Goal: Information Seeking & Learning: Find specific page/section

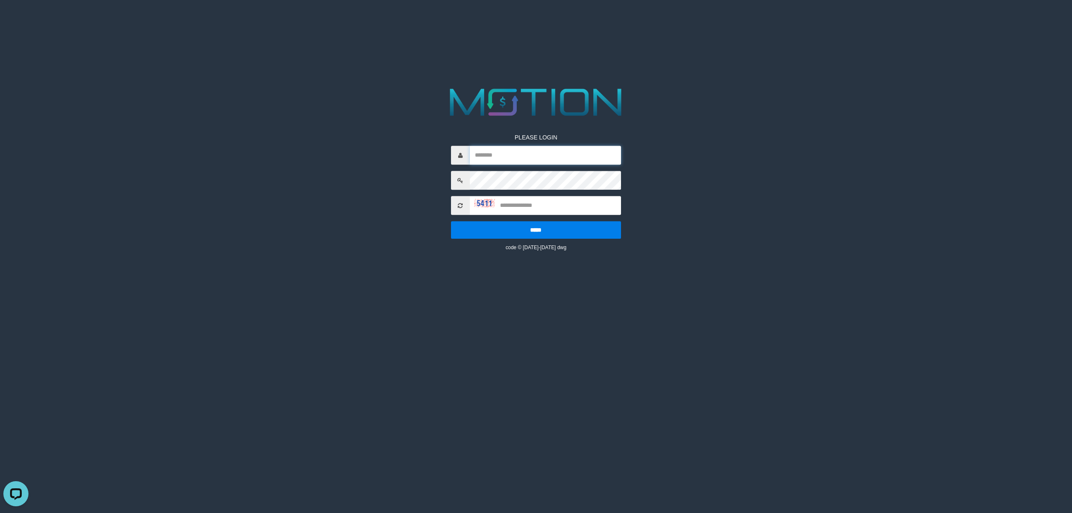
click at [496, 155] on input "text" at bounding box center [546, 155] width 152 height 19
paste input "*********"
type input "*********"
click at [521, 210] on input "text" at bounding box center [546, 205] width 152 height 19
type input "****"
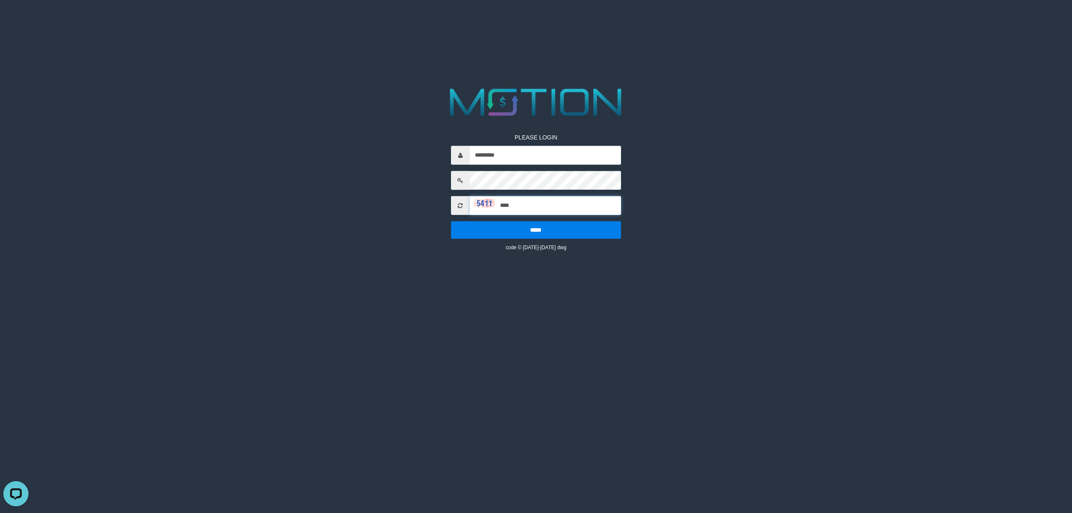
click at [451, 221] on input "*****" at bounding box center [536, 230] width 170 height 18
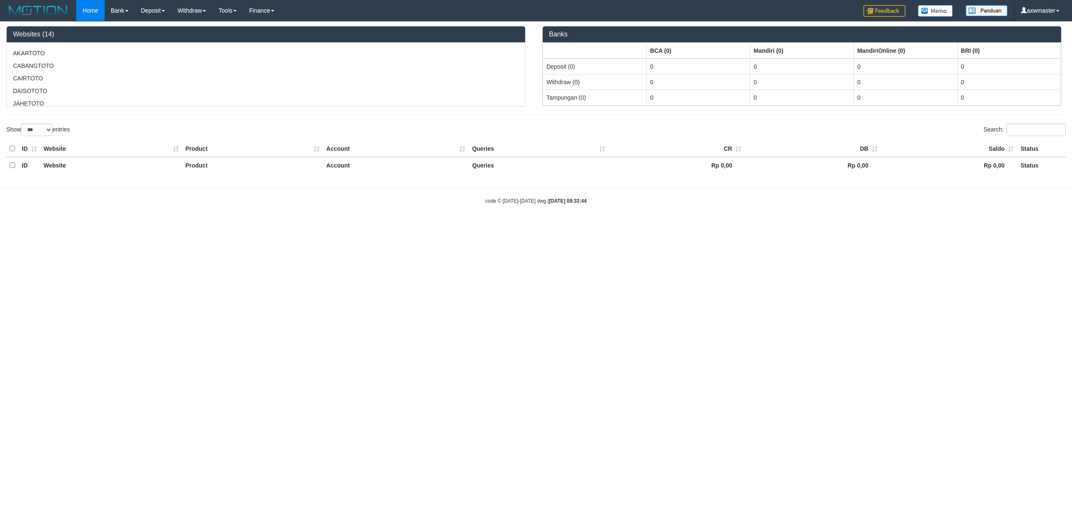
select select "***"
click at [165, 65] on link "PGA History" at bounding box center [168, 69] width 66 height 11
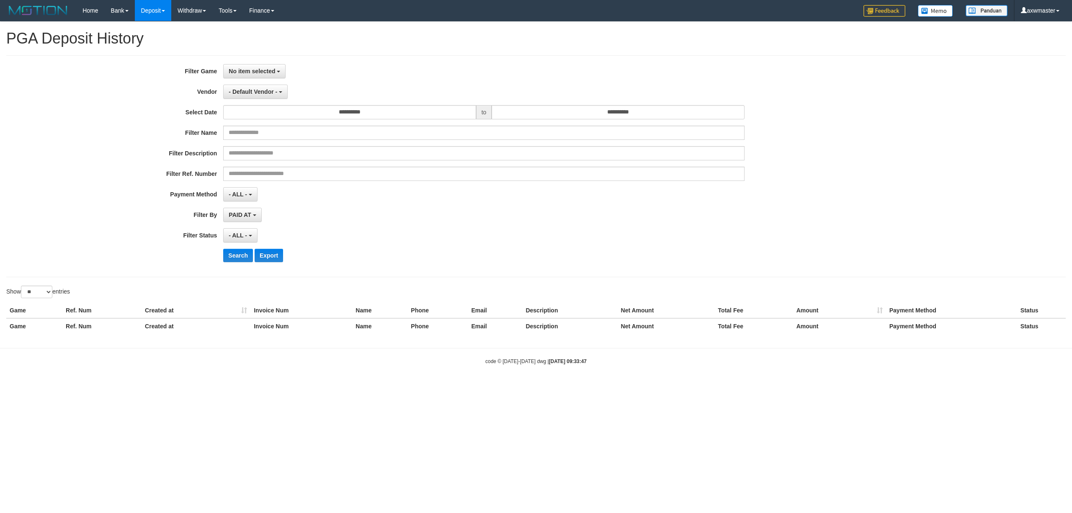
select select
select select "**"
click at [262, 70] on span "No item selected" at bounding box center [252, 71] width 46 height 7
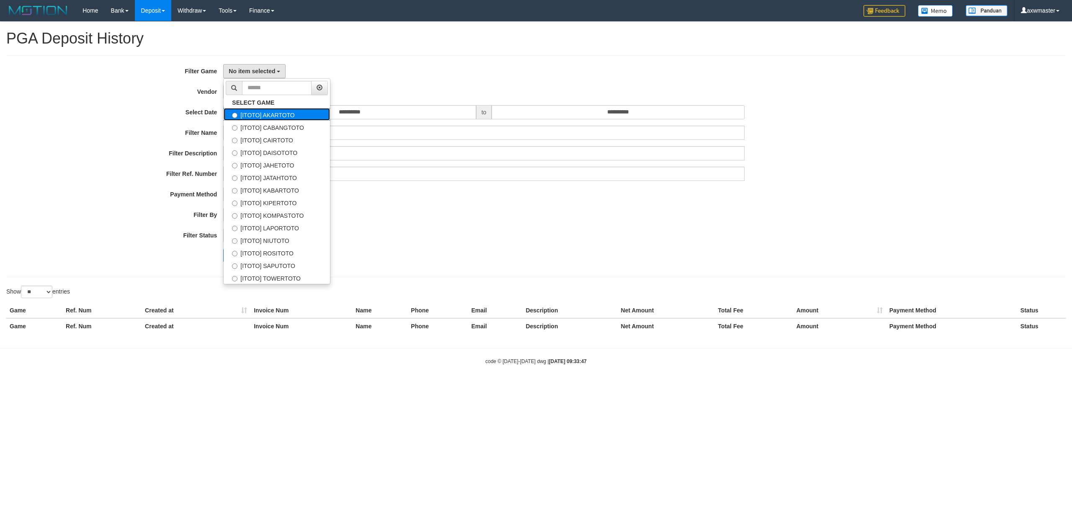
click at [290, 115] on label "[ITOTO] AKARTOTO" at bounding box center [277, 114] width 106 height 13
select select "***"
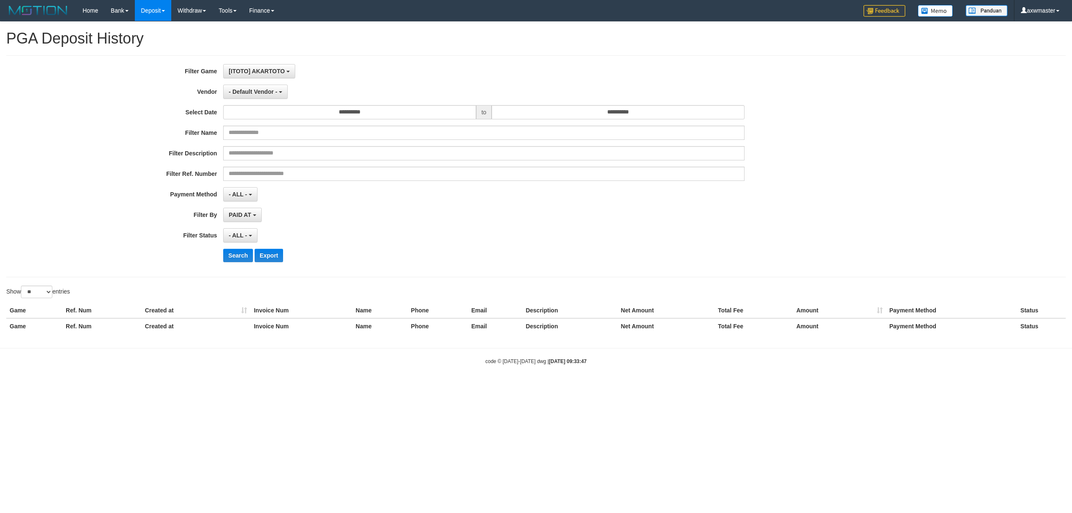
scroll to position [7, 0]
click at [335, 111] on input "**********" at bounding box center [349, 112] width 252 height 14
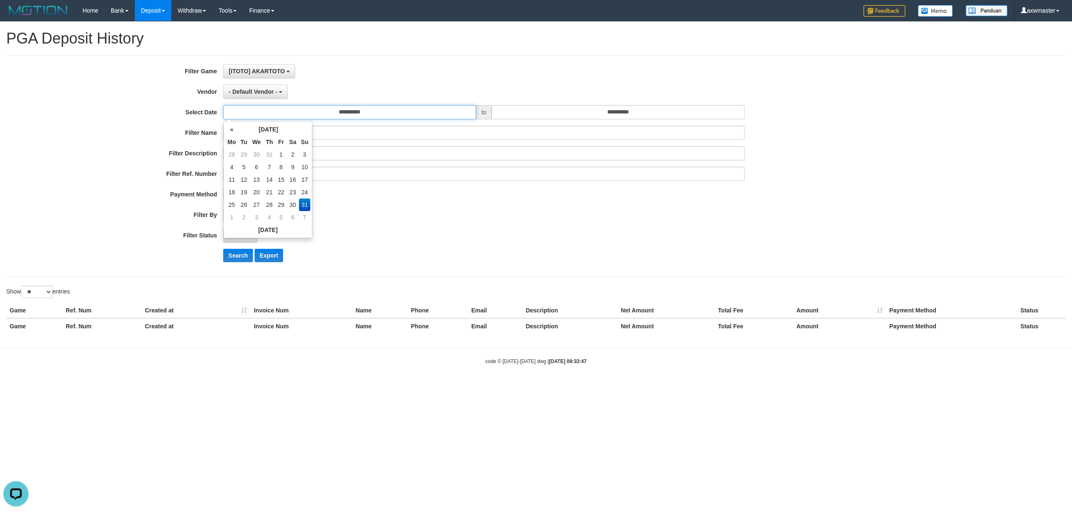
scroll to position [0, 0]
click at [230, 191] on td "18" at bounding box center [231, 192] width 13 height 13
type input "**********"
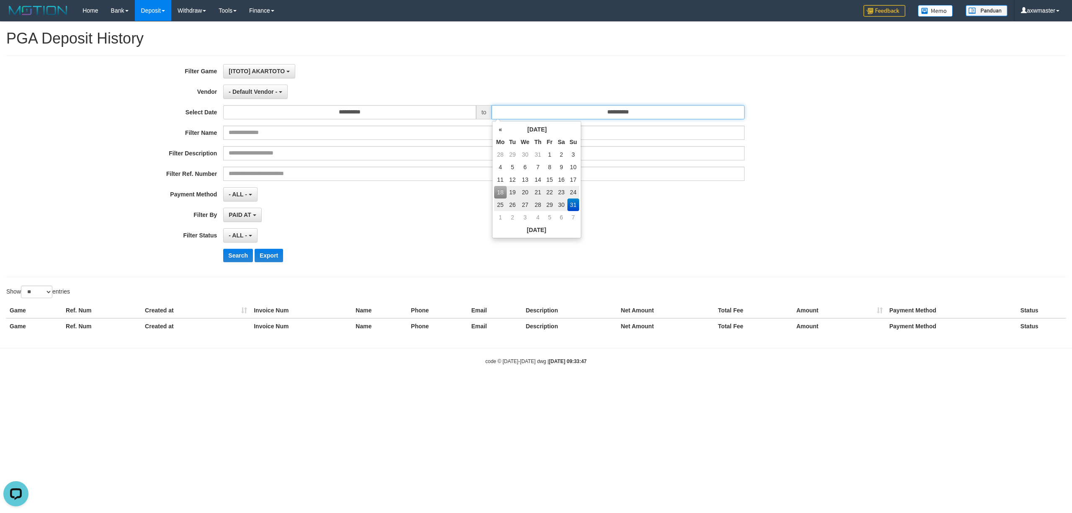
click at [579, 116] on input "**********" at bounding box center [618, 112] width 252 height 14
click at [561, 200] on td "30" at bounding box center [561, 204] width 12 height 13
click at [570, 203] on td "31" at bounding box center [573, 204] width 12 height 13
type input "**********"
click at [249, 218] on span "PAID AT" at bounding box center [240, 214] width 22 height 7
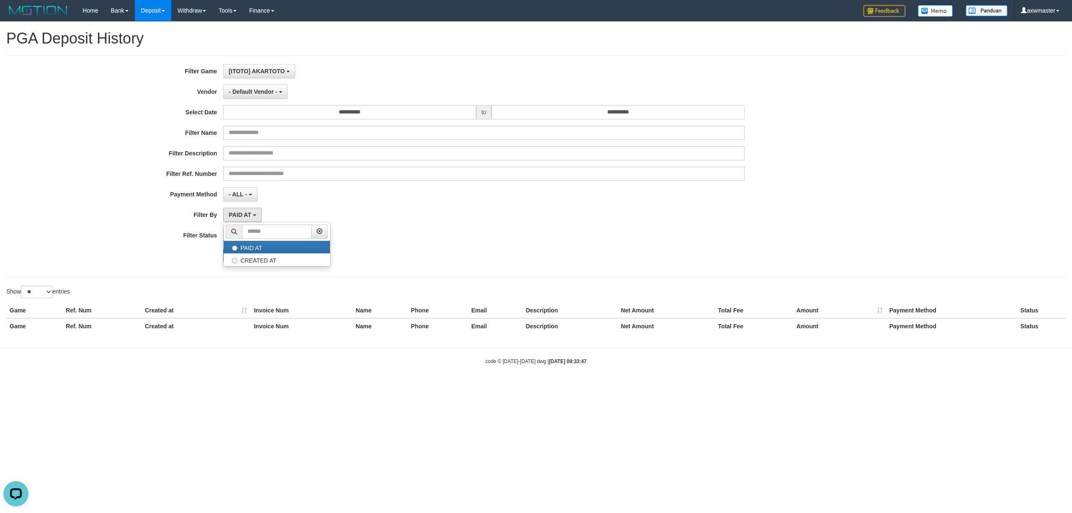
click at [188, 247] on div "**********" at bounding box center [446, 166] width 893 height 204
drag, startPoint x: 235, startPoint y: 255, endPoint x: 240, endPoint y: 245, distance: 10.9
click at [236, 255] on button "Search" at bounding box center [238, 255] width 30 height 13
click at [244, 216] on span "PAID AT" at bounding box center [240, 214] width 22 height 7
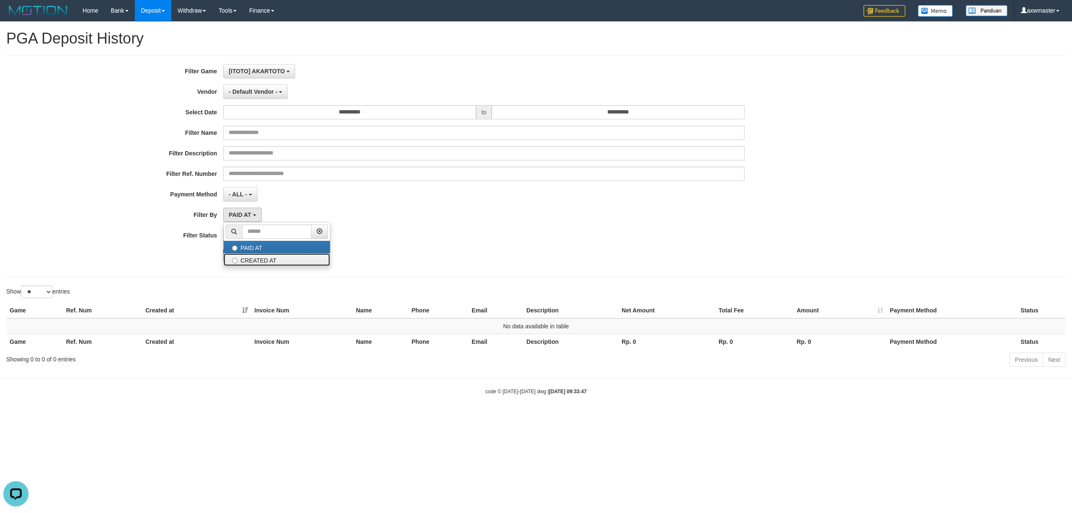
drag, startPoint x: 276, startPoint y: 263, endPoint x: 263, endPoint y: 260, distance: 13.8
click at [277, 263] on label "CREATED AT" at bounding box center [277, 259] width 106 height 13
select select "*"
click at [238, 236] on span "- ALL -" at bounding box center [238, 235] width 18 height 7
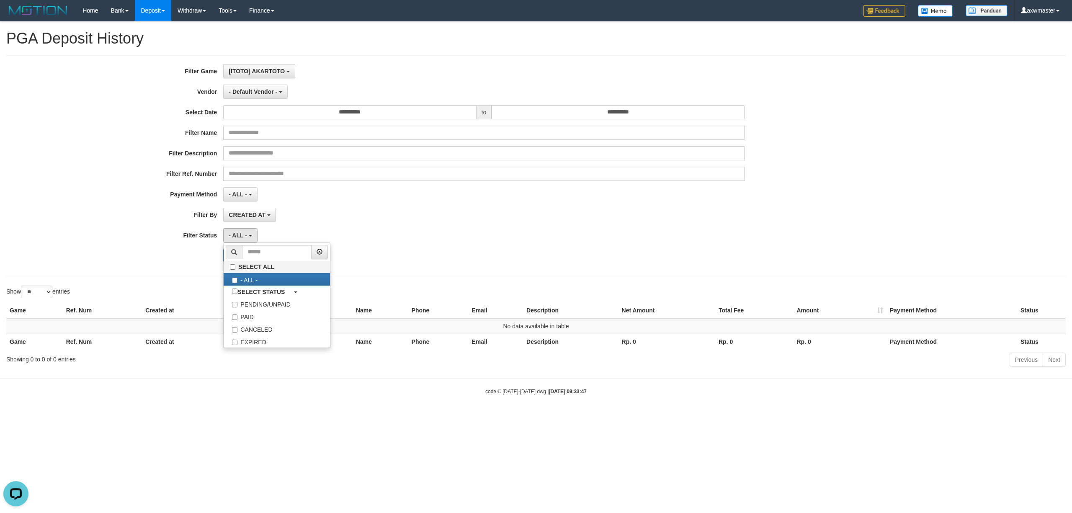
click at [161, 261] on div "Search Export" at bounding box center [446, 255] width 893 height 13
click at [222, 251] on div "Search Export" at bounding box center [446, 255] width 893 height 13
click at [232, 256] on button "Search" at bounding box center [238, 255] width 30 height 13
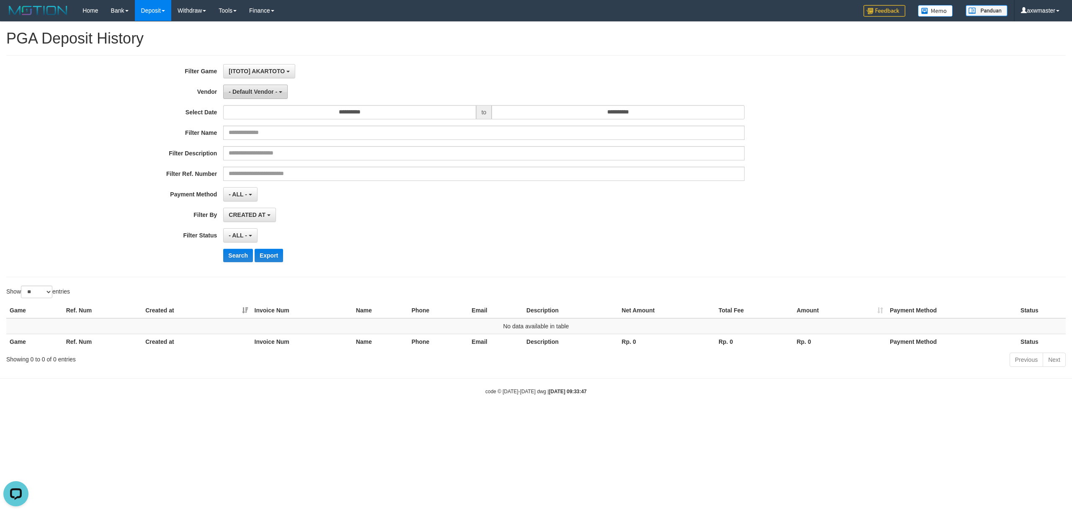
click at [263, 93] on span "- Default Vendor -" at bounding box center [253, 91] width 49 height 7
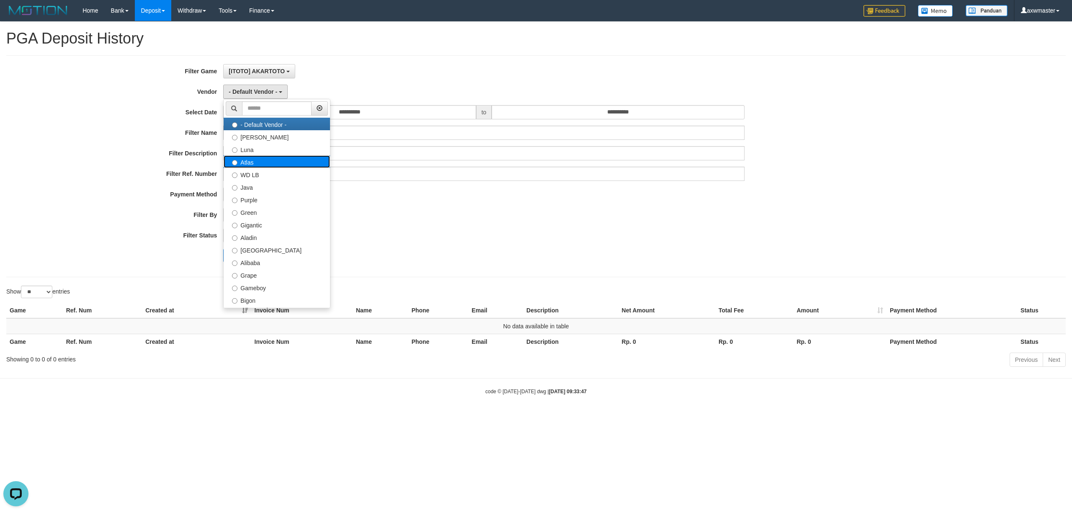
click at [260, 162] on label "Atlas" at bounding box center [277, 161] width 106 height 13
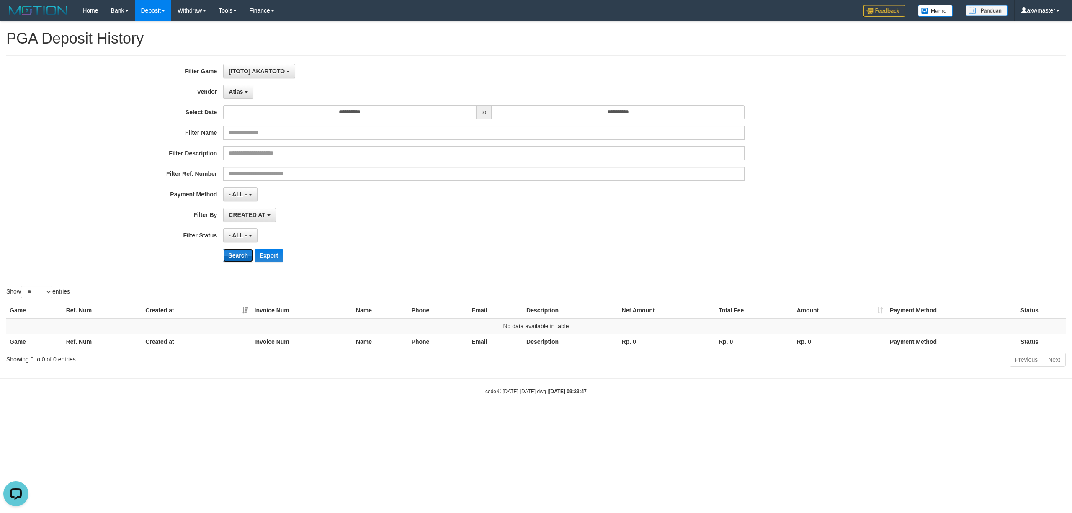
click at [238, 252] on button "Search" at bounding box center [238, 255] width 30 height 13
click at [248, 93] on b "button" at bounding box center [246, 92] width 3 height 2
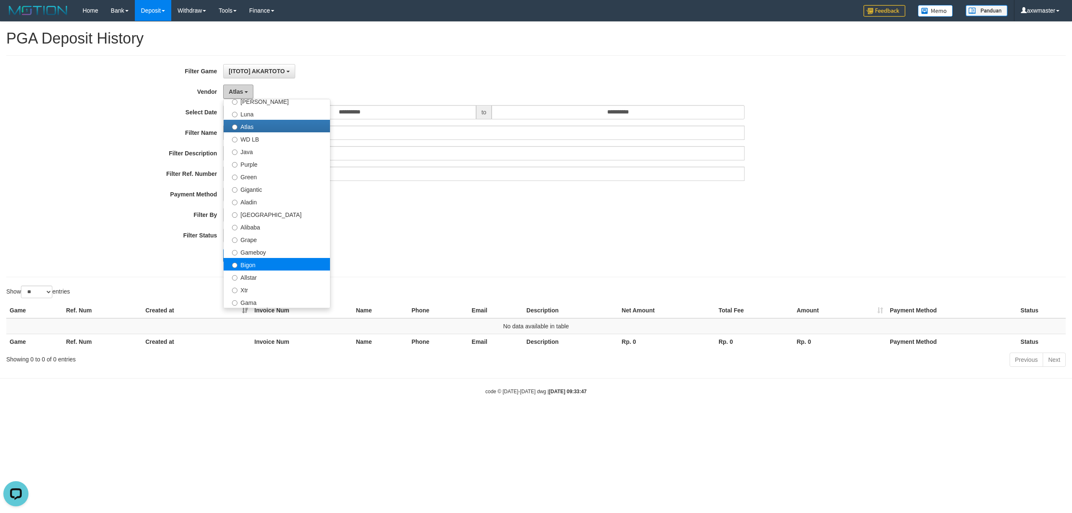
scroll to position [56, 0]
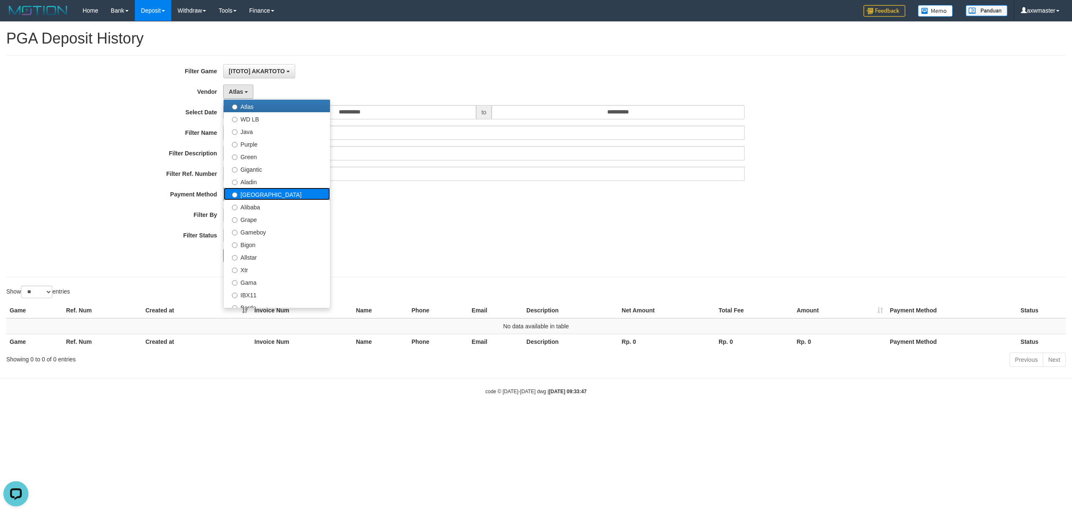
click at [264, 191] on label "Dubai" at bounding box center [277, 194] width 106 height 13
select select "**********"
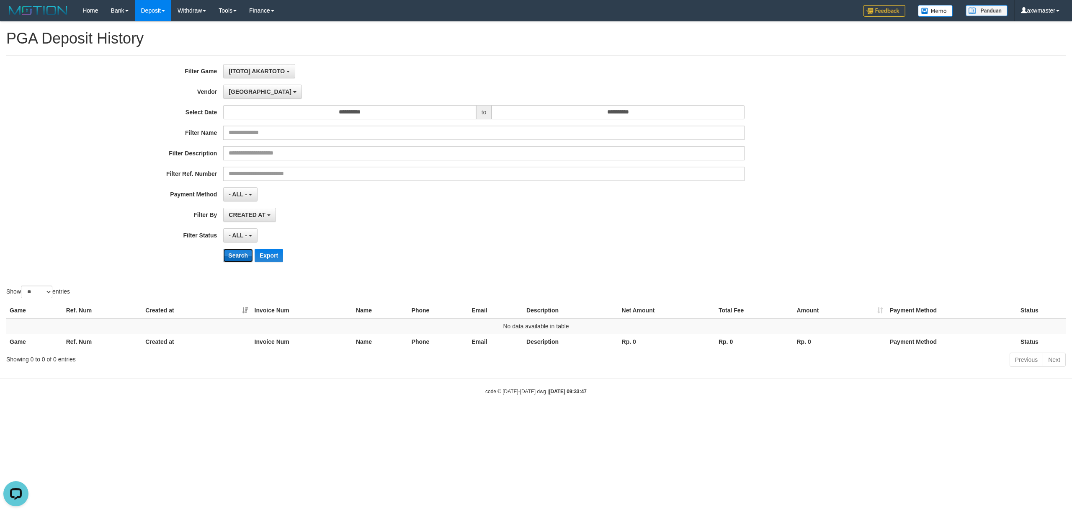
click at [242, 254] on button "Search" at bounding box center [238, 255] width 30 height 13
click at [237, 86] on button "Dubai" at bounding box center [262, 92] width 78 height 14
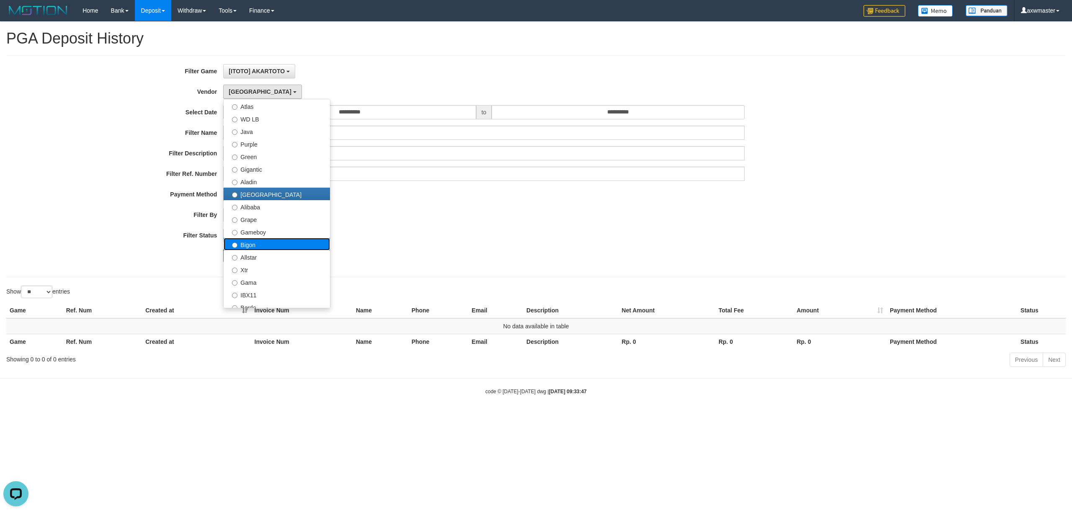
click at [253, 243] on label "Bigon" at bounding box center [277, 244] width 106 height 13
select select "**********"
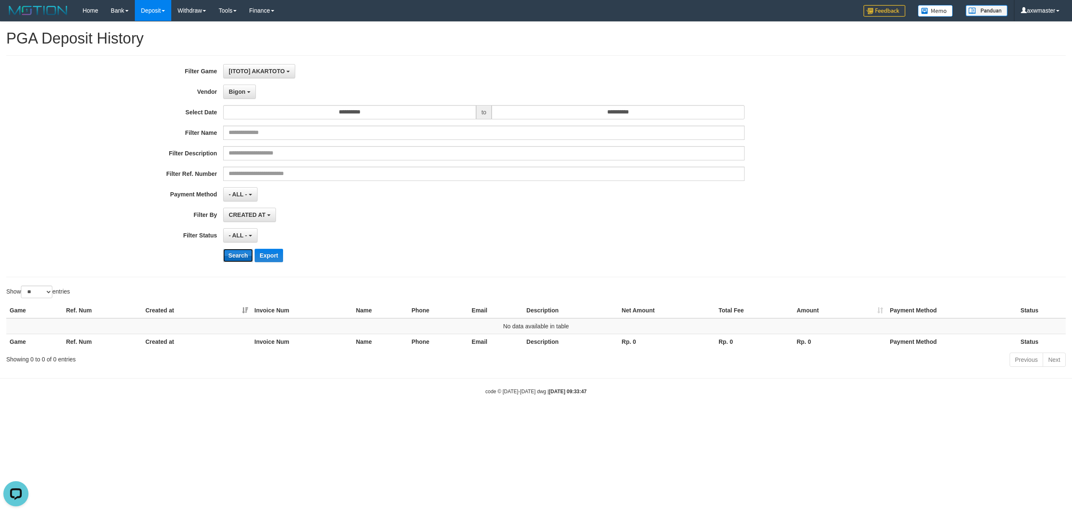
click at [249, 257] on button "Search" at bounding box center [238, 255] width 30 height 13
click at [241, 88] on span "Bigon" at bounding box center [237, 91] width 17 height 7
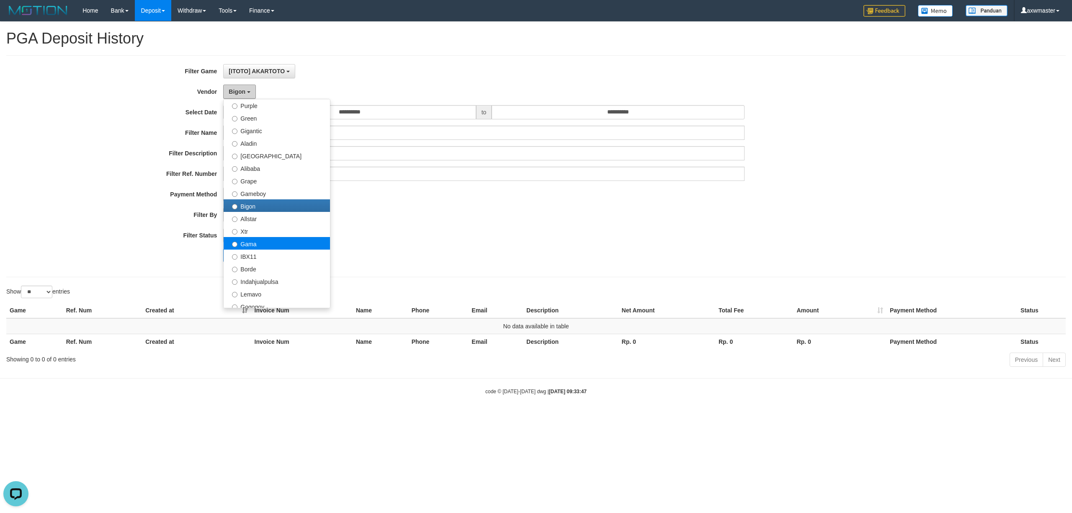
scroll to position [111, 0]
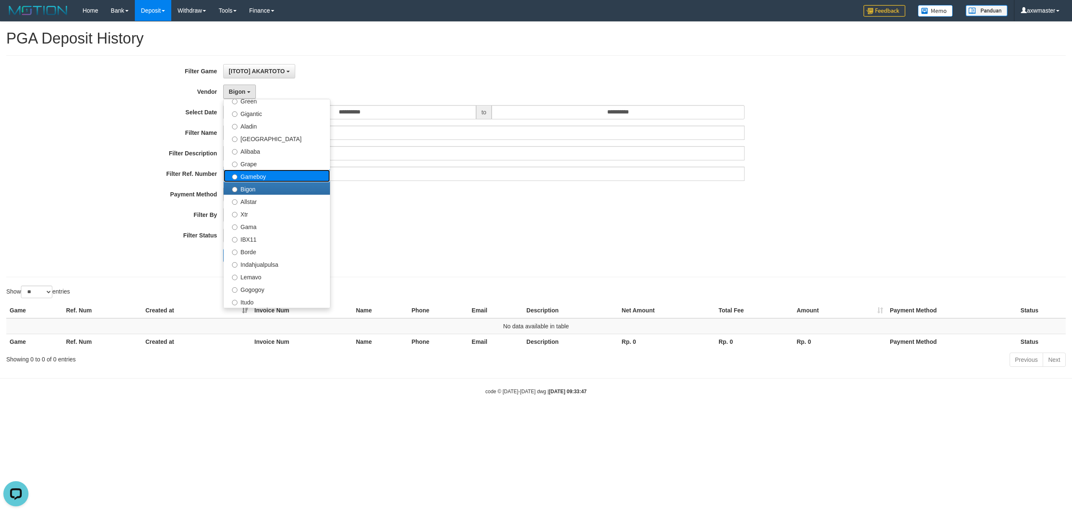
click at [260, 176] on label "Gameboy" at bounding box center [277, 176] width 106 height 13
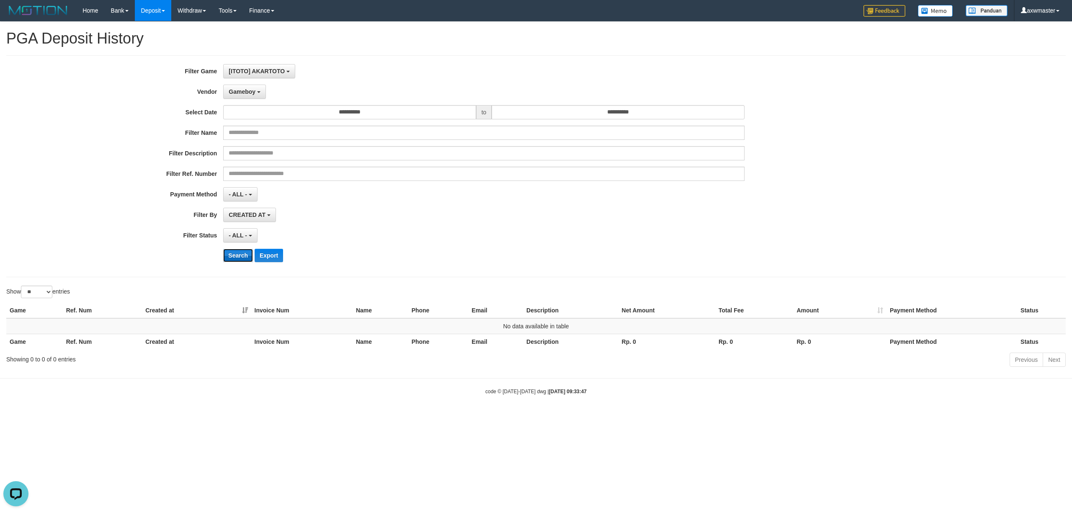
click at [242, 253] on button "Search" at bounding box center [238, 255] width 30 height 13
click at [250, 90] on span "Gameboy" at bounding box center [242, 91] width 27 height 7
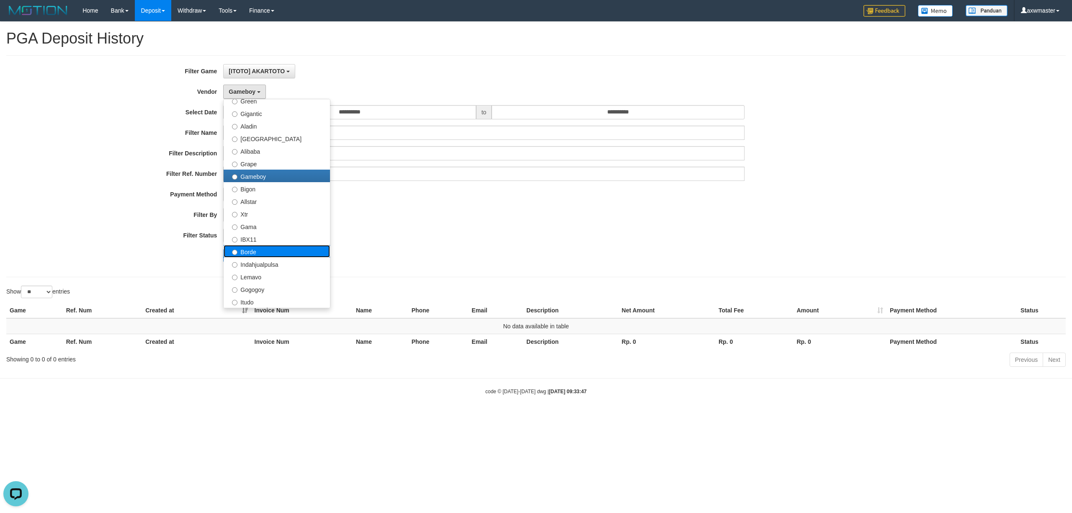
click at [260, 254] on label "Borde" at bounding box center [277, 251] width 106 height 13
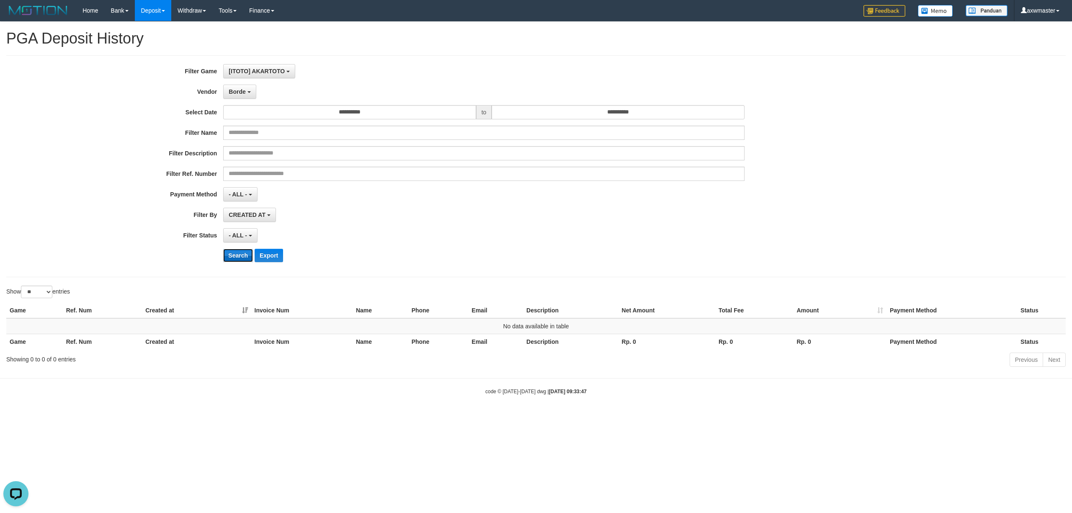
click at [245, 261] on button "Search" at bounding box center [238, 255] width 30 height 13
click at [242, 88] on span "Borde" at bounding box center [237, 91] width 17 height 7
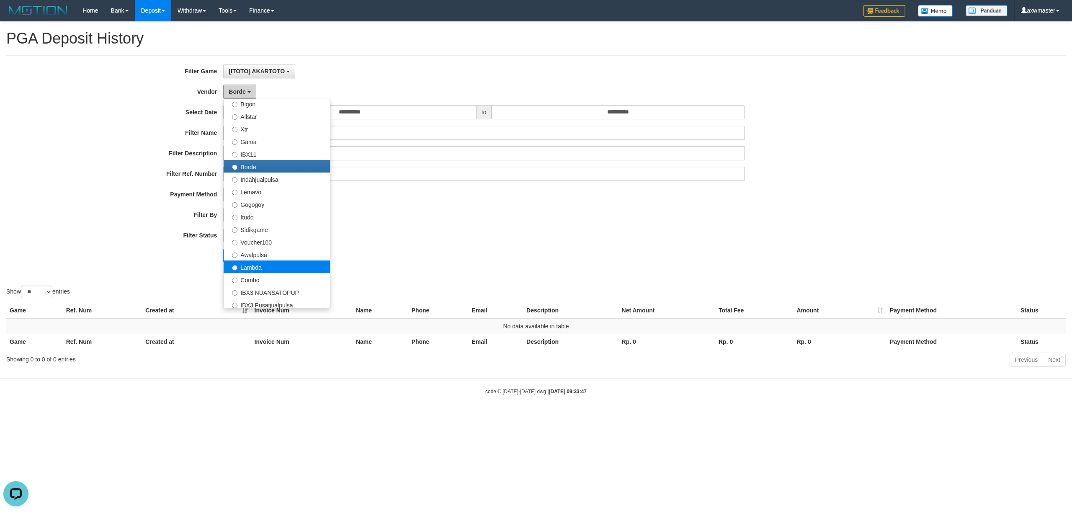
scroll to position [223, 0]
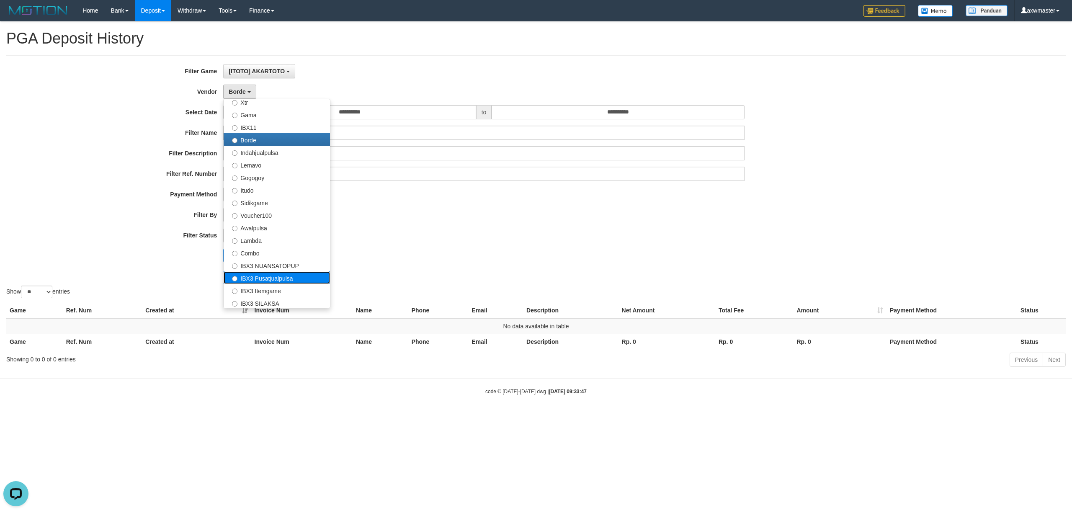
click at [280, 279] on label "IBX3 Pusatjualpulsa" at bounding box center [277, 277] width 106 height 13
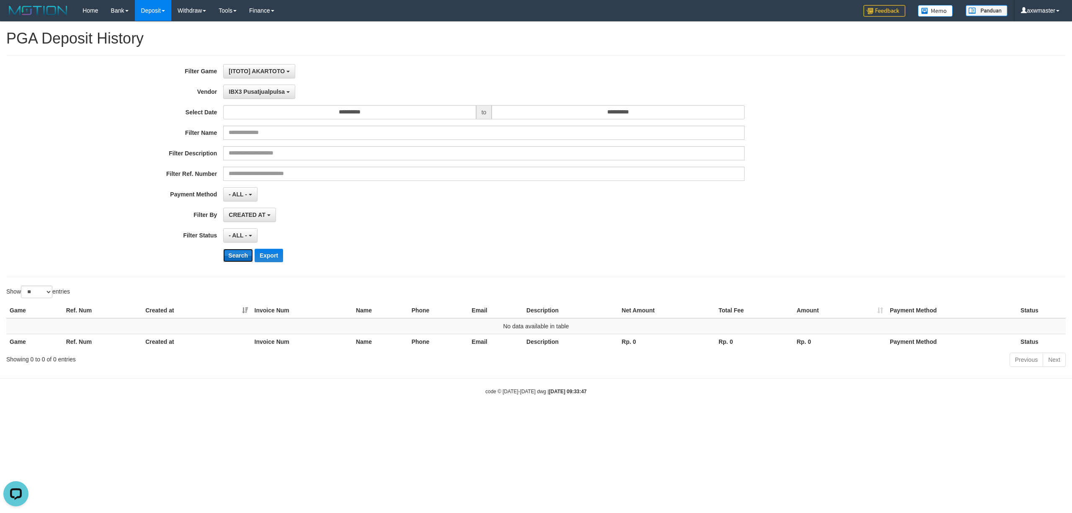
click at [235, 253] on button "Search" at bounding box center [238, 255] width 30 height 13
click at [262, 91] on span "IBX3 Pusatjualpulsa" at bounding box center [257, 91] width 56 height 7
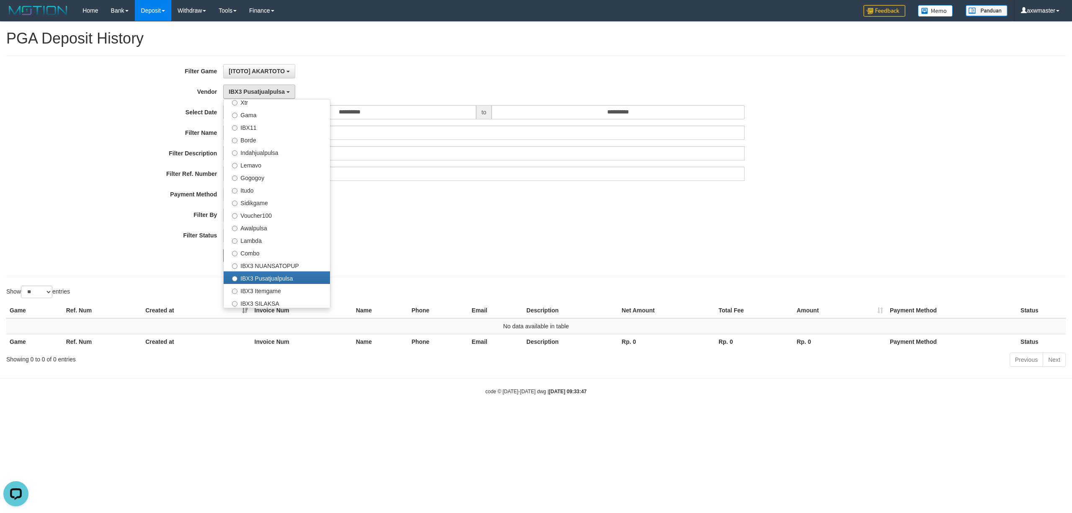
click at [466, 246] on div "**********" at bounding box center [446, 166] width 893 height 204
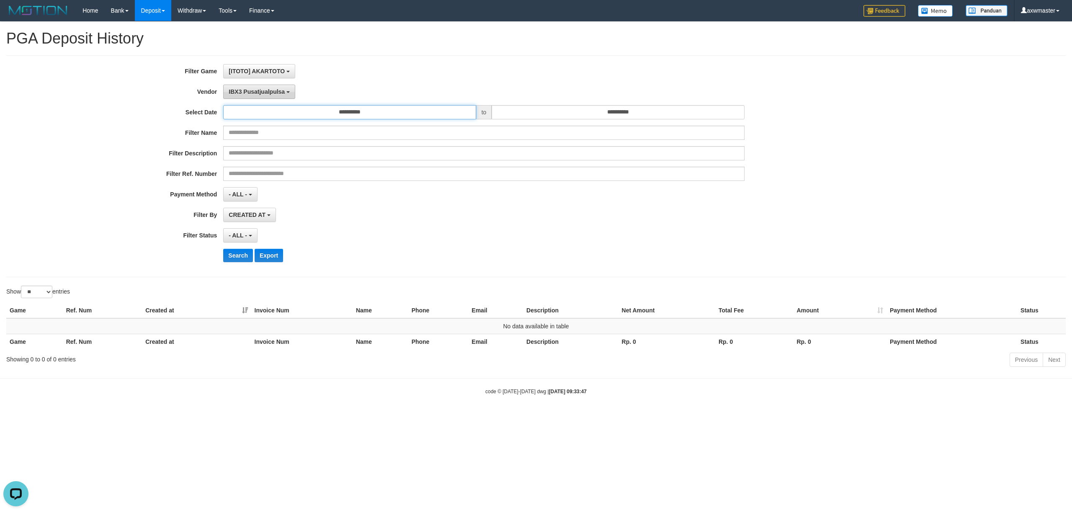
drag, startPoint x: 277, startPoint y: 106, endPoint x: 277, endPoint y: 99, distance: 6.7
click at [277, 105] on div "**********" at bounding box center [446, 166] width 893 height 204
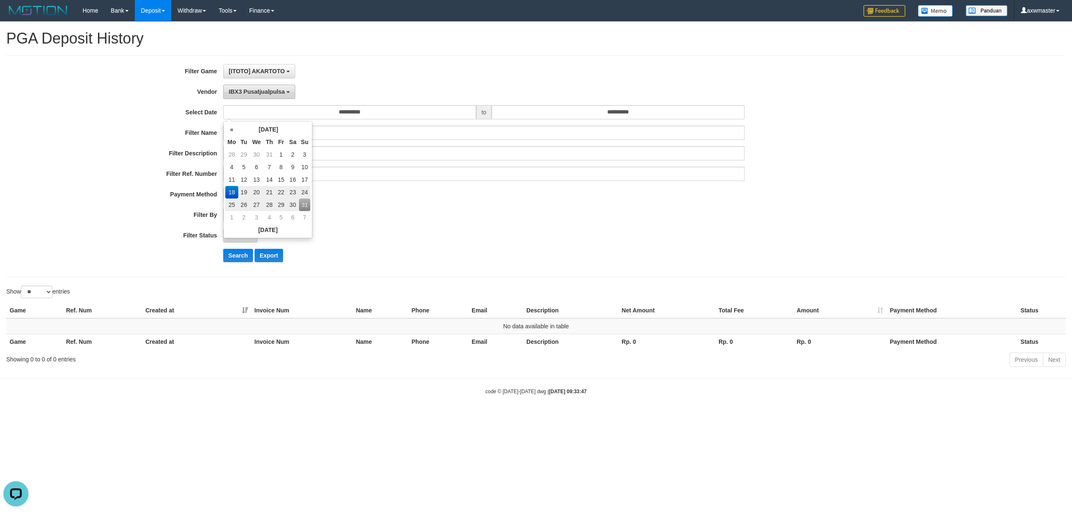
drag, startPoint x: 278, startPoint y: 89, endPoint x: 277, endPoint y: 96, distance: 7.6
click at [278, 88] on span "IBX3 Pusatjualpulsa" at bounding box center [257, 91] width 56 height 7
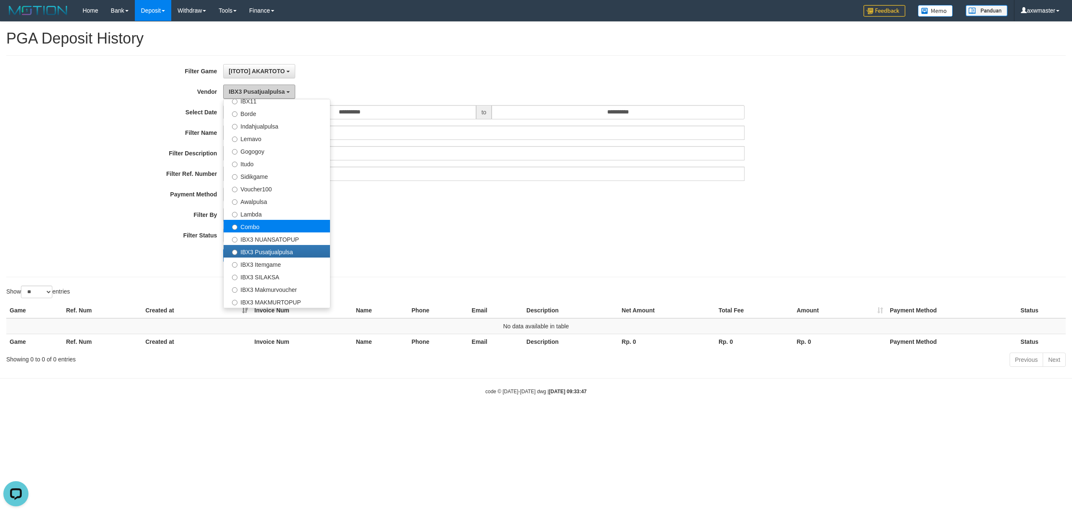
scroll to position [275, 0]
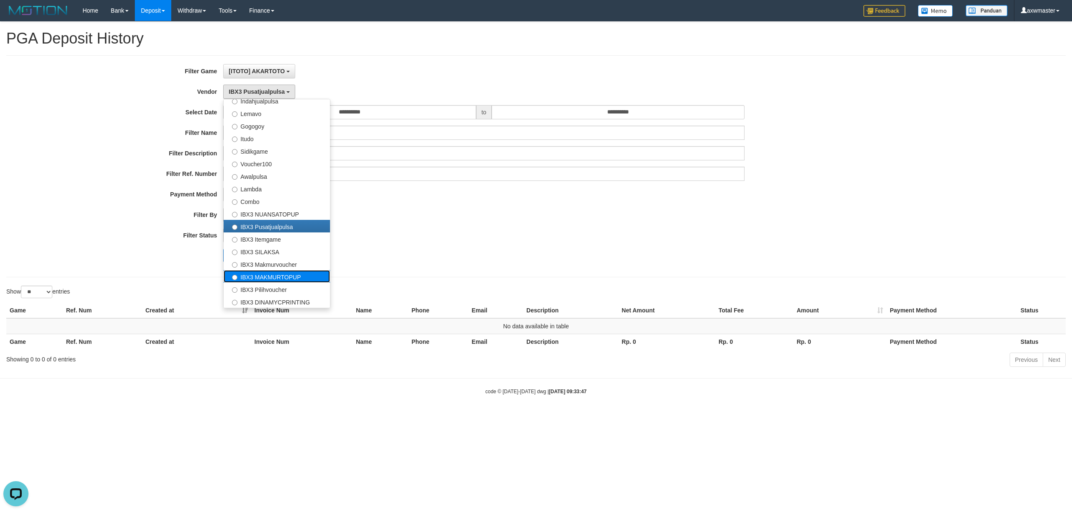
click at [273, 274] on label "IBX3 MAKMURTOPUP" at bounding box center [277, 276] width 106 height 13
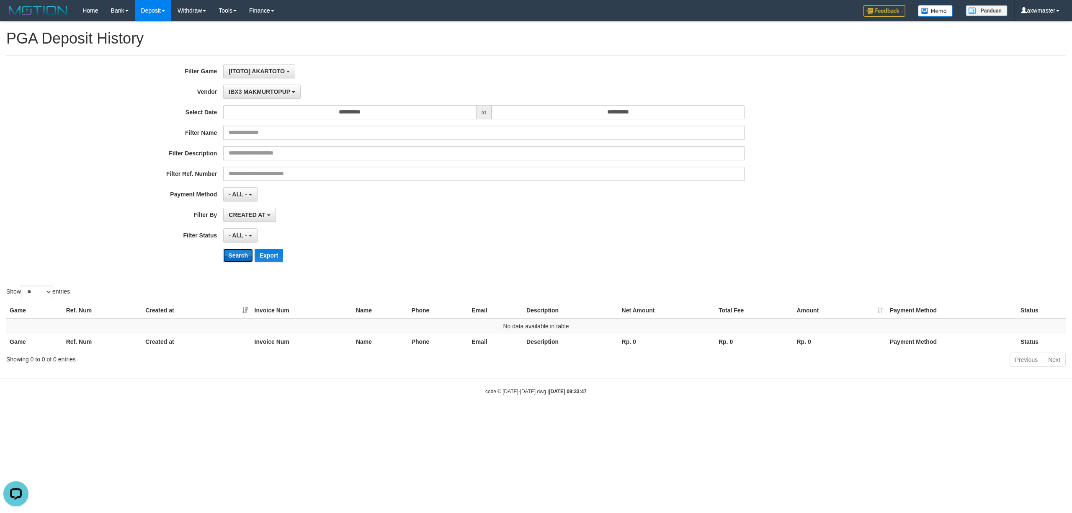
click at [232, 251] on button "Search" at bounding box center [238, 255] width 30 height 13
click at [254, 89] on span "IBX3 MAKMURTOPUP" at bounding box center [260, 91] width 62 height 7
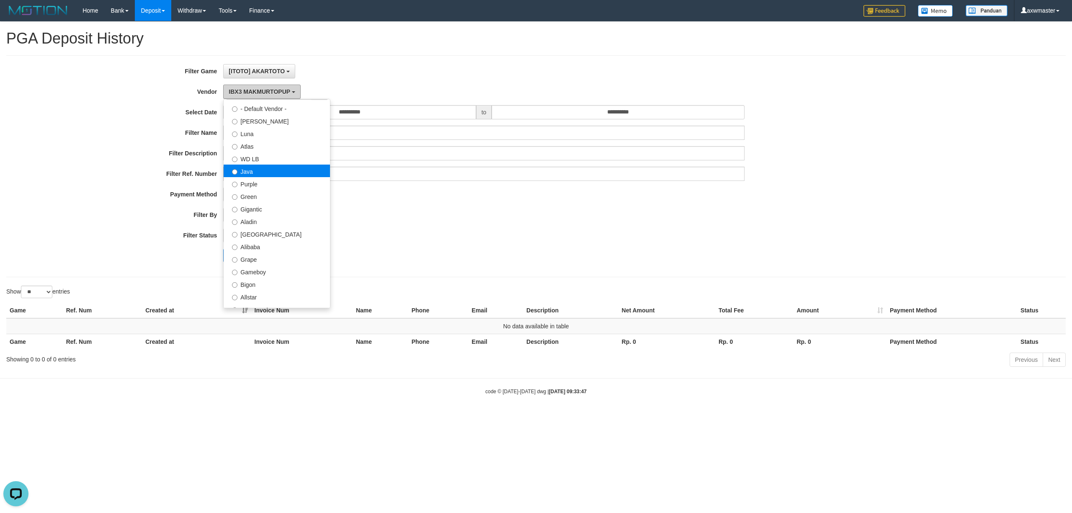
scroll to position [0, 0]
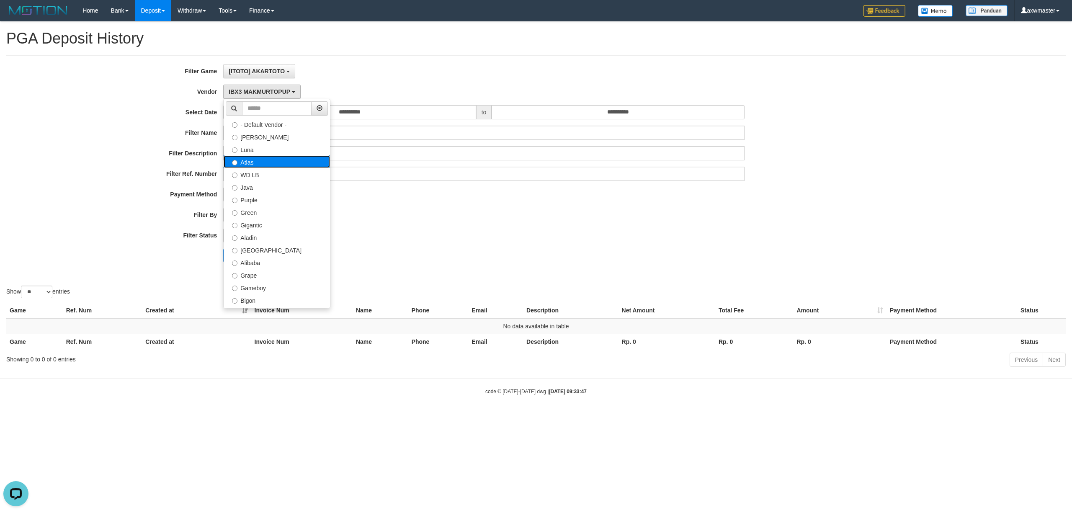
click at [249, 165] on label "Atlas" at bounding box center [277, 161] width 106 height 13
select select "**********"
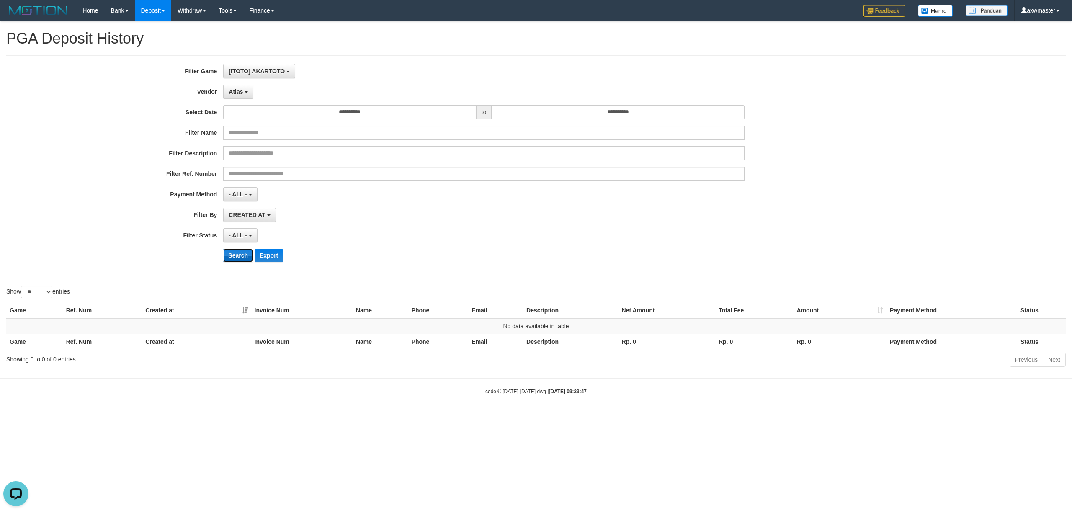
click at [232, 260] on button "Search" at bounding box center [238, 255] width 30 height 13
click at [238, 88] on span "Atlas" at bounding box center [236, 91] width 14 height 7
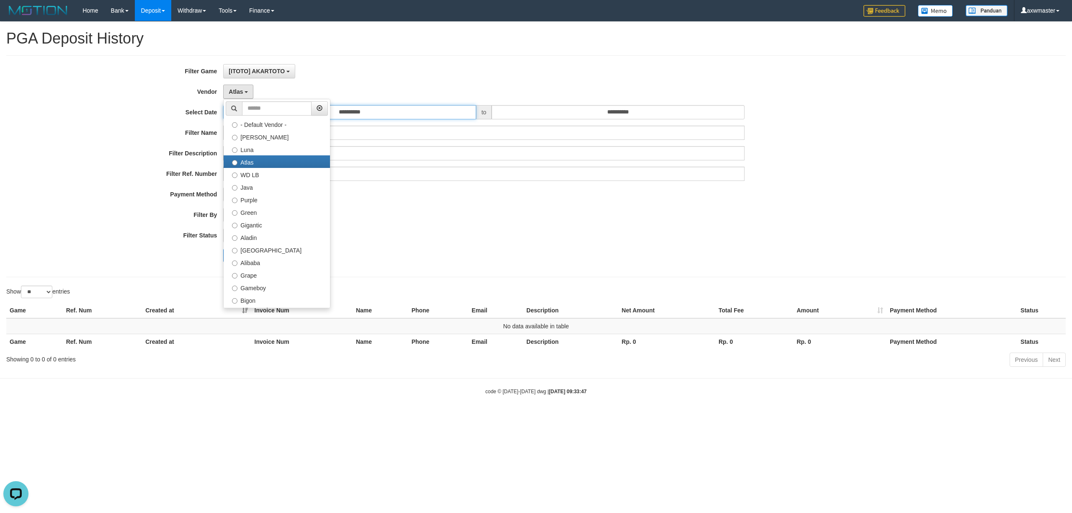
click at [382, 113] on input "**********" at bounding box center [349, 112] width 252 height 14
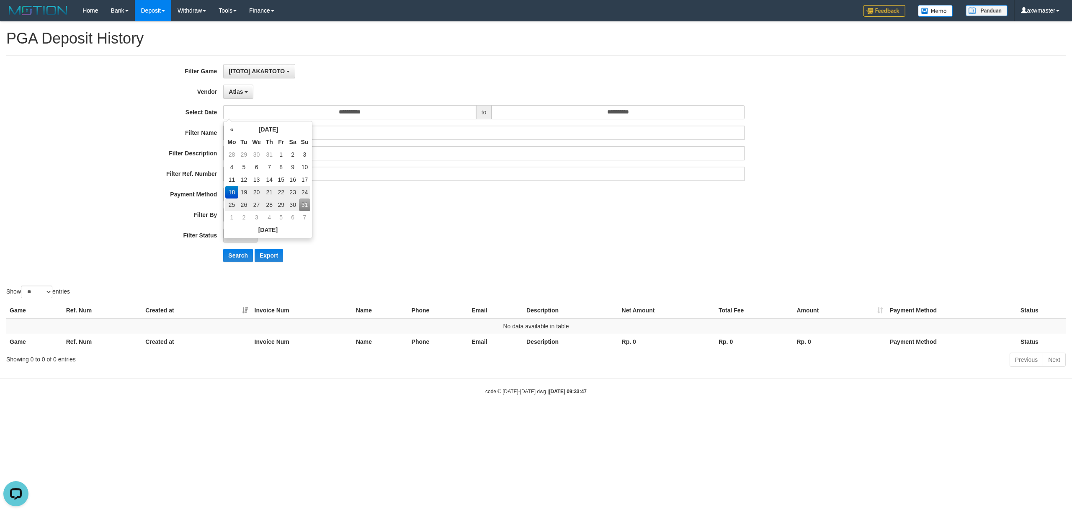
click at [226, 191] on td "18" at bounding box center [231, 192] width 13 height 13
click at [622, 113] on input "**********" at bounding box center [618, 112] width 252 height 14
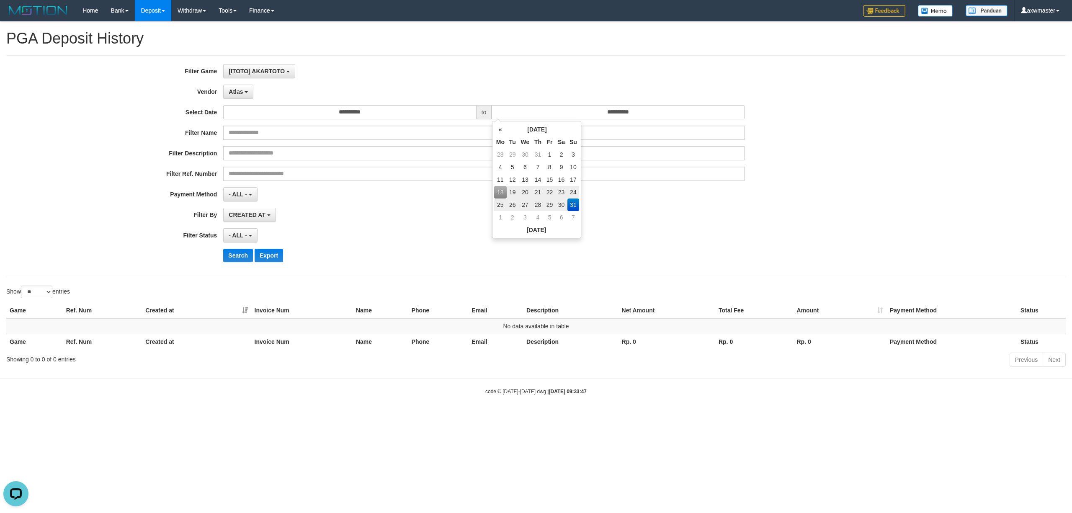
click at [570, 202] on td "31" at bounding box center [573, 204] width 12 height 13
click at [571, 193] on td "24" at bounding box center [573, 192] width 12 height 13
type input "**********"
click at [224, 253] on button "Search" at bounding box center [238, 255] width 30 height 13
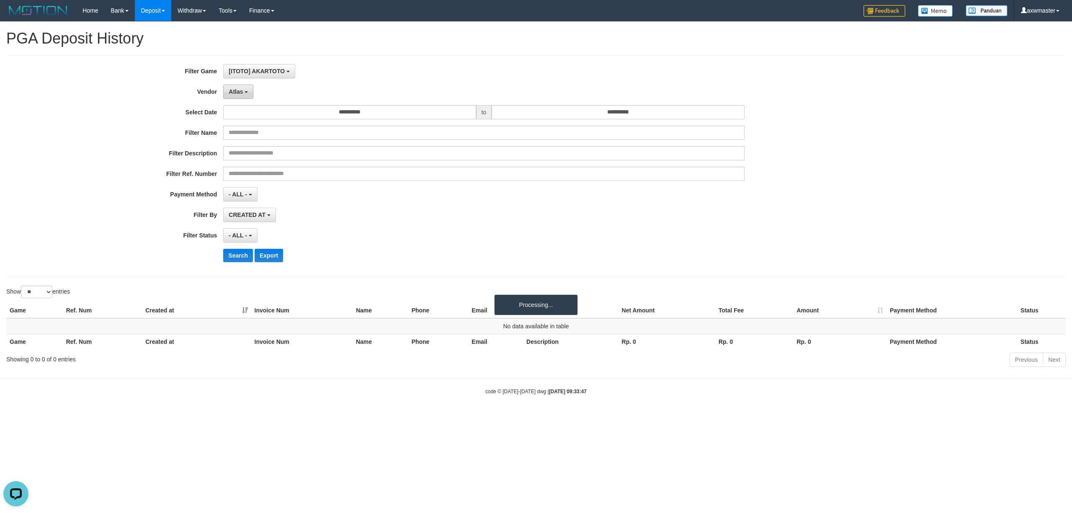
click at [234, 88] on span "Atlas" at bounding box center [236, 91] width 14 height 7
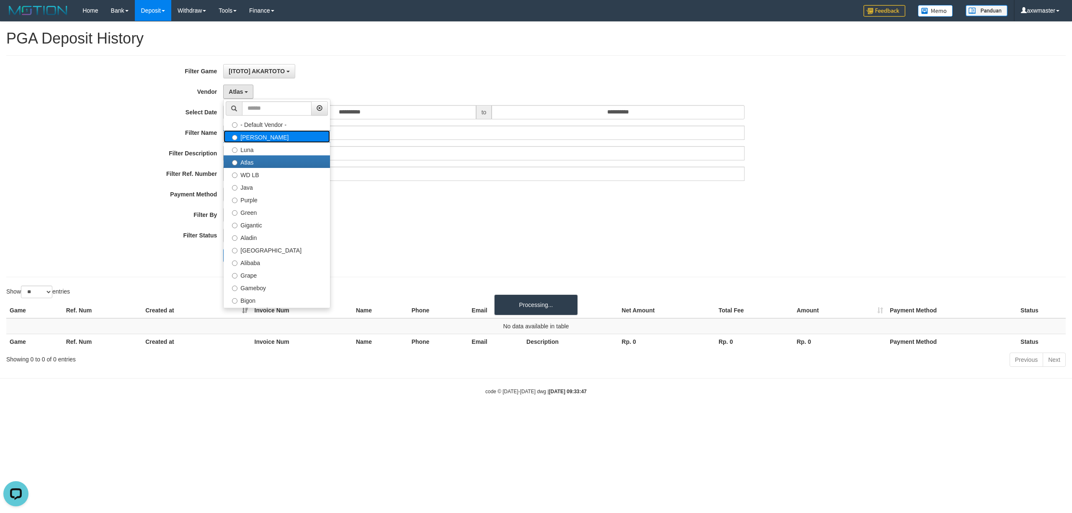
click at [260, 136] on label "Lucy" at bounding box center [277, 136] width 106 height 13
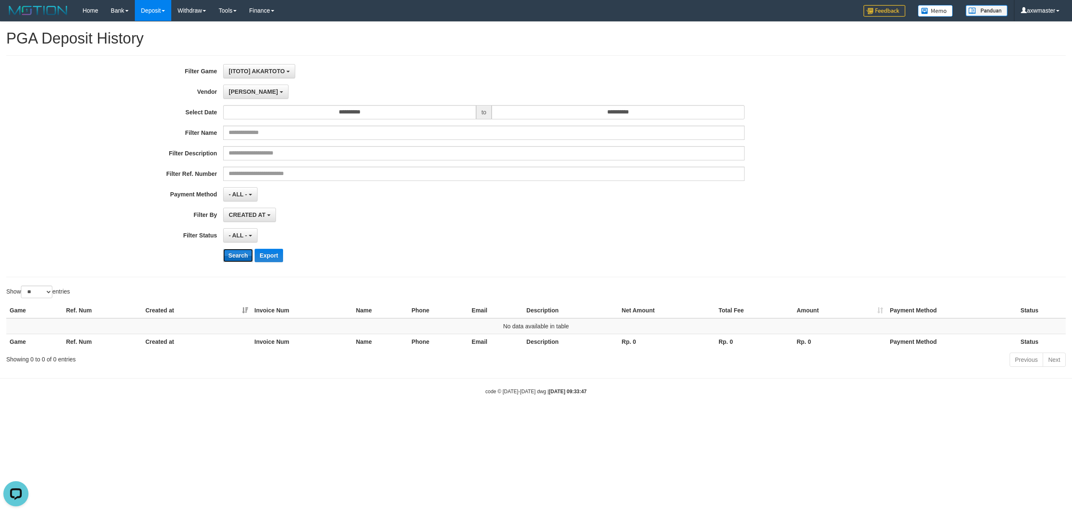
click at [238, 257] on button "Search" at bounding box center [238, 255] width 30 height 13
click at [238, 91] on span "Lucy" at bounding box center [253, 91] width 49 height 7
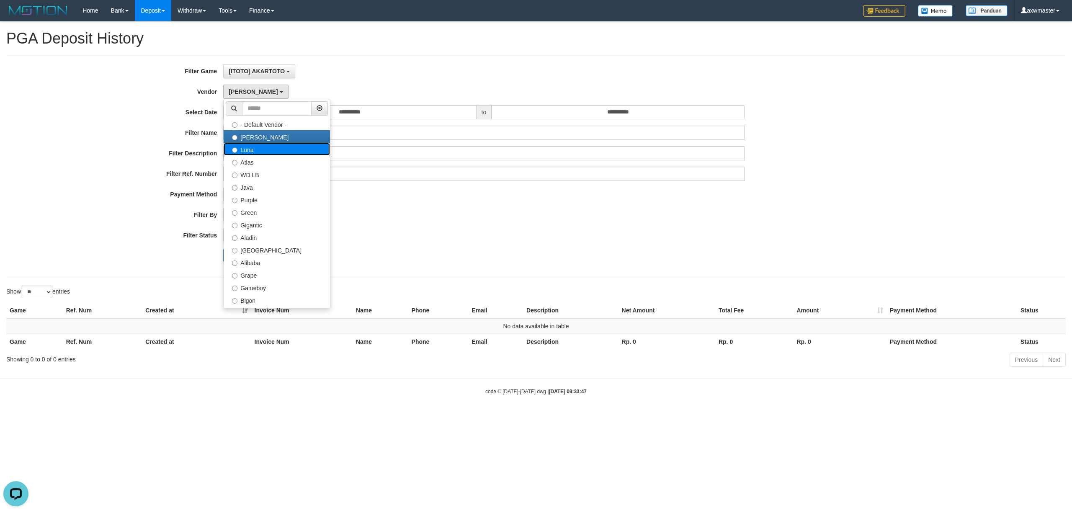
click at [257, 149] on label "Luna" at bounding box center [277, 149] width 106 height 13
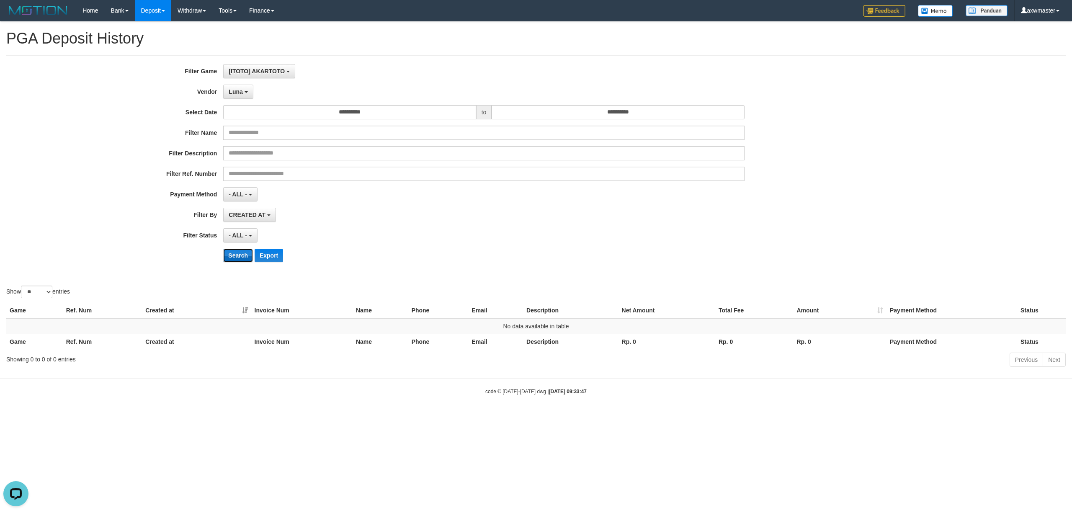
click at [236, 256] on button "Search" at bounding box center [238, 255] width 30 height 13
click at [243, 91] on button "Luna" at bounding box center [238, 92] width 30 height 14
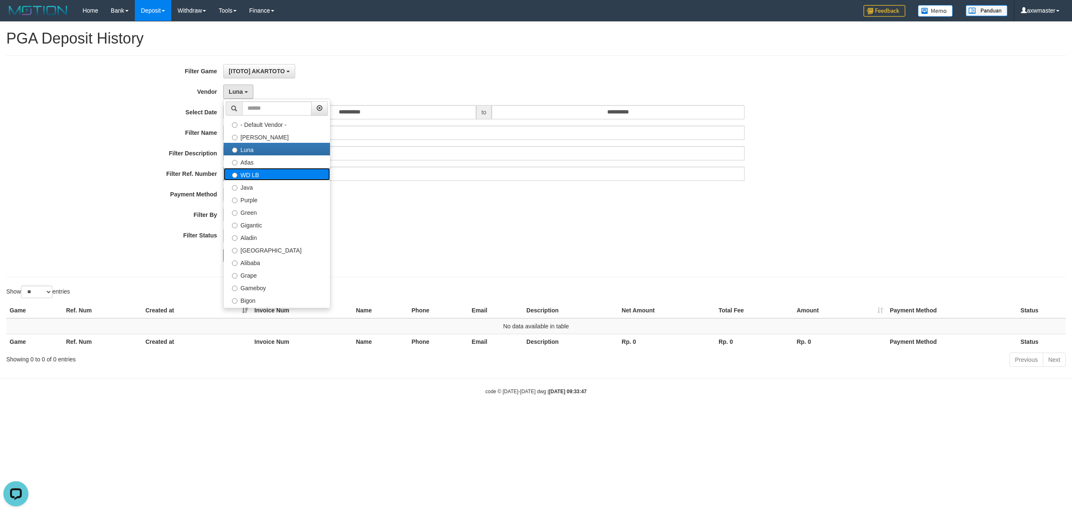
click at [260, 176] on label "WD LB" at bounding box center [277, 174] width 106 height 13
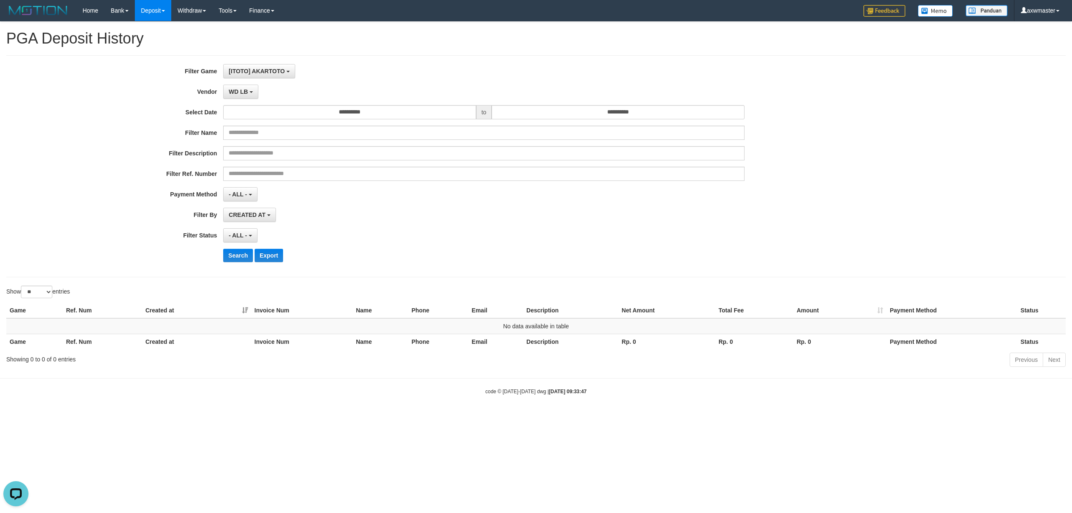
click at [243, 249] on div "**********" at bounding box center [446, 166] width 893 height 204
click at [239, 257] on button "Search" at bounding box center [238, 255] width 30 height 13
click at [250, 96] on button "WD LB" at bounding box center [240, 92] width 35 height 14
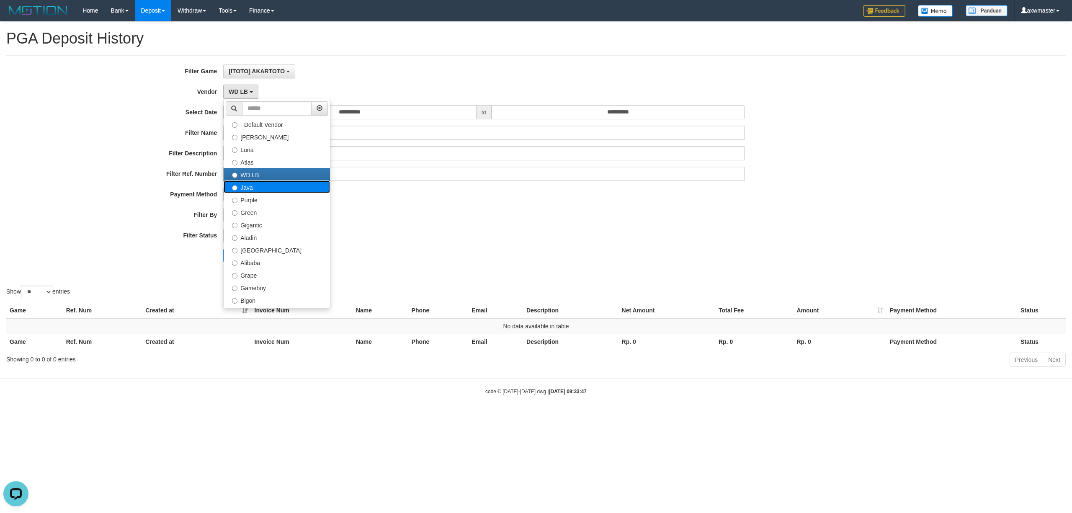
click at [257, 189] on label "Java" at bounding box center [277, 186] width 106 height 13
select select "**********"
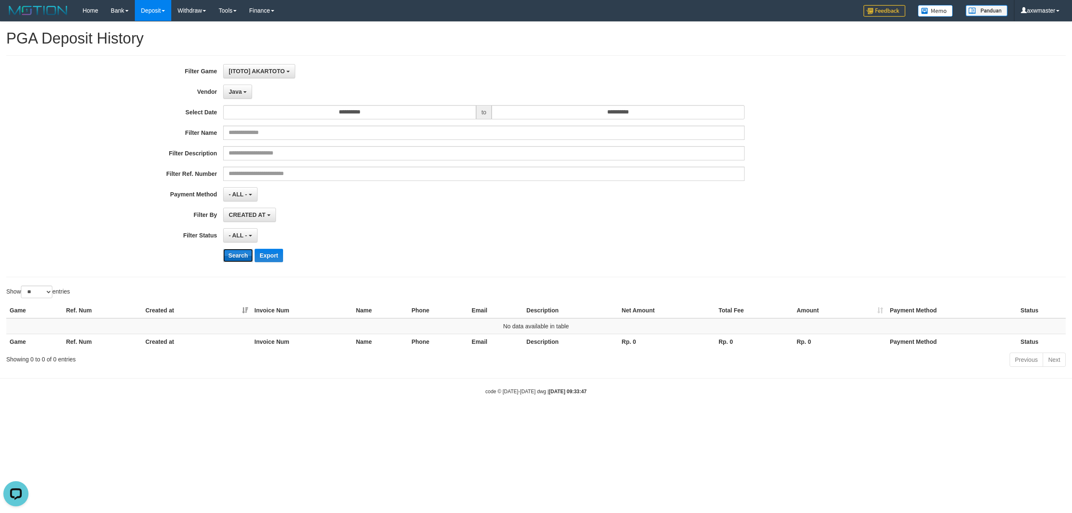
click at [239, 257] on button "Search" at bounding box center [238, 255] width 30 height 13
click at [242, 89] on button "Java" at bounding box center [237, 92] width 29 height 14
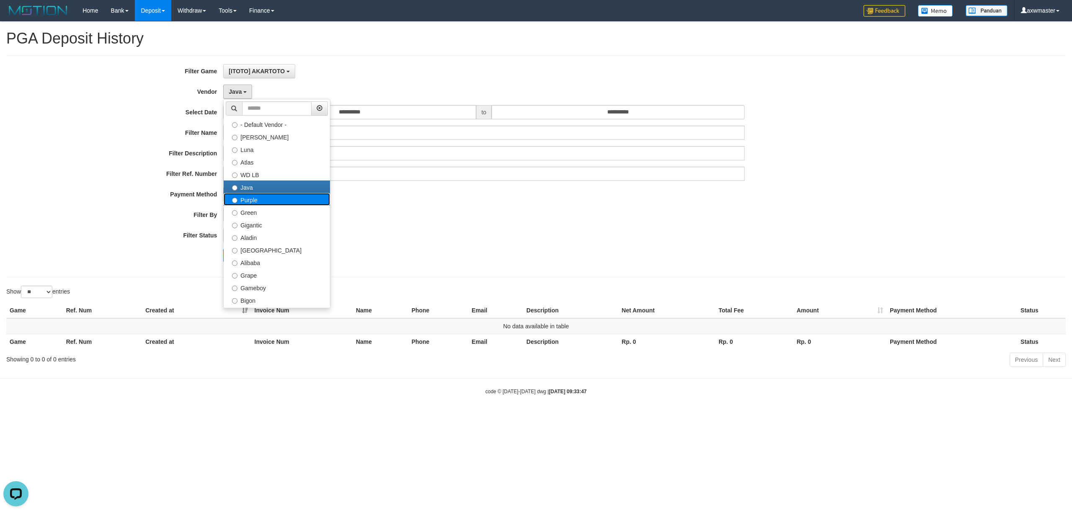
click at [256, 198] on label "Purple" at bounding box center [277, 199] width 106 height 13
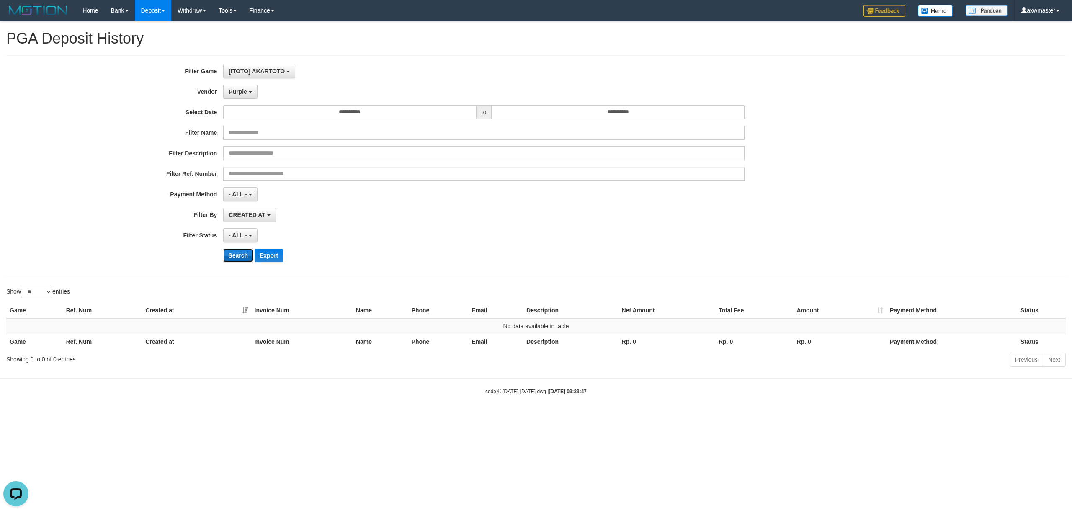
click at [242, 252] on button "Search" at bounding box center [238, 255] width 30 height 13
click at [238, 91] on span "Purple" at bounding box center [238, 91] width 18 height 7
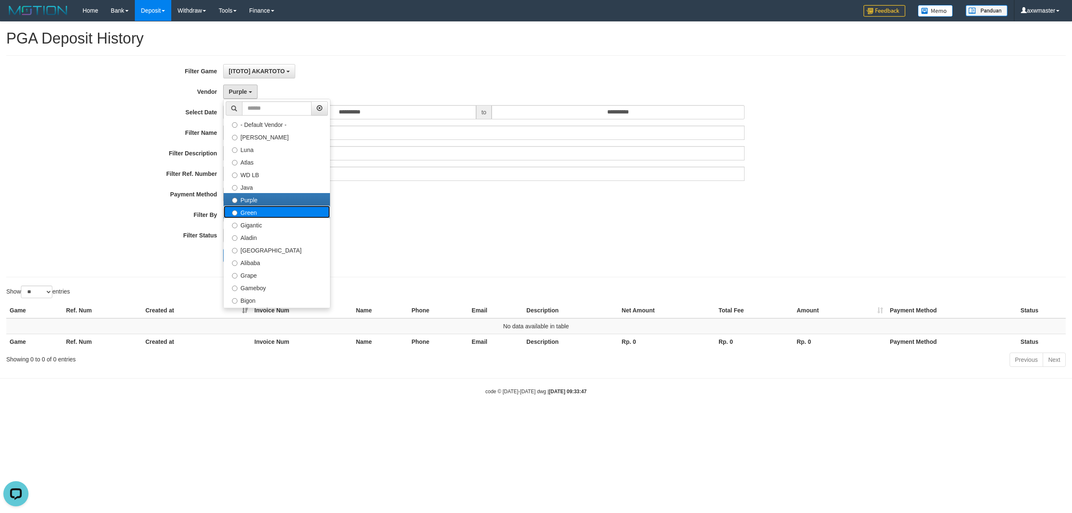
click at [255, 214] on label "Green" at bounding box center [277, 212] width 106 height 13
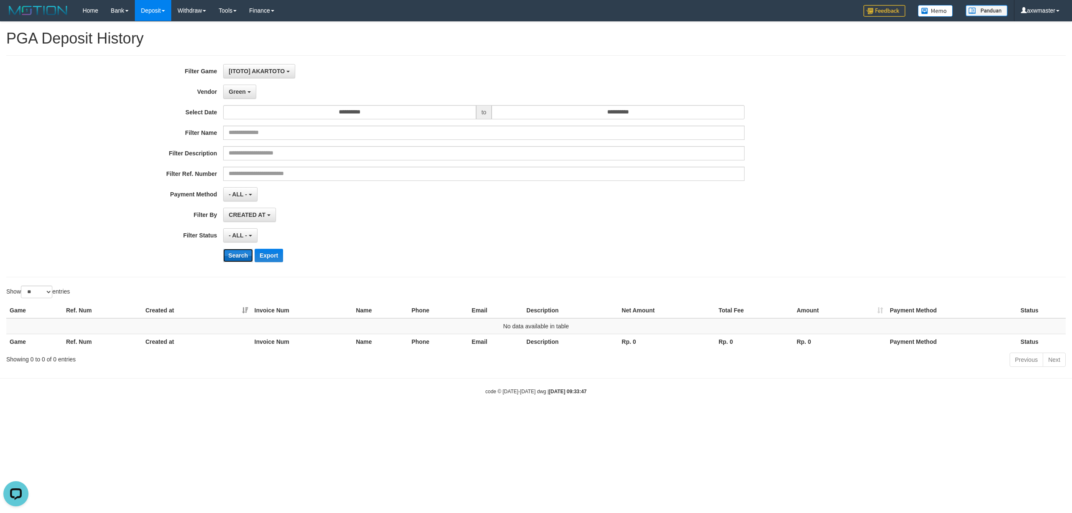
click at [233, 254] on button "Search" at bounding box center [238, 255] width 30 height 13
click at [239, 90] on span "Green" at bounding box center [237, 91] width 17 height 7
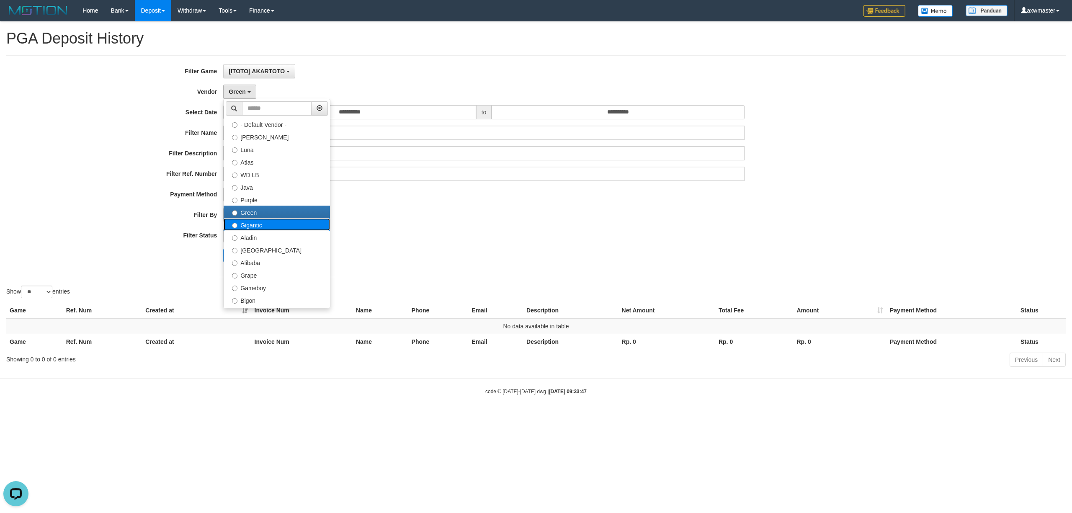
click at [252, 226] on label "Gigantic" at bounding box center [277, 224] width 106 height 13
select select "**********"
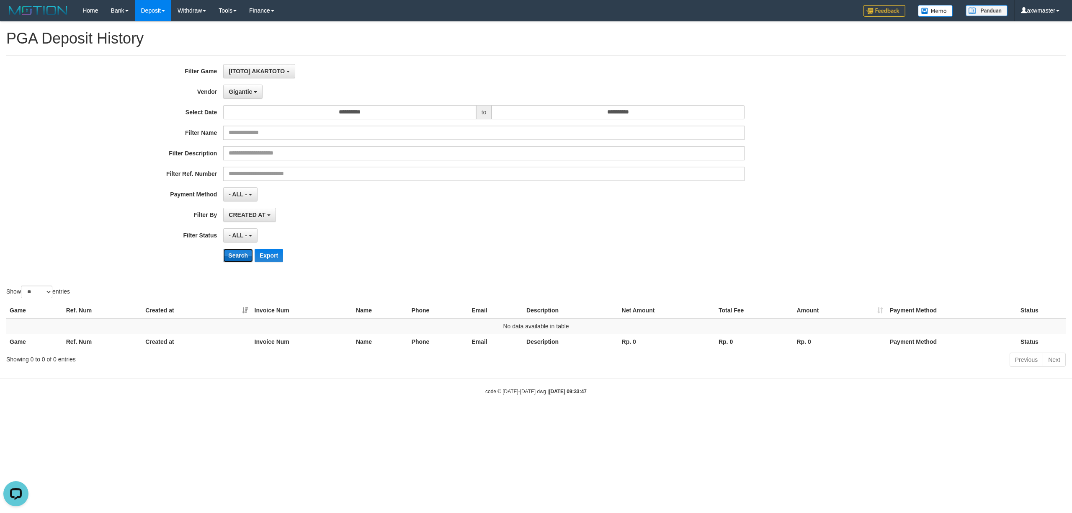
drag, startPoint x: 232, startPoint y: 263, endPoint x: 236, endPoint y: 262, distance: 4.7
click at [232, 262] on button "Search" at bounding box center [238, 255] width 30 height 13
drag, startPoint x: 248, startPoint y: 92, endPoint x: 250, endPoint y: 96, distance: 4.4
click at [250, 91] on span "Gigantic" at bounding box center [240, 91] width 23 height 7
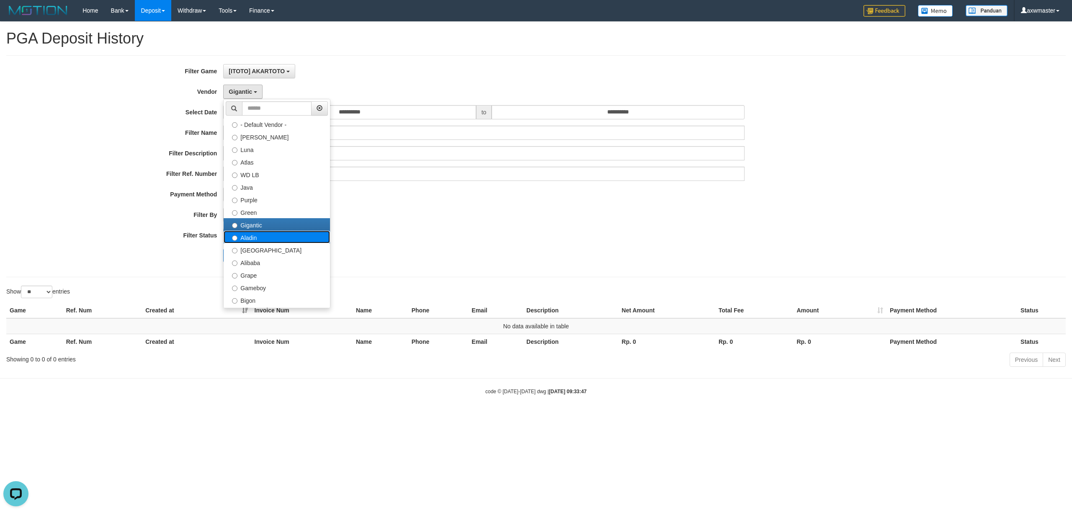
click at [255, 243] on label "Aladin" at bounding box center [277, 237] width 106 height 13
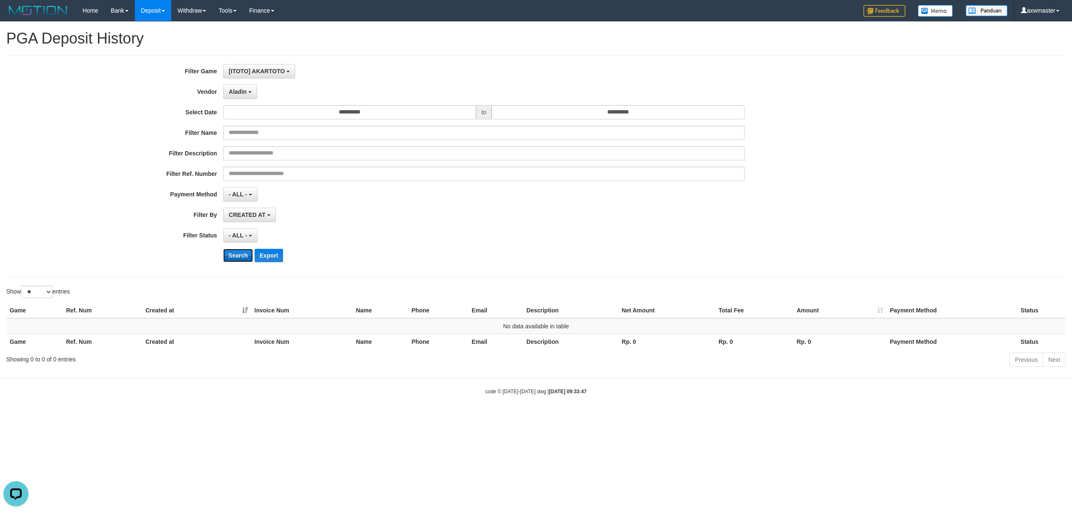
click at [242, 258] on button "Search" at bounding box center [238, 255] width 30 height 13
click at [245, 90] on span "Aladin" at bounding box center [238, 91] width 18 height 7
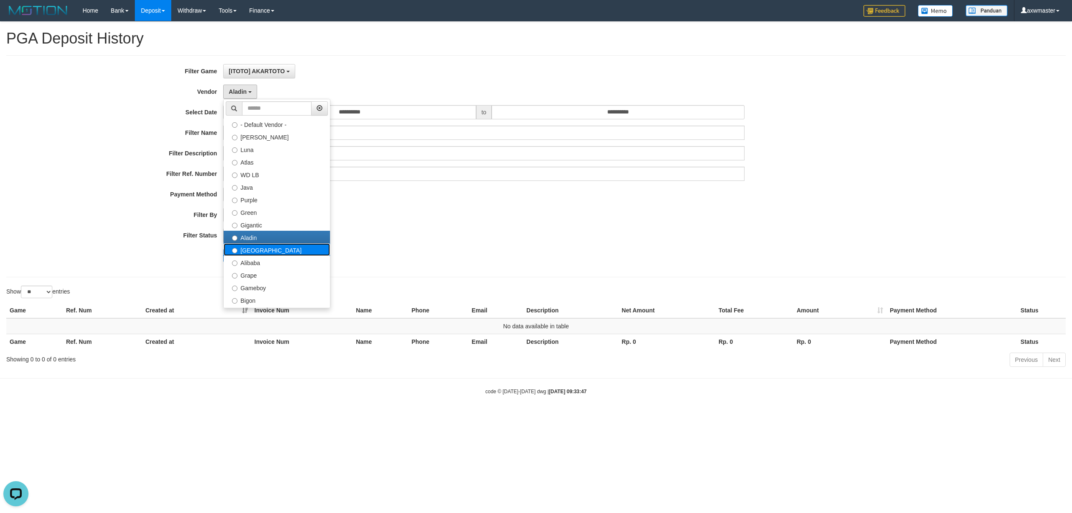
click at [251, 249] on label "Dubai" at bounding box center [277, 249] width 106 height 13
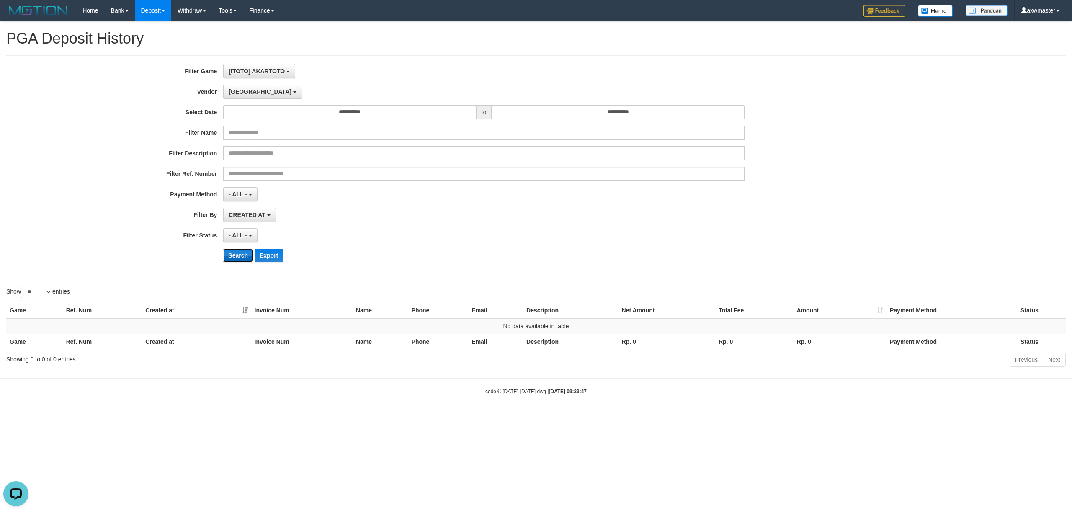
click at [247, 258] on button "Search" at bounding box center [238, 255] width 30 height 13
drag, startPoint x: 244, startPoint y: 93, endPoint x: 262, endPoint y: 178, distance: 87.4
click at [245, 92] on span "Dubai" at bounding box center [260, 91] width 63 height 7
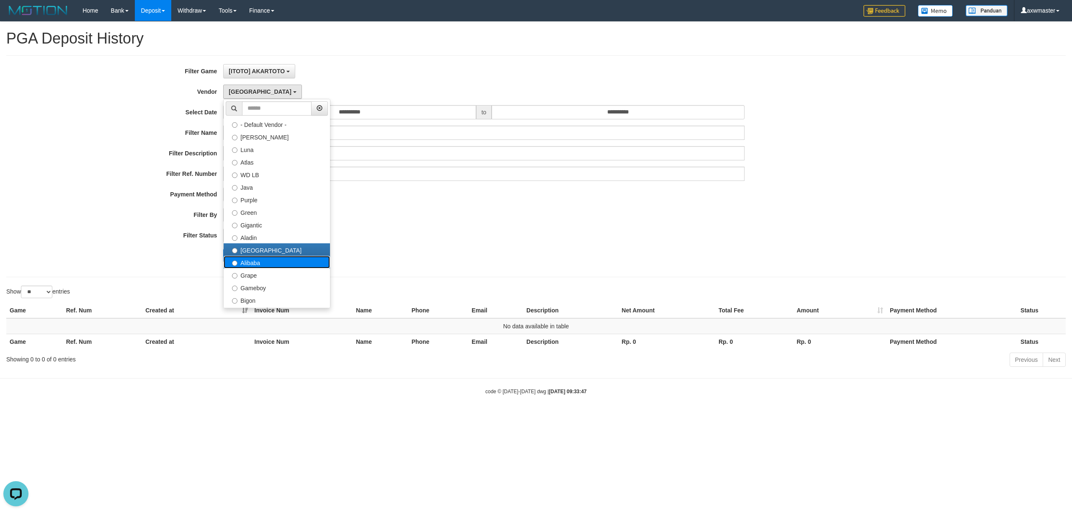
click at [261, 262] on label "Alibaba" at bounding box center [277, 262] width 106 height 13
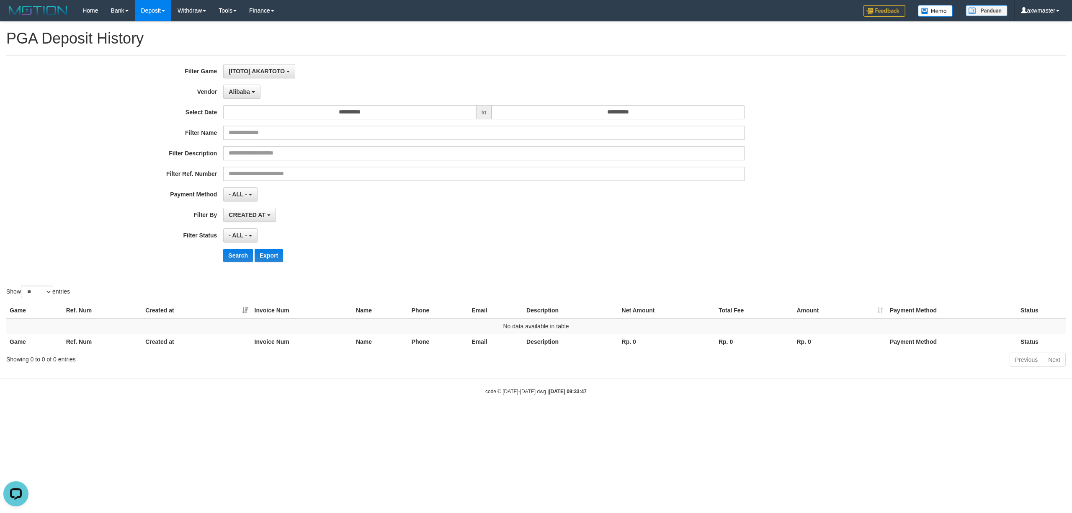
click at [243, 265] on div "**********" at bounding box center [446, 166] width 893 height 204
click at [242, 260] on button "Search" at bounding box center [238, 255] width 30 height 13
click at [244, 90] on span "Alibaba" at bounding box center [239, 91] width 21 height 7
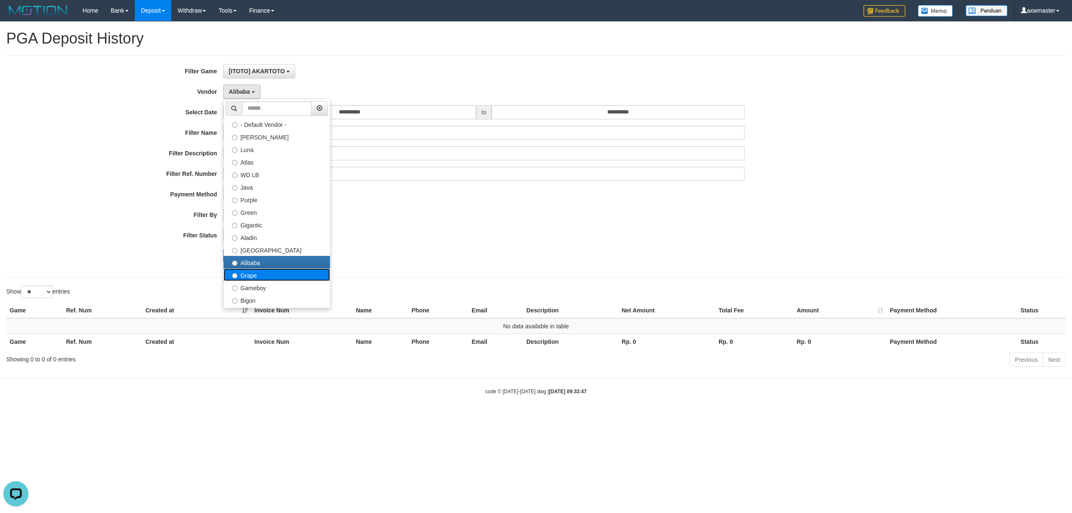
click at [260, 279] on label "Grape" at bounding box center [277, 274] width 106 height 13
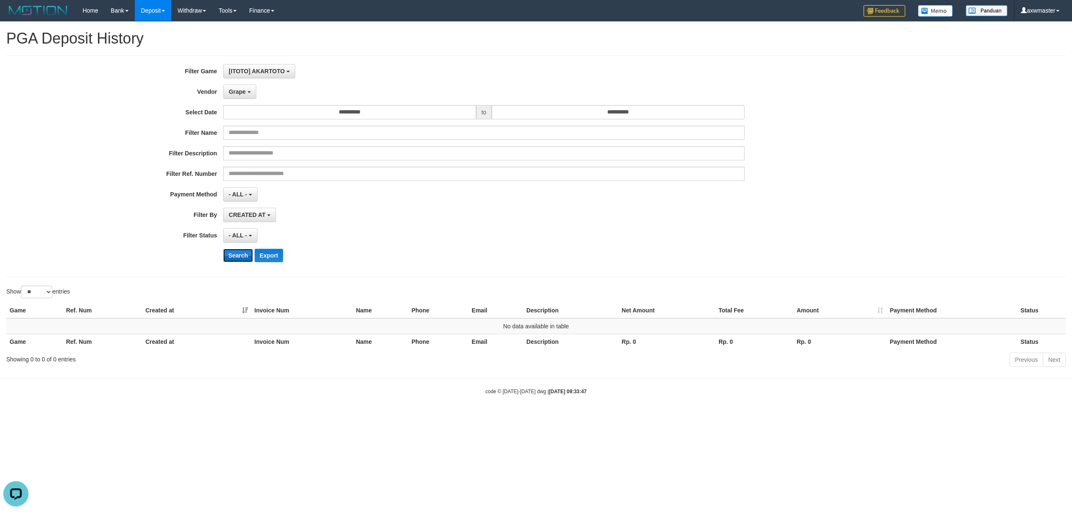
click at [233, 255] on button "Search" at bounding box center [238, 255] width 30 height 13
click at [239, 91] on span "Grape" at bounding box center [237, 91] width 17 height 7
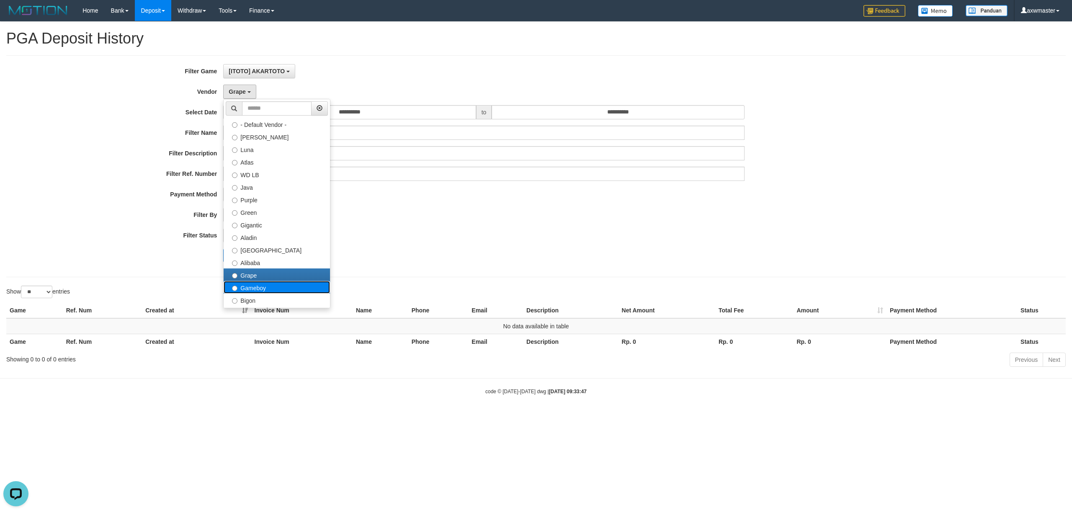
click at [282, 291] on label "Gameboy" at bounding box center [277, 287] width 106 height 13
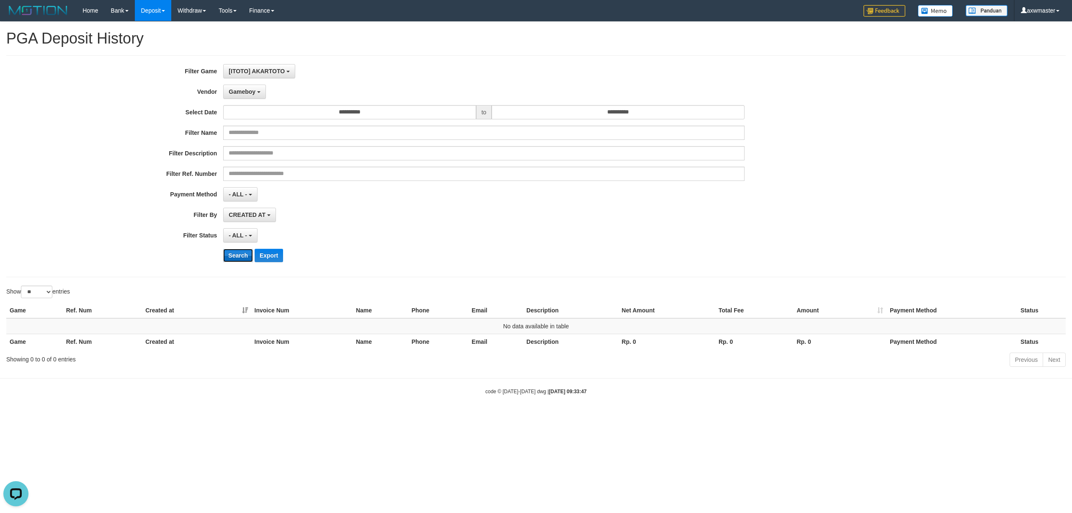
click at [239, 255] on button "Search" at bounding box center [238, 255] width 30 height 13
click at [243, 89] on span "Gameboy" at bounding box center [242, 91] width 27 height 7
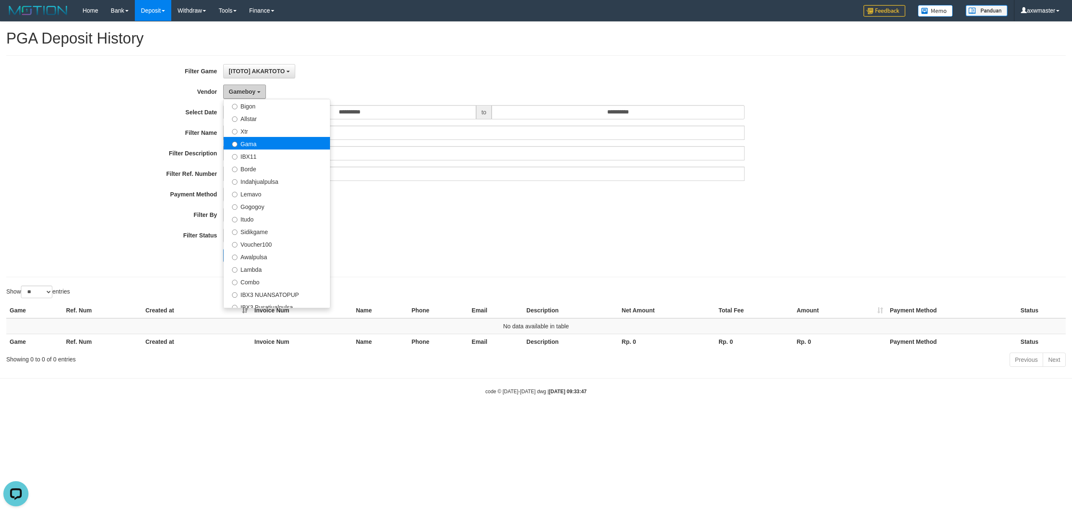
scroll to position [167, 0]
click at [251, 133] on label "Bigon" at bounding box center [277, 132] width 106 height 13
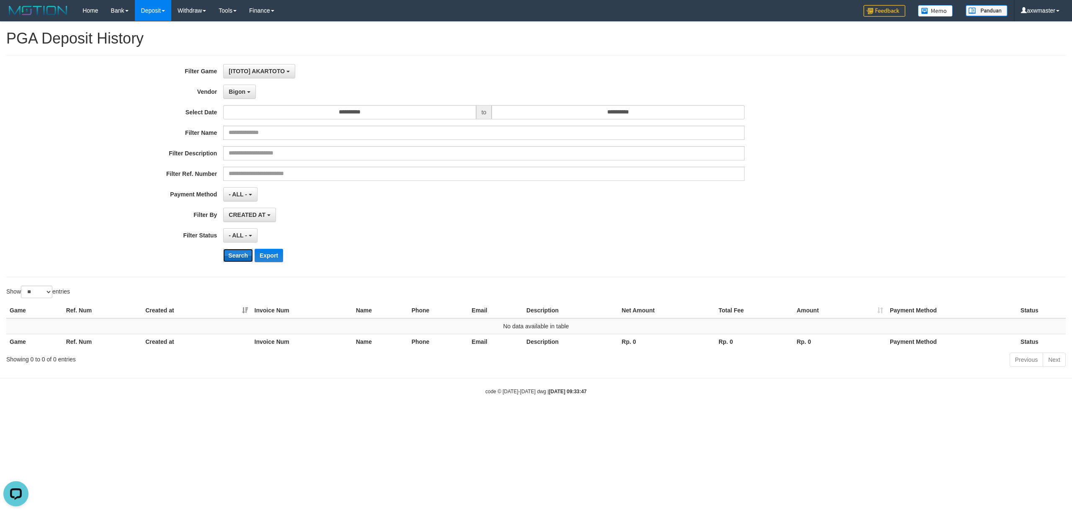
click at [240, 258] on button "Search" at bounding box center [238, 255] width 30 height 13
drag, startPoint x: 244, startPoint y: 89, endPoint x: 245, endPoint y: 94, distance: 4.8
click at [244, 89] on span "Bigon" at bounding box center [237, 91] width 17 height 7
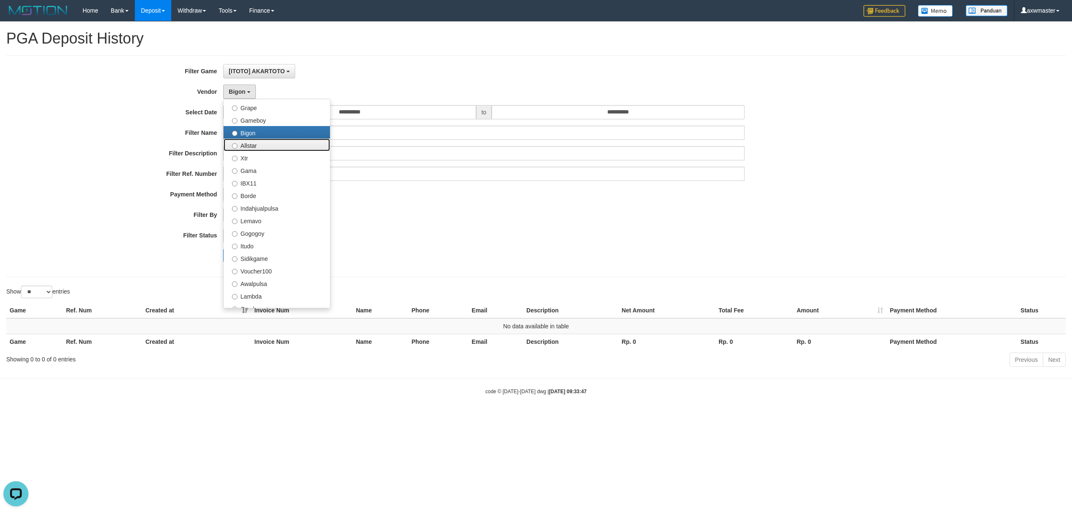
drag, startPoint x: 249, startPoint y: 140, endPoint x: 249, endPoint y: 144, distance: 4.6
click at [249, 139] on label "Allstar" at bounding box center [277, 145] width 106 height 13
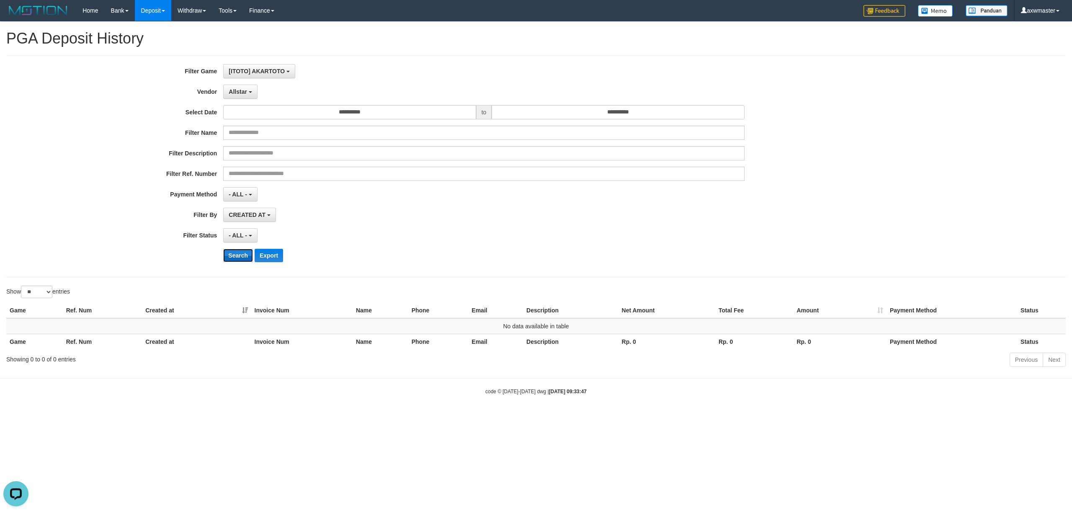
click at [241, 255] on button "Search" at bounding box center [238, 255] width 30 height 13
click at [242, 91] on span "Allstar" at bounding box center [238, 91] width 18 height 7
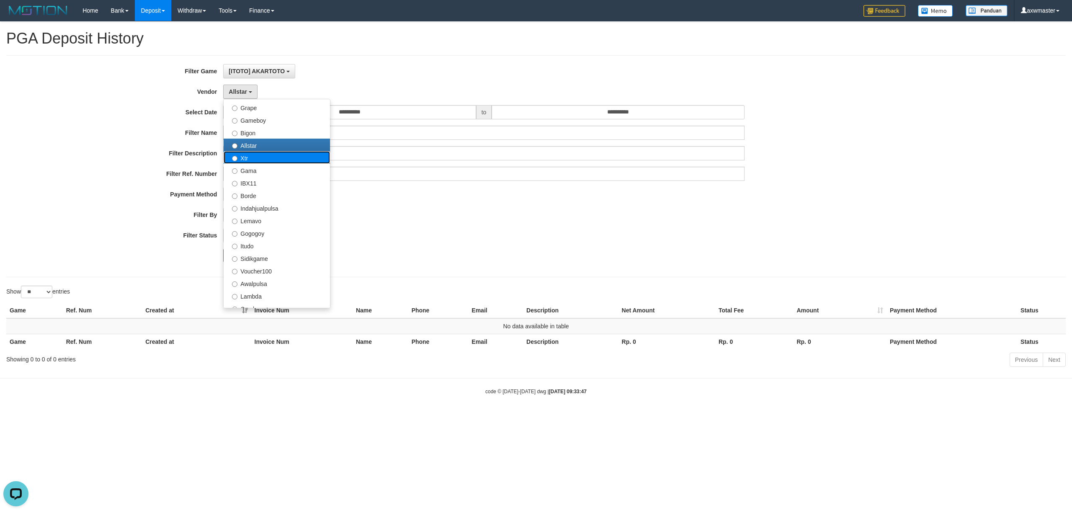
click at [260, 162] on label "Xtr" at bounding box center [277, 157] width 106 height 13
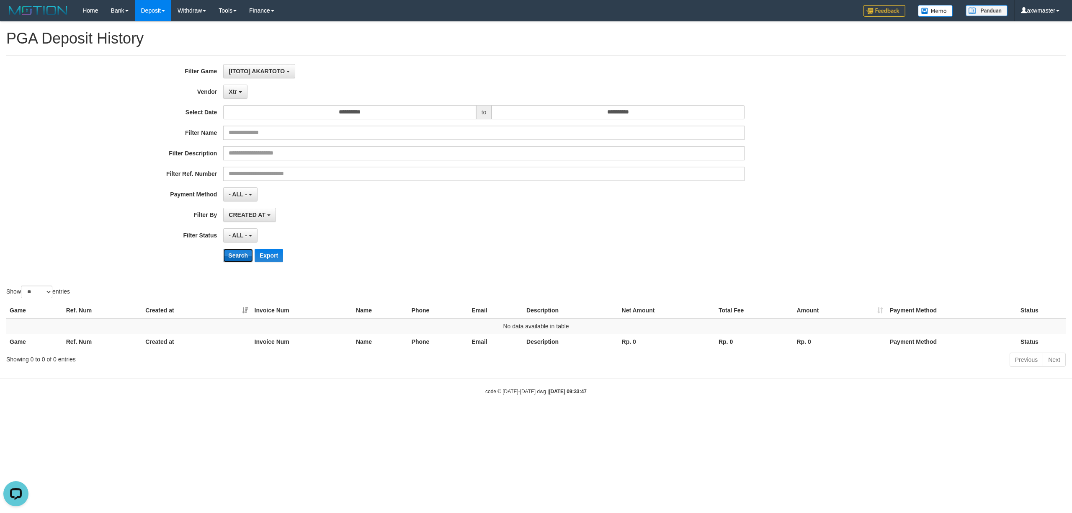
click at [243, 255] on button "Search" at bounding box center [238, 255] width 30 height 13
click at [236, 91] on span "Xtr" at bounding box center [233, 91] width 8 height 7
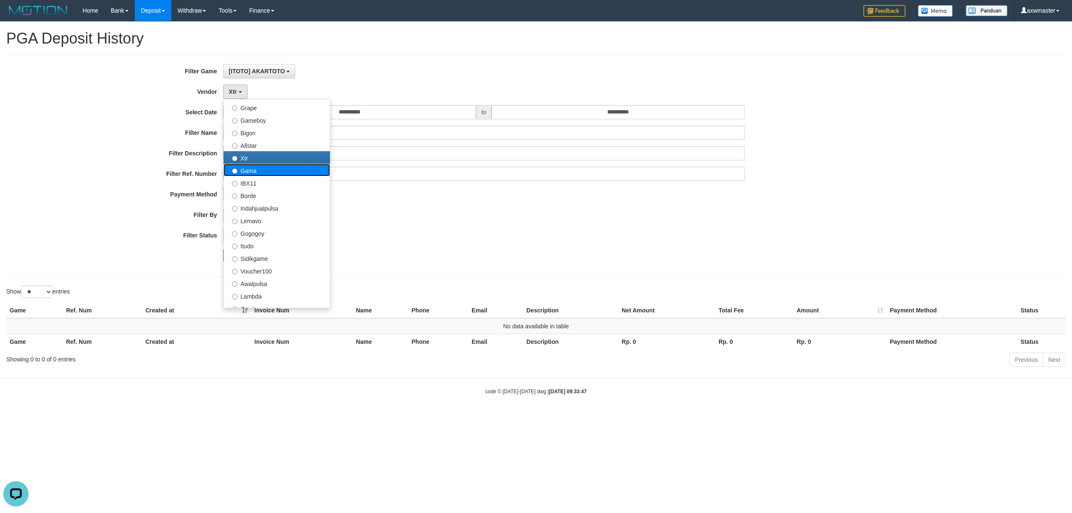
click at [257, 167] on label "Gama" at bounding box center [277, 170] width 106 height 13
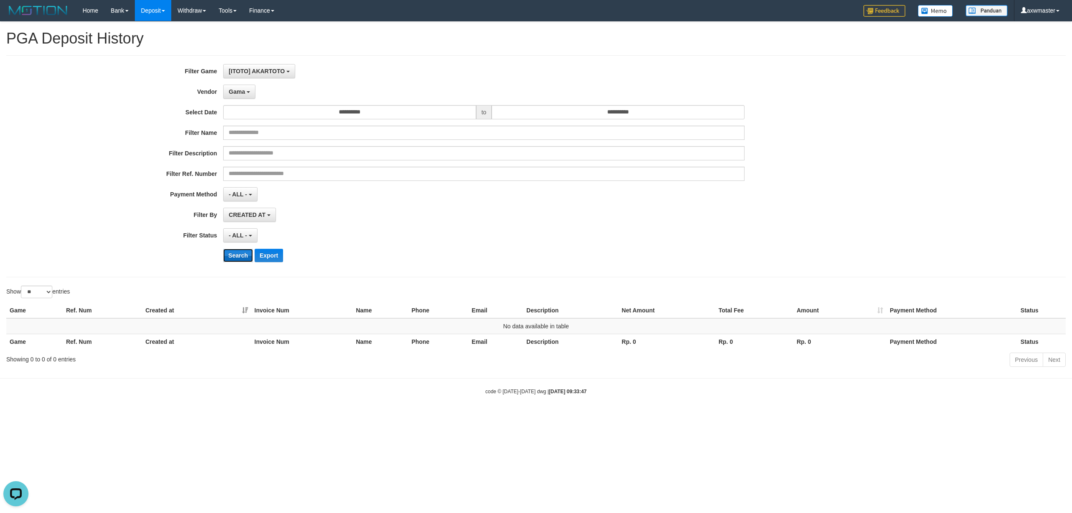
click at [245, 253] on button "Search" at bounding box center [238, 255] width 30 height 13
click at [244, 91] on span "Gama" at bounding box center [237, 91] width 16 height 7
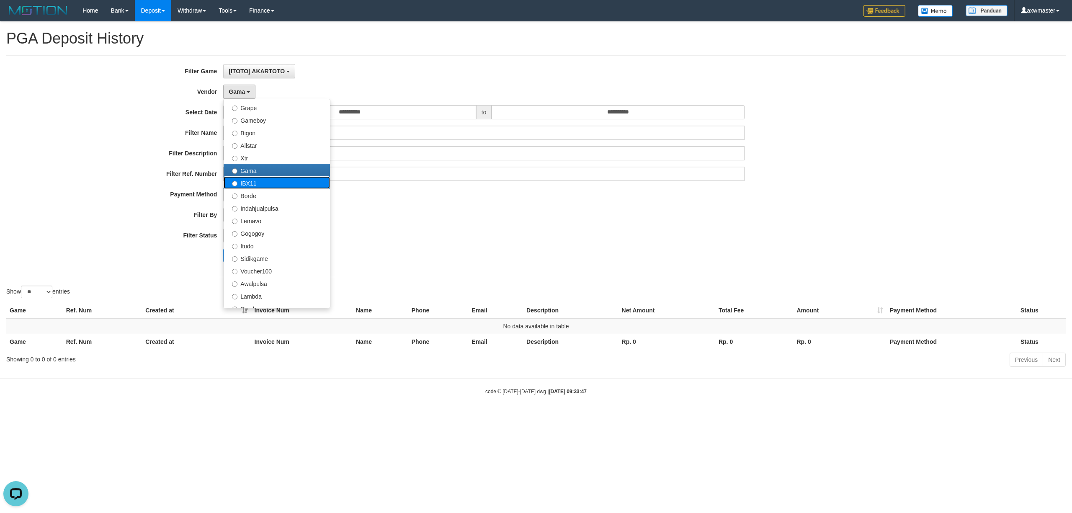
click at [250, 186] on label "IBX11" at bounding box center [277, 182] width 106 height 13
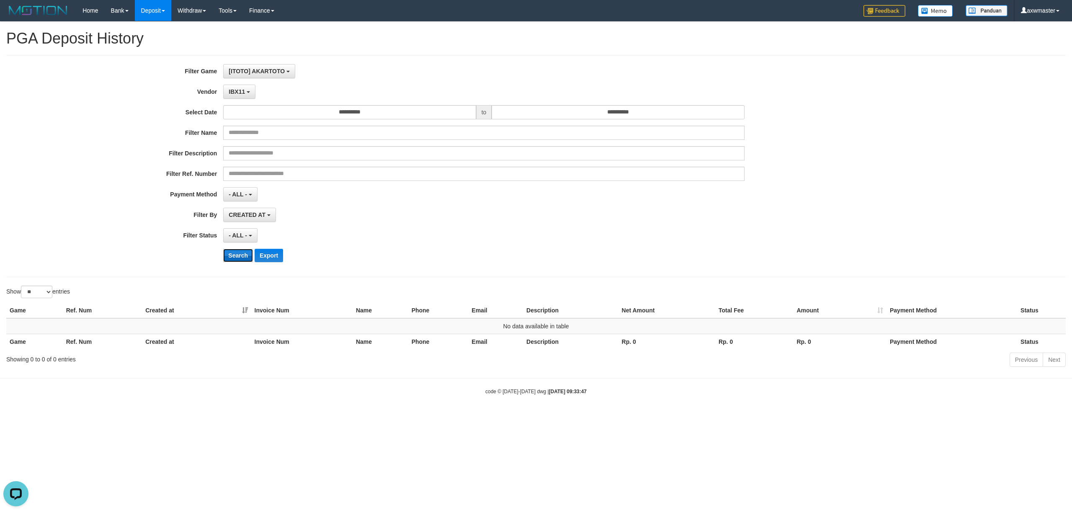
click at [245, 255] on button "Search" at bounding box center [238, 255] width 30 height 13
click at [242, 89] on span "IBX11" at bounding box center [237, 91] width 16 height 7
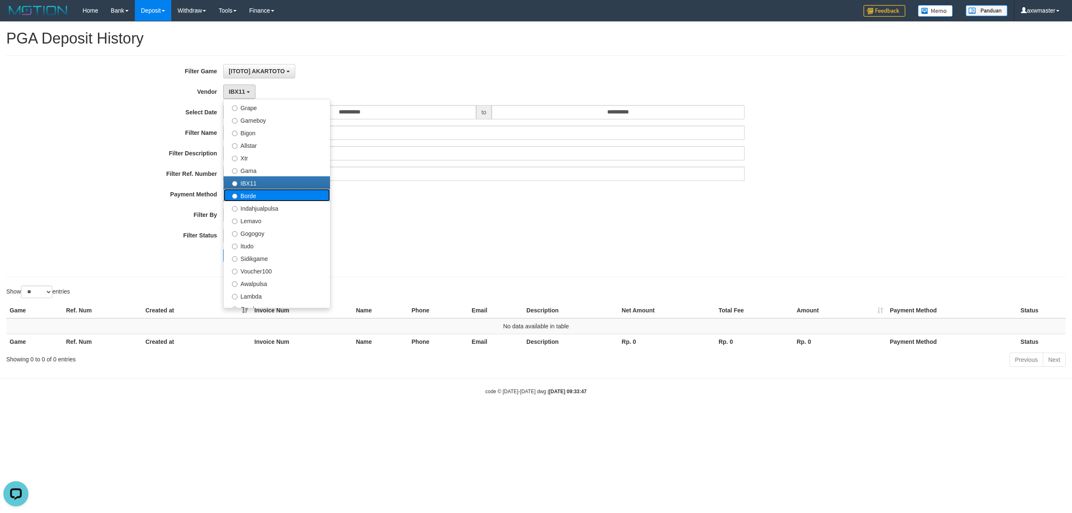
click at [260, 196] on label "Borde" at bounding box center [277, 195] width 106 height 13
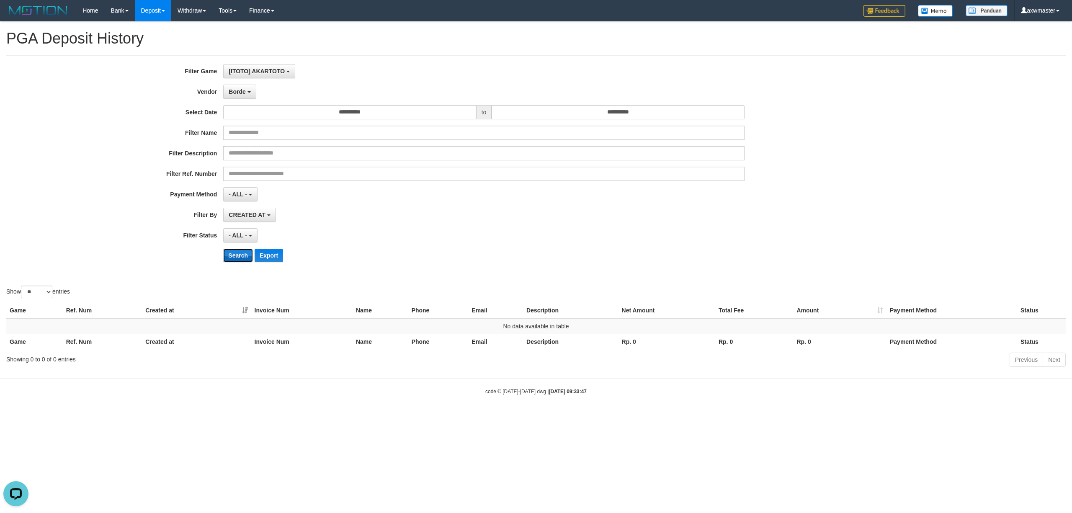
click at [241, 257] on button "Search" at bounding box center [238, 255] width 30 height 13
click at [236, 90] on span "Borde" at bounding box center [237, 91] width 17 height 7
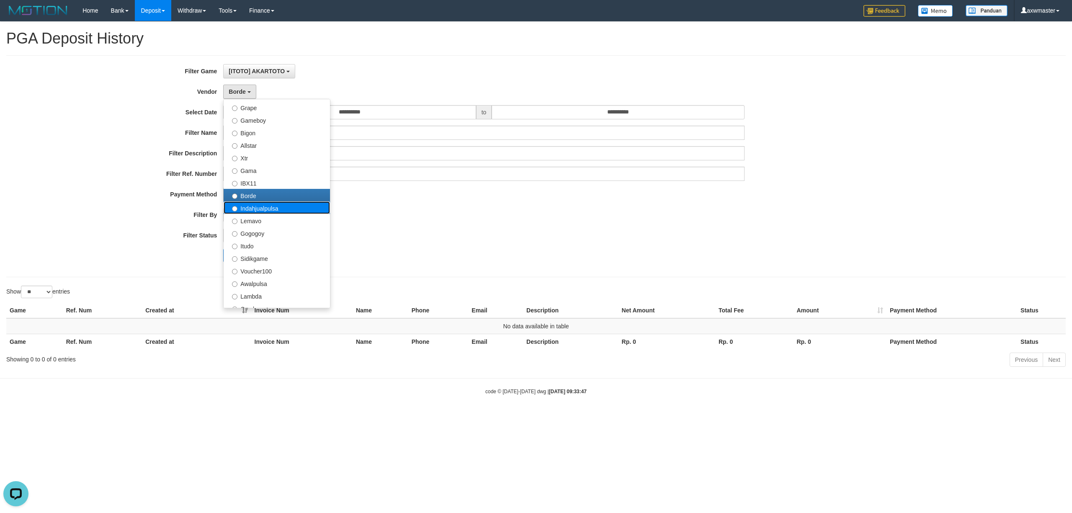
click at [255, 214] on label "Indahjualpulsa" at bounding box center [277, 207] width 106 height 13
select select "**********"
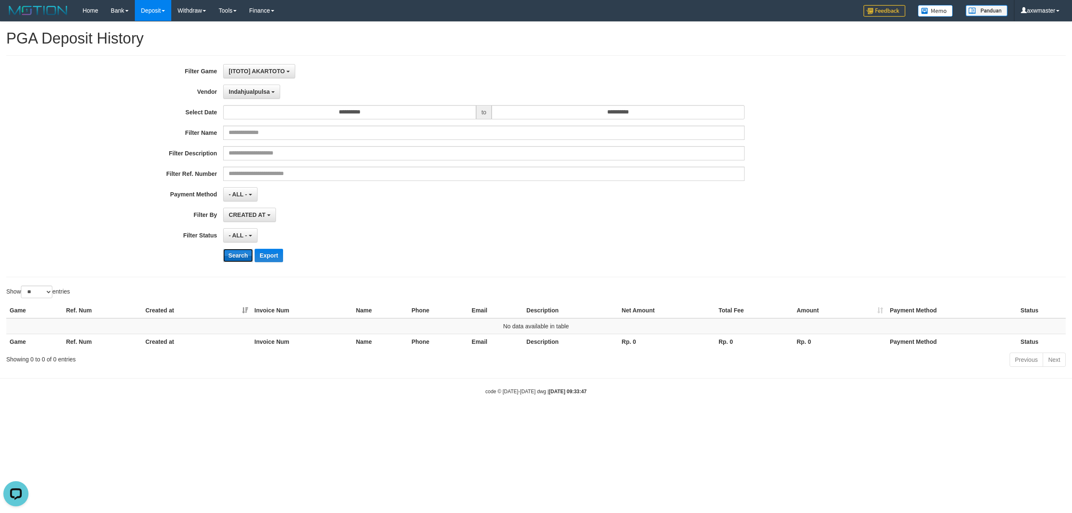
click at [240, 257] on button "Search" at bounding box center [238, 255] width 30 height 13
drag, startPoint x: 260, startPoint y: 91, endPoint x: 258, endPoint y: 98, distance: 6.8
click at [260, 91] on span "Indahjualpulsa" at bounding box center [249, 91] width 41 height 7
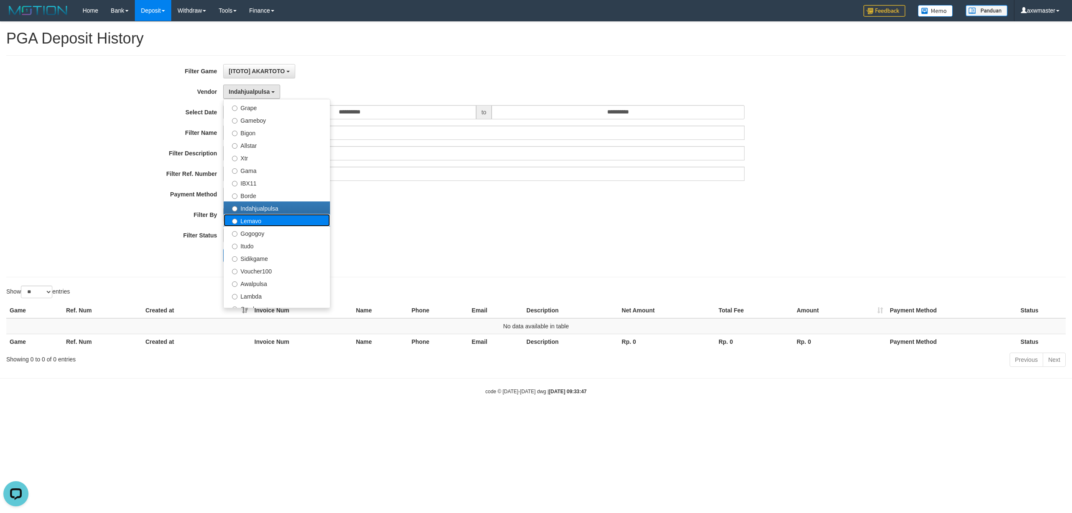
click at [259, 222] on label "Lemavo" at bounding box center [277, 220] width 106 height 13
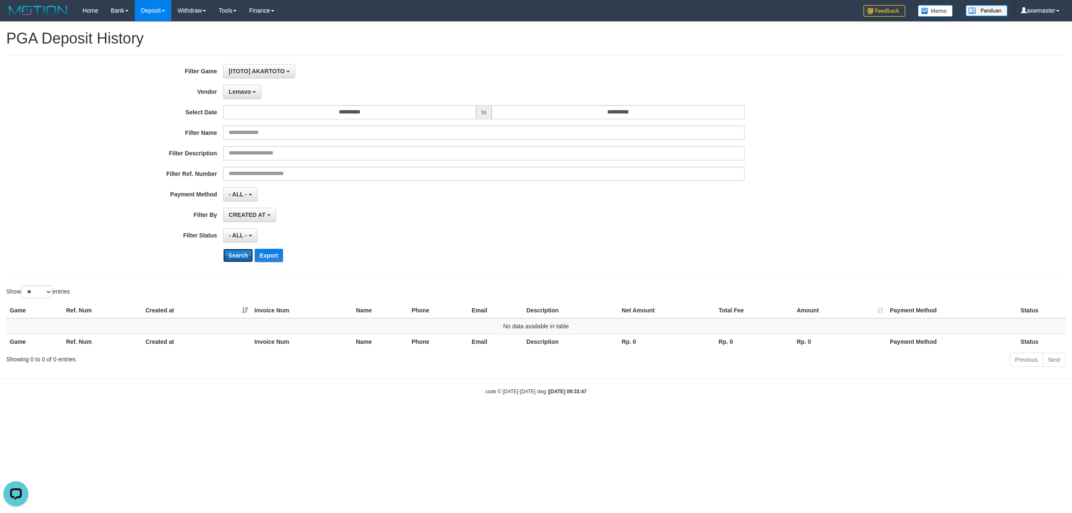
click at [247, 254] on button "Search" at bounding box center [238, 255] width 30 height 13
drag, startPoint x: 252, startPoint y: 90, endPoint x: 255, endPoint y: 98, distance: 8.6
click at [252, 90] on button "Lemavo" at bounding box center [242, 92] width 38 height 14
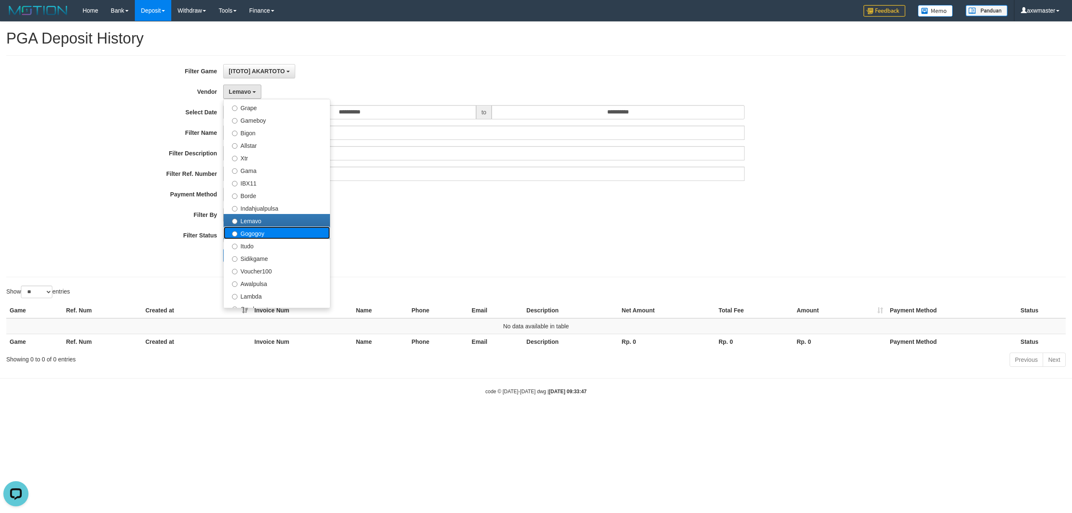
click at [262, 235] on label "Gogogoy" at bounding box center [277, 233] width 106 height 13
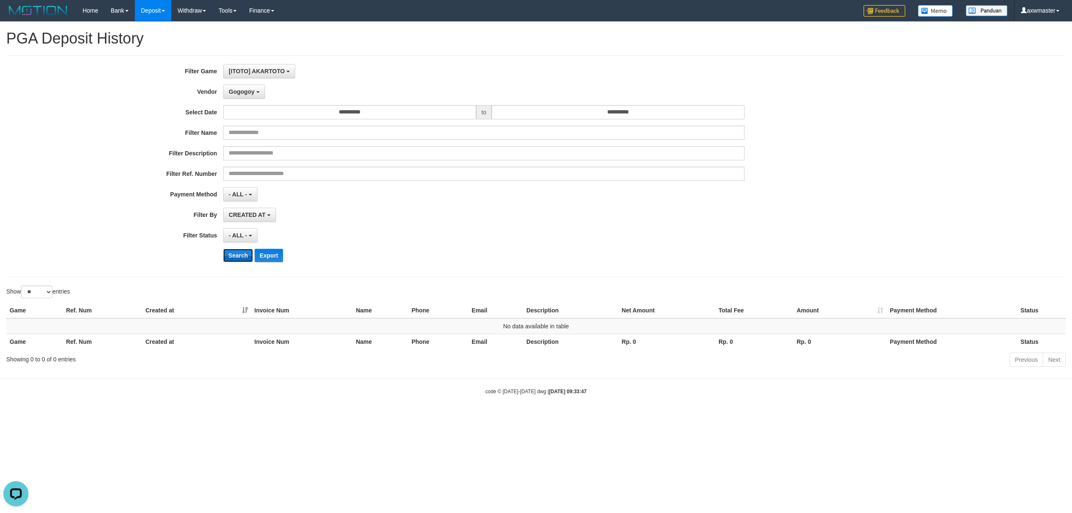
click at [243, 258] on button "Search" at bounding box center [238, 255] width 30 height 13
click at [250, 89] on span "Gogogoy" at bounding box center [242, 91] width 26 height 7
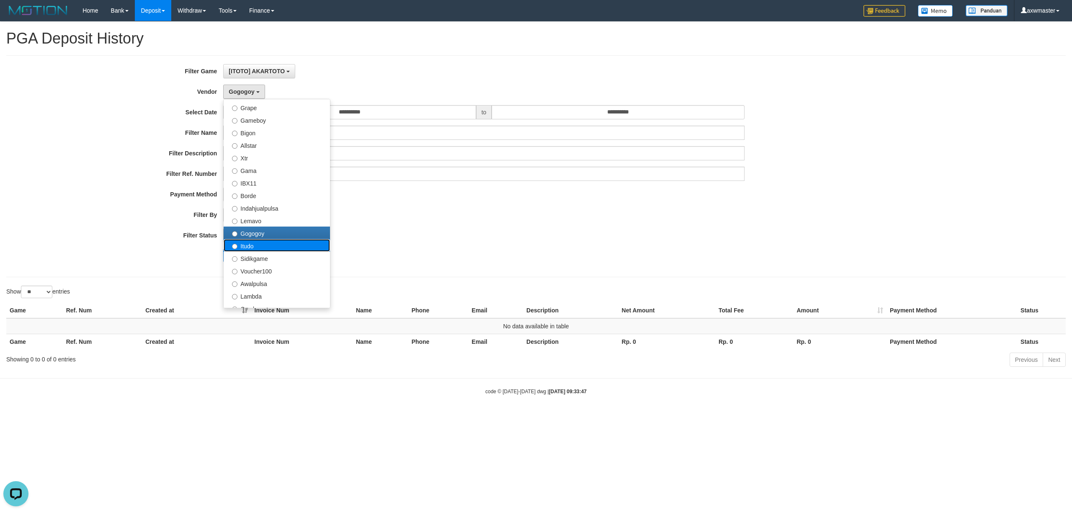
click at [258, 245] on label "Itudo" at bounding box center [277, 245] width 106 height 13
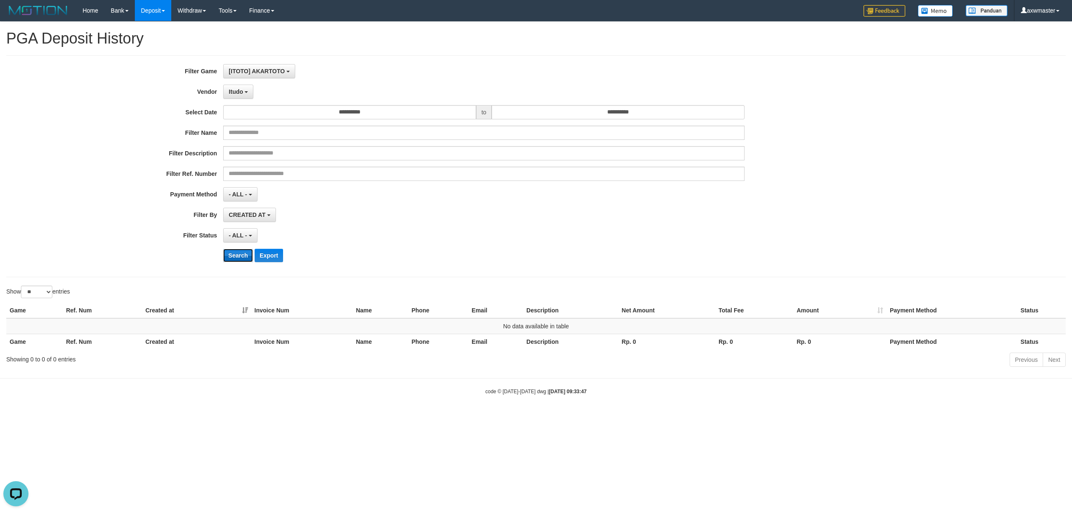
click at [239, 255] on button "Search" at bounding box center [238, 255] width 30 height 13
click at [240, 89] on span "Itudo" at bounding box center [236, 91] width 14 height 7
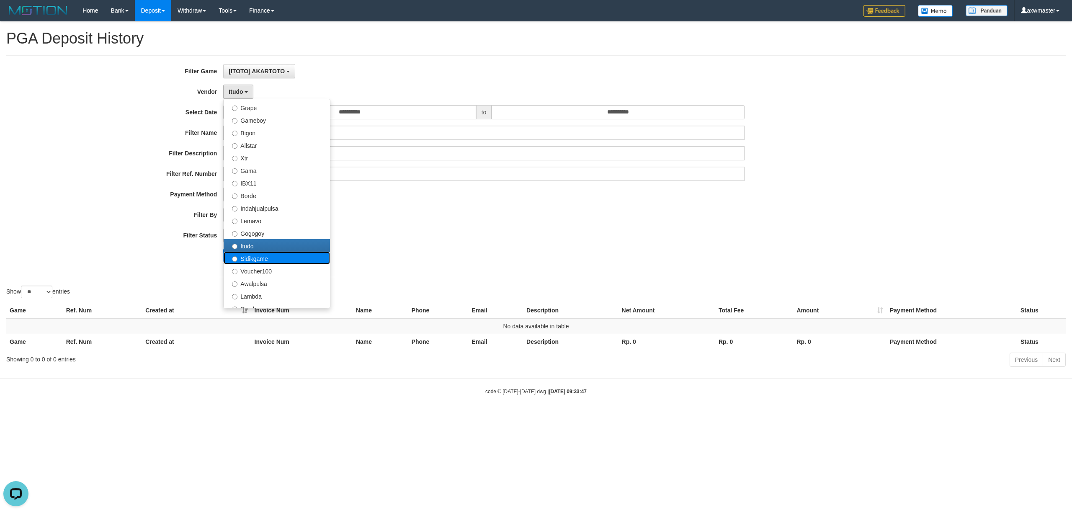
click at [263, 263] on label "Sidikgame" at bounding box center [277, 258] width 106 height 13
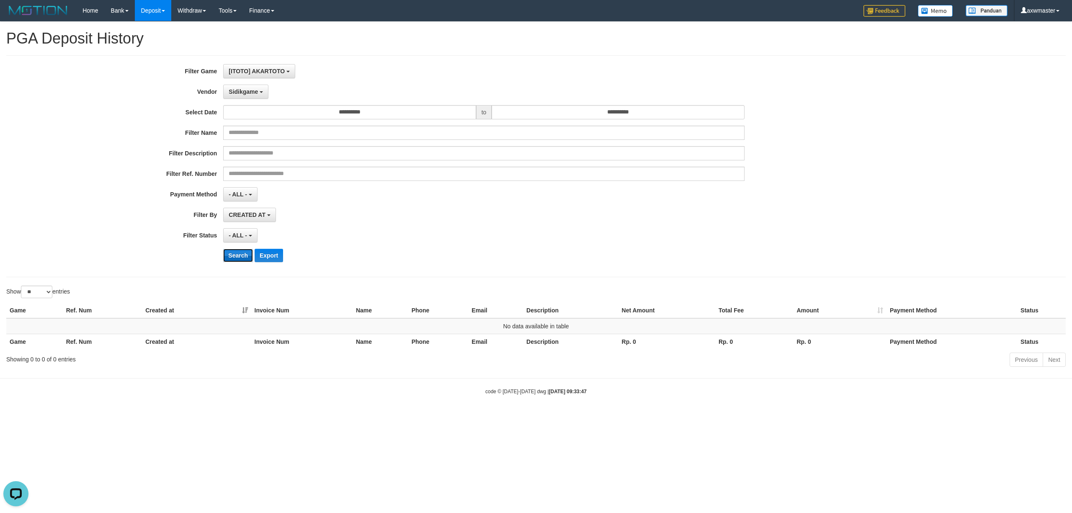
click at [239, 258] on button "Search" at bounding box center [238, 255] width 30 height 13
drag, startPoint x: 252, startPoint y: 90, endPoint x: 255, endPoint y: 100, distance: 10.4
click at [252, 90] on span "Sidikgame" at bounding box center [243, 91] width 29 height 7
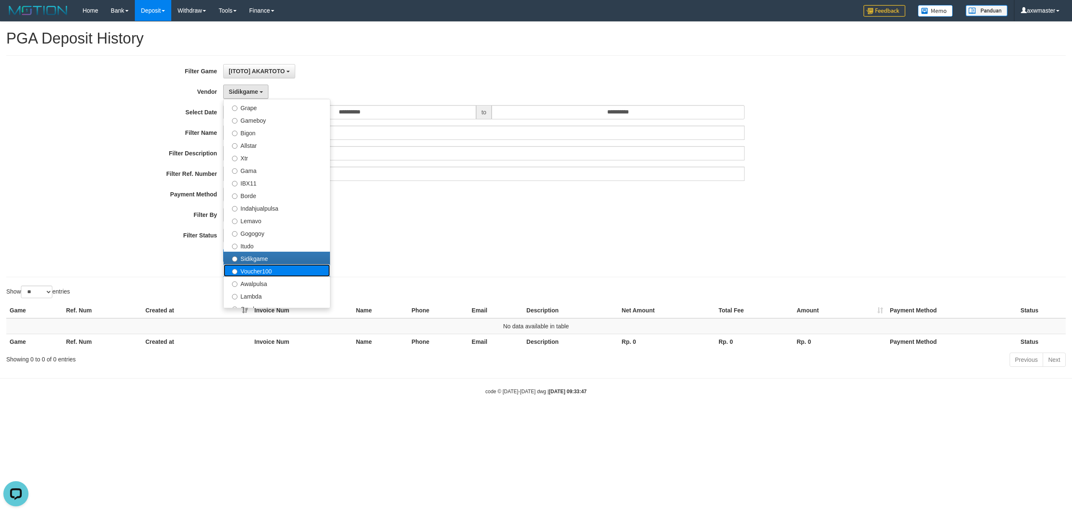
click at [255, 275] on label "Voucher100" at bounding box center [277, 270] width 106 height 13
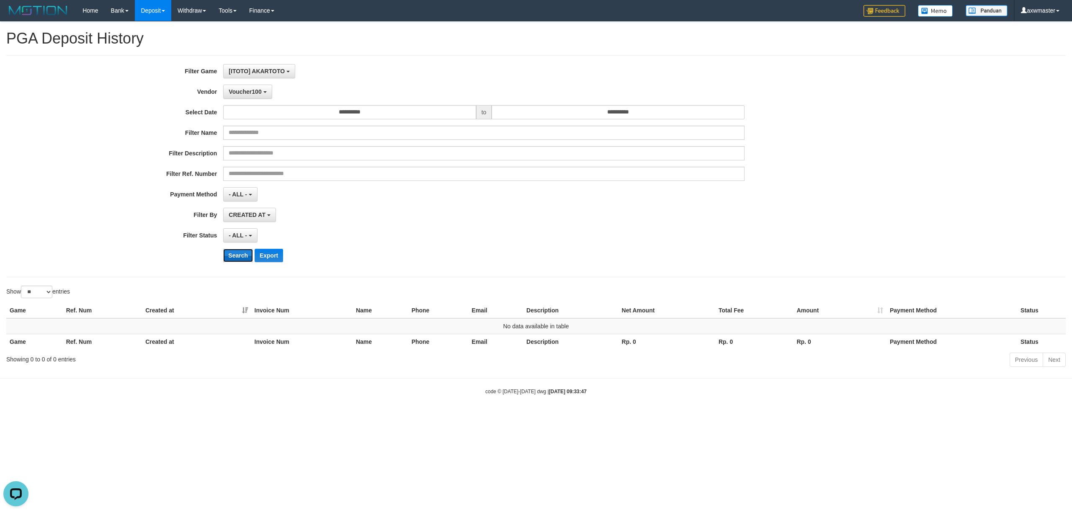
click at [233, 252] on button "Search" at bounding box center [238, 255] width 30 height 13
drag, startPoint x: 246, startPoint y: 91, endPoint x: 251, endPoint y: 98, distance: 8.4
click at [246, 91] on span "Voucher100" at bounding box center [245, 91] width 33 height 7
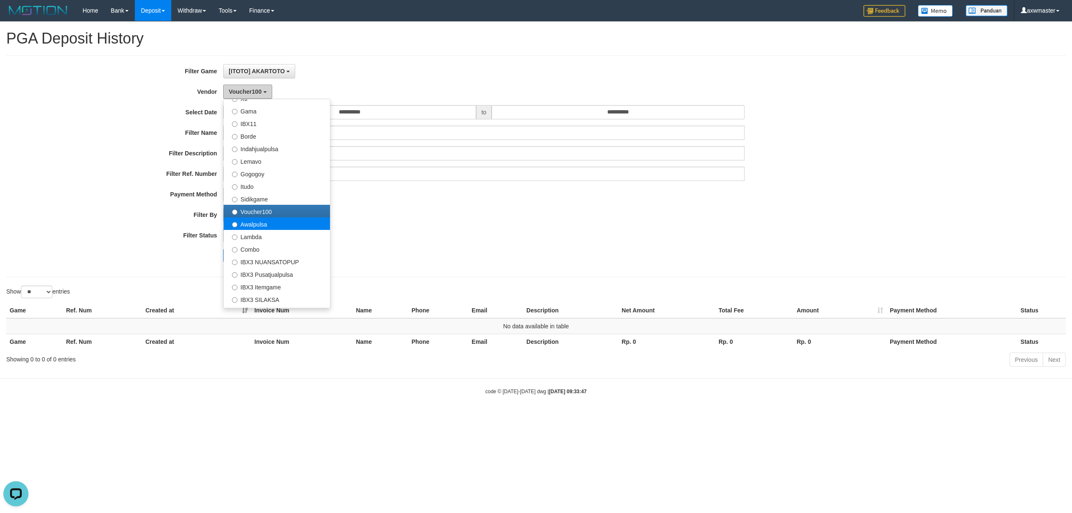
scroll to position [275, 0]
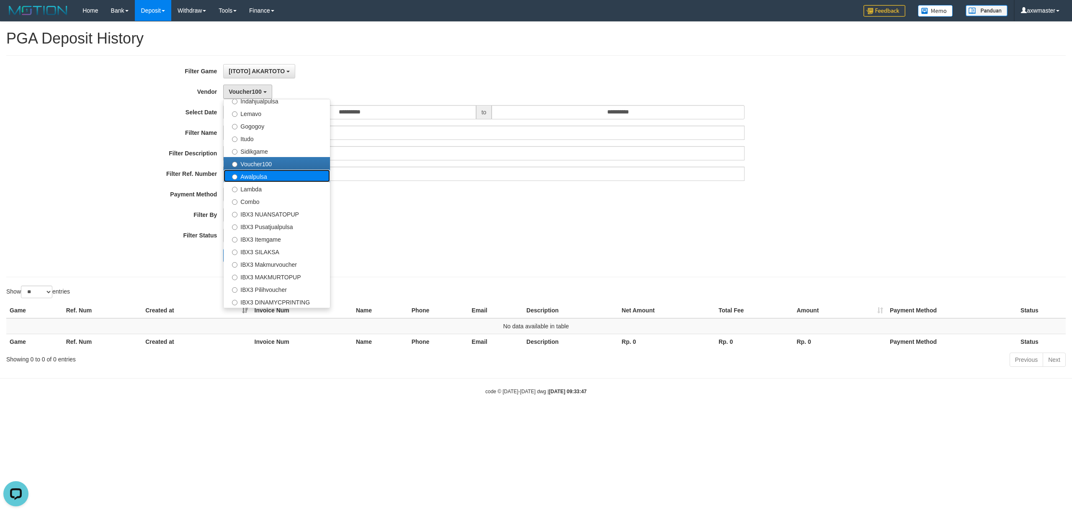
click at [267, 176] on label "Awalpulsa" at bounding box center [277, 176] width 106 height 13
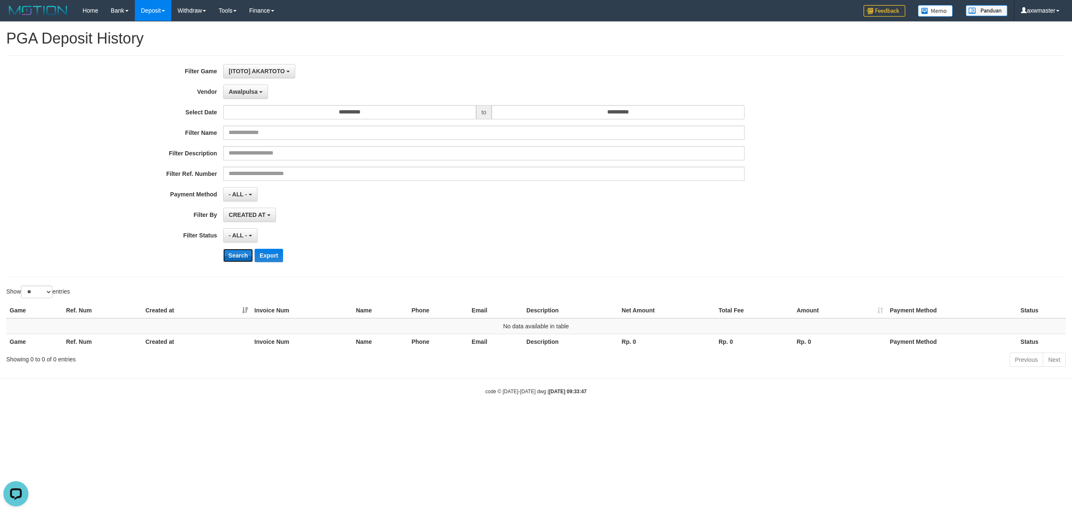
click at [238, 255] on button "Search" at bounding box center [238, 255] width 30 height 13
click at [255, 89] on span "Awalpulsa" at bounding box center [243, 91] width 29 height 7
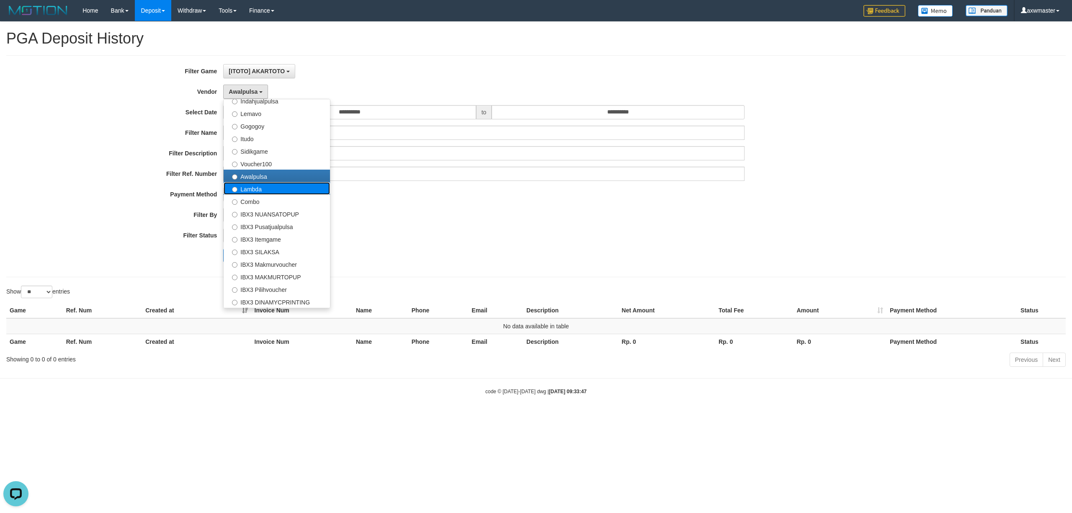
click at [266, 189] on label "Lambda" at bounding box center [277, 188] width 106 height 13
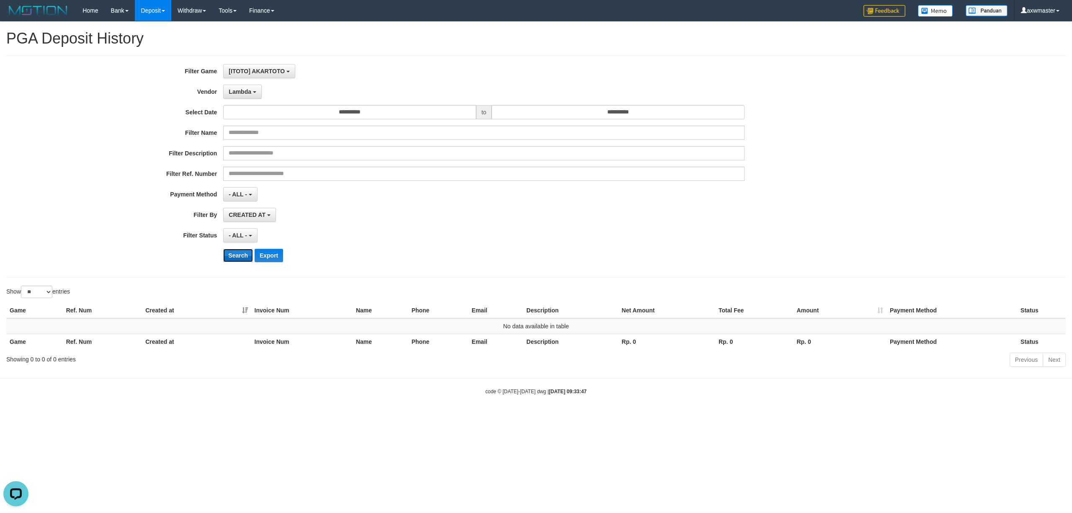
click at [237, 260] on button "Search" at bounding box center [238, 255] width 30 height 13
click at [247, 88] on button "Lambda" at bounding box center [242, 92] width 39 height 14
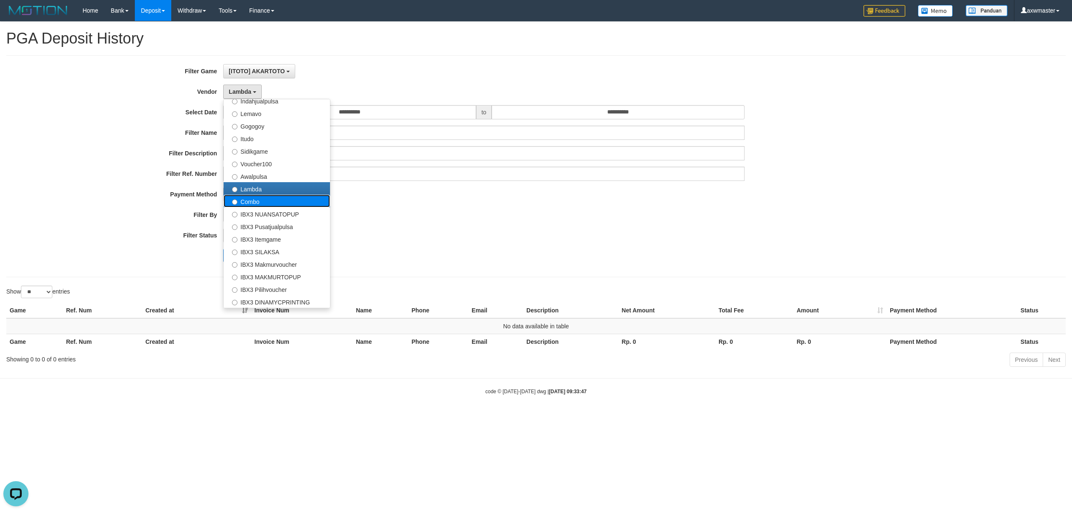
click at [270, 200] on label "Combo" at bounding box center [277, 201] width 106 height 13
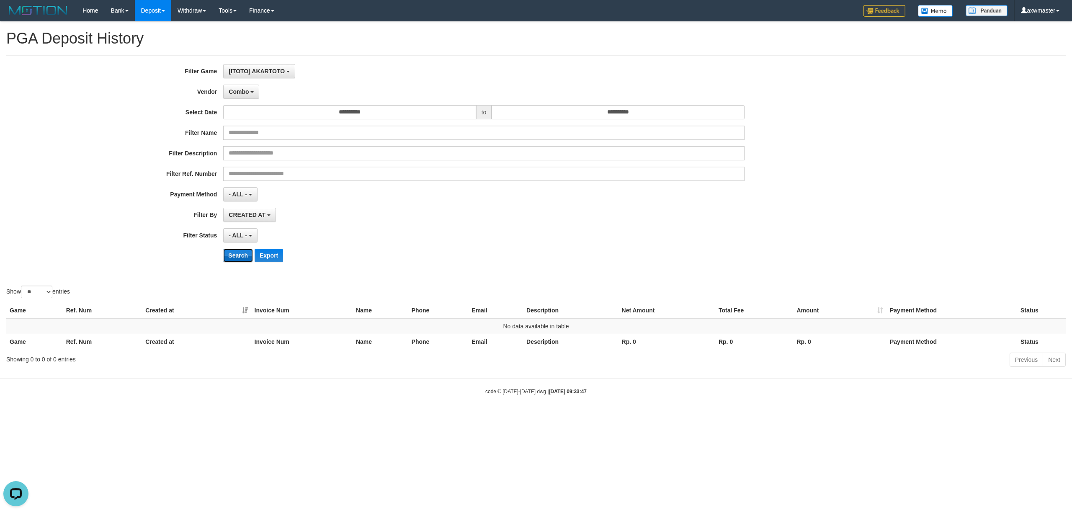
click at [241, 258] on button "Search" at bounding box center [238, 255] width 30 height 13
drag, startPoint x: 240, startPoint y: 88, endPoint x: 245, endPoint y: 92, distance: 6.2
click at [240, 88] on span "Combo" at bounding box center [239, 91] width 20 height 7
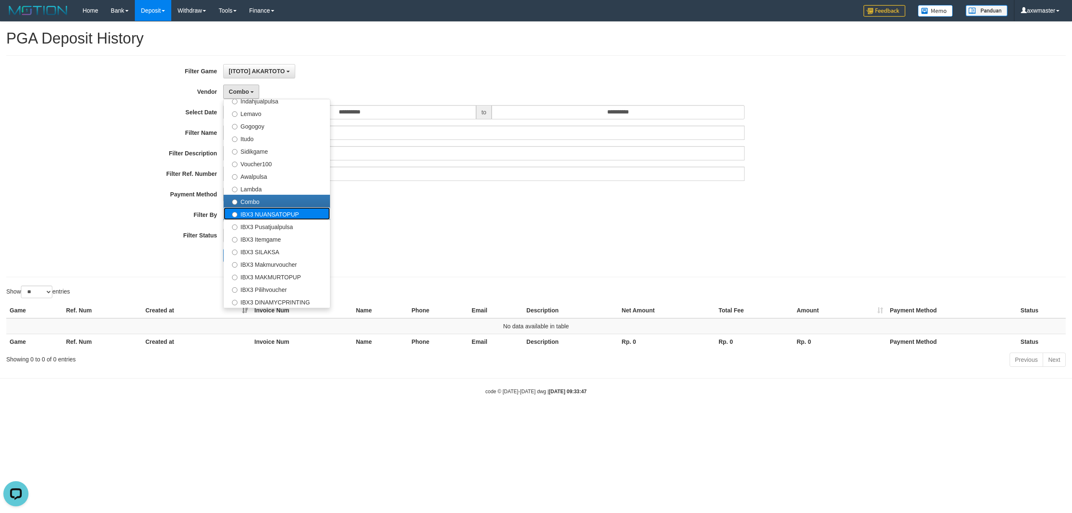
click at [277, 216] on label "IBX3 NUANSATOPUP" at bounding box center [277, 213] width 106 height 13
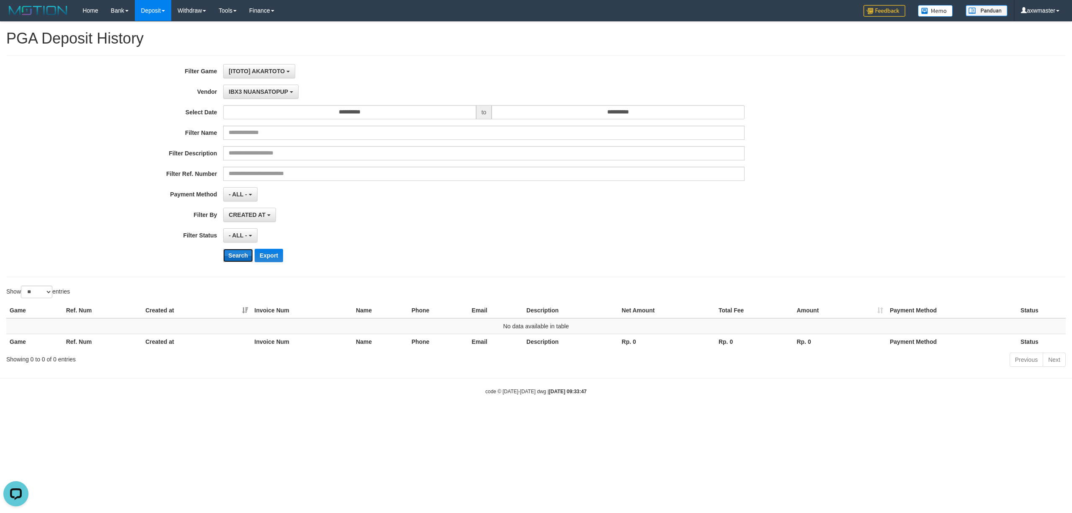
click at [242, 260] on button "Search" at bounding box center [238, 255] width 30 height 13
click at [241, 91] on span "IBX3 NUANSATOPUP" at bounding box center [258, 91] width 59 height 7
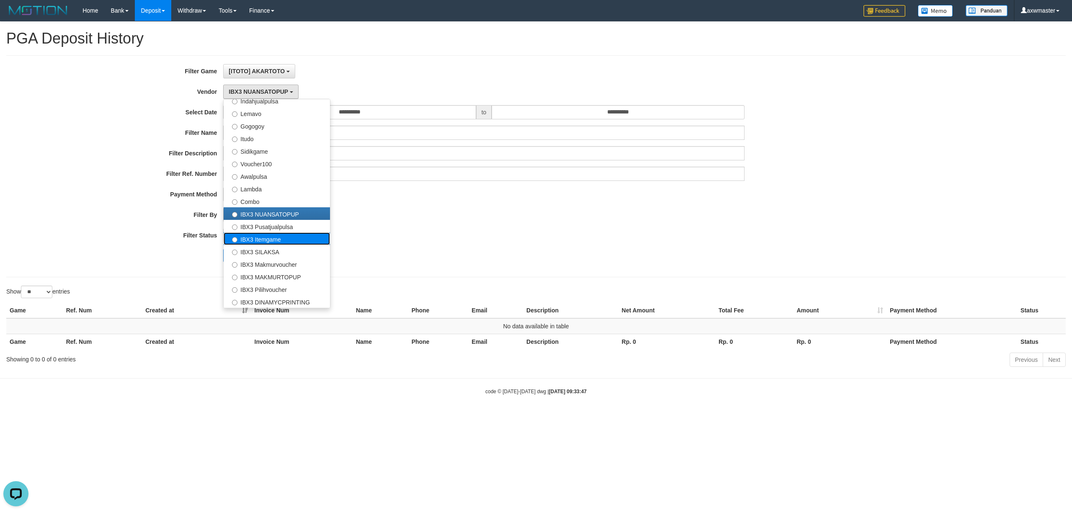
click at [278, 233] on label "IBX3 Itemgame" at bounding box center [277, 238] width 106 height 13
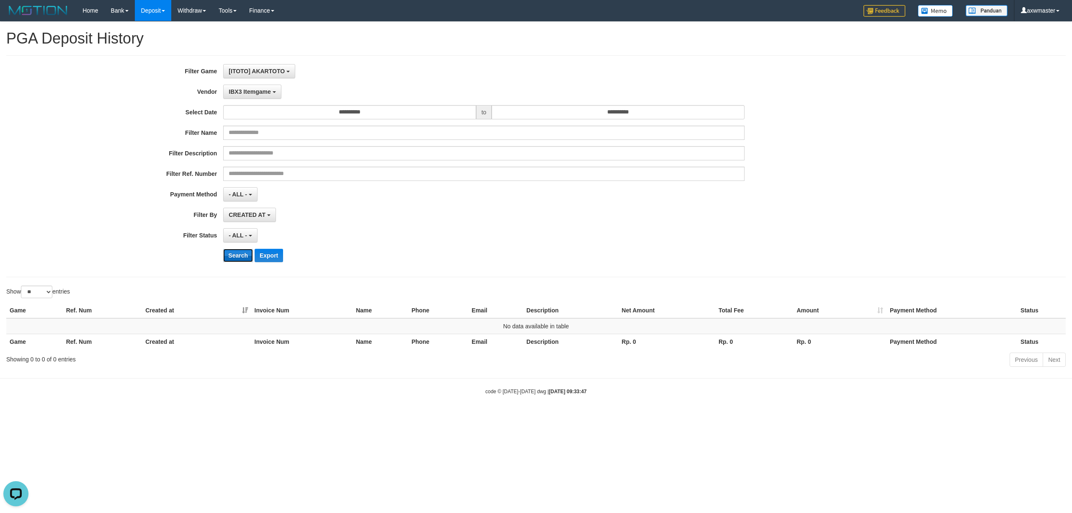
click at [238, 252] on button "Search" at bounding box center [238, 255] width 30 height 13
click at [239, 85] on button "IBX3 Itemgame" at bounding box center [252, 92] width 58 height 14
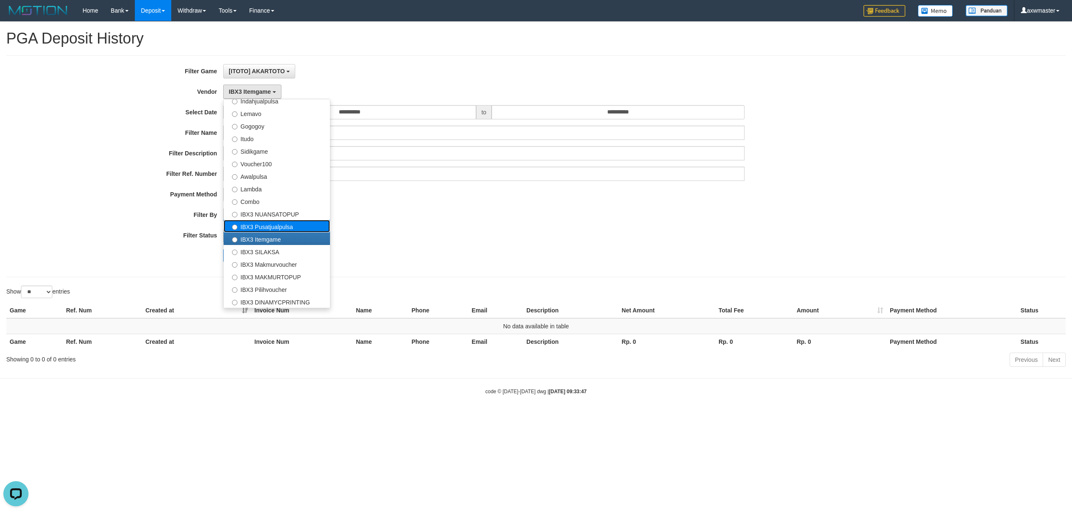
click at [288, 230] on label "IBX3 Pusatjualpulsa" at bounding box center [277, 226] width 106 height 13
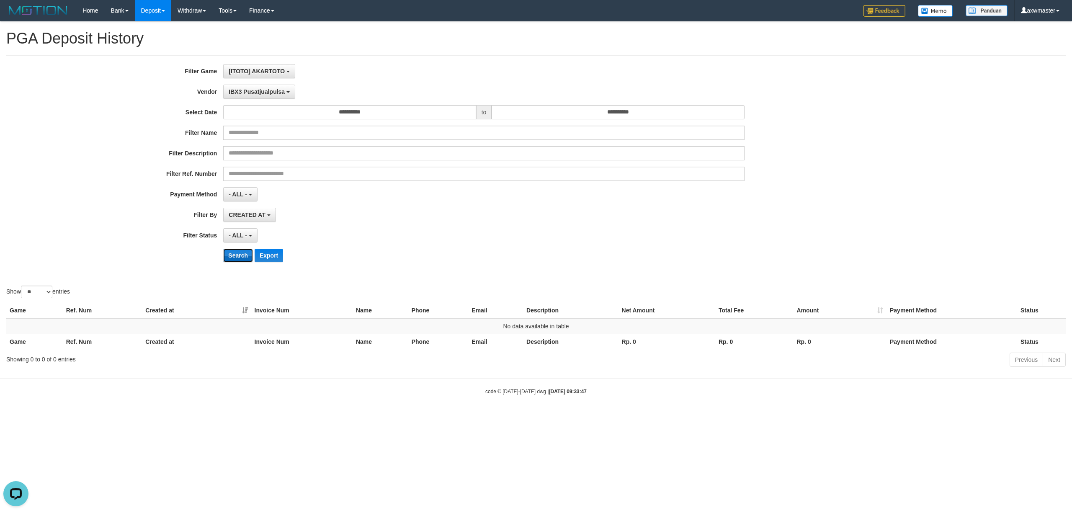
click at [242, 259] on button "Search" at bounding box center [238, 255] width 30 height 13
click at [258, 93] on span "IBX3 Pusatjualpulsa" at bounding box center [257, 91] width 56 height 7
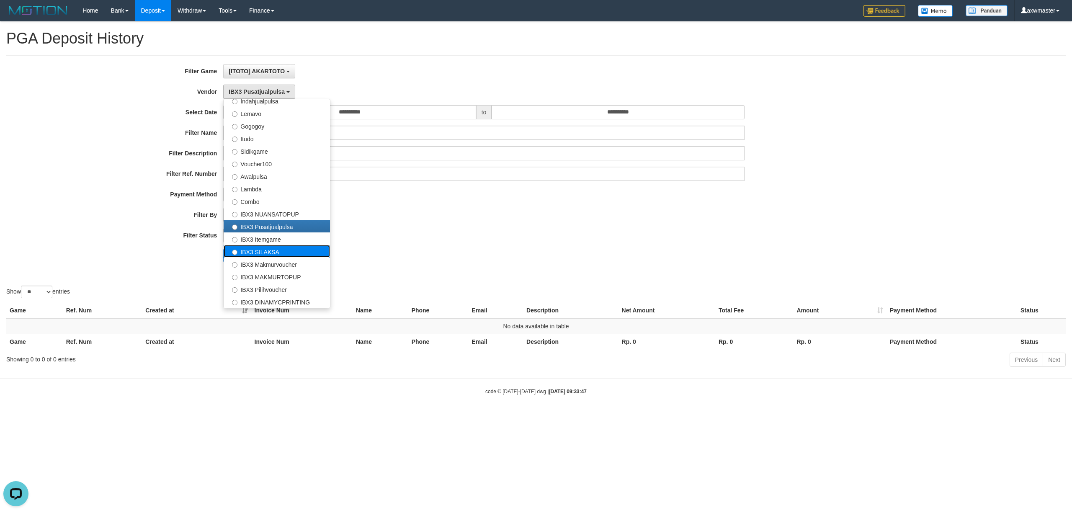
click at [277, 254] on label "IBX3 SILAKSA" at bounding box center [277, 251] width 106 height 13
select select "**********"
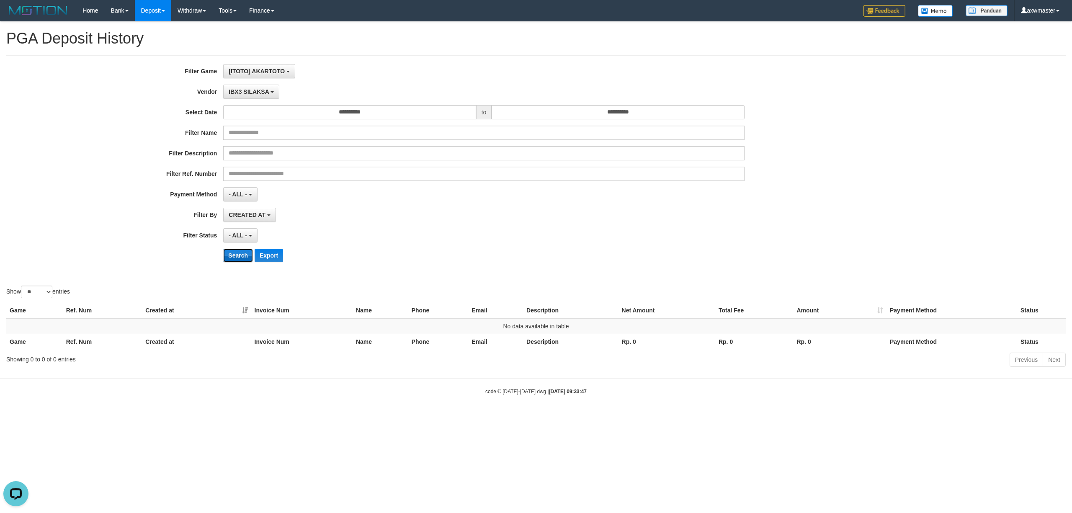
click at [248, 255] on button "Search" at bounding box center [238, 255] width 30 height 13
click at [262, 89] on span "IBX3 SILAKSA" at bounding box center [249, 91] width 40 height 7
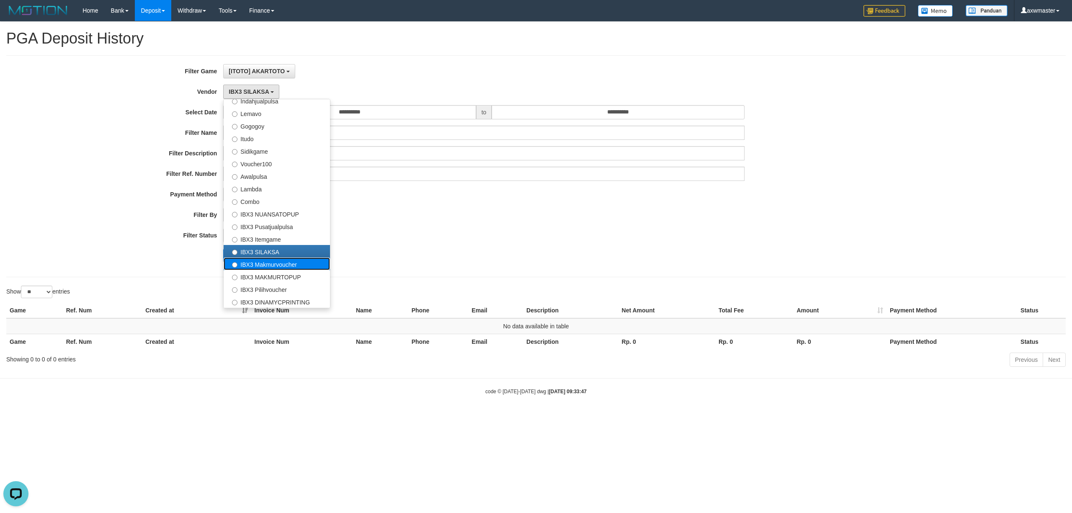
click at [275, 263] on label "IBX3 Makmurvoucher" at bounding box center [277, 263] width 106 height 13
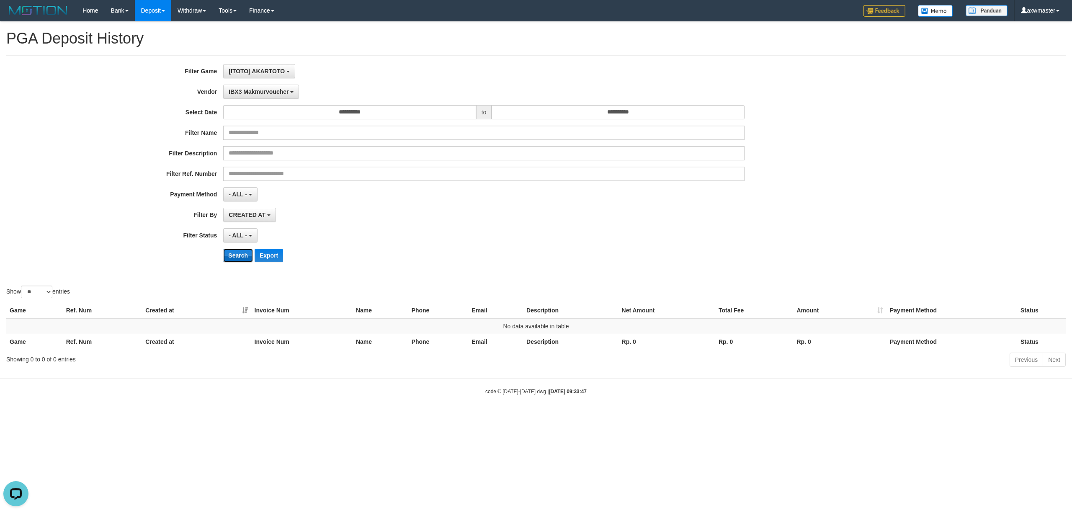
click at [239, 253] on button "Search" at bounding box center [238, 255] width 30 height 13
click at [255, 88] on span "IBX3 Makmurvoucher" at bounding box center [259, 91] width 60 height 7
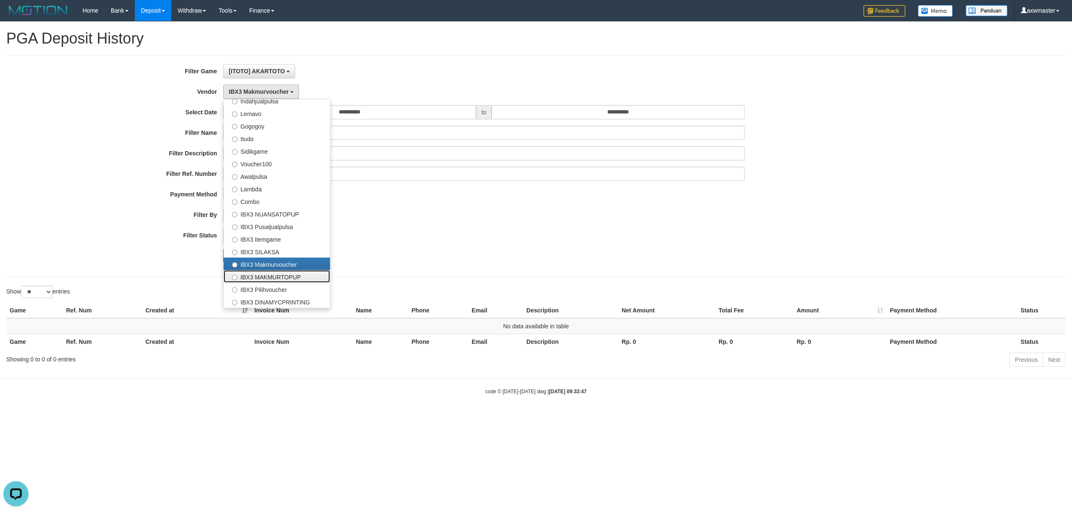
click at [293, 276] on label "IBX3 MAKMURTOPUP" at bounding box center [277, 276] width 106 height 13
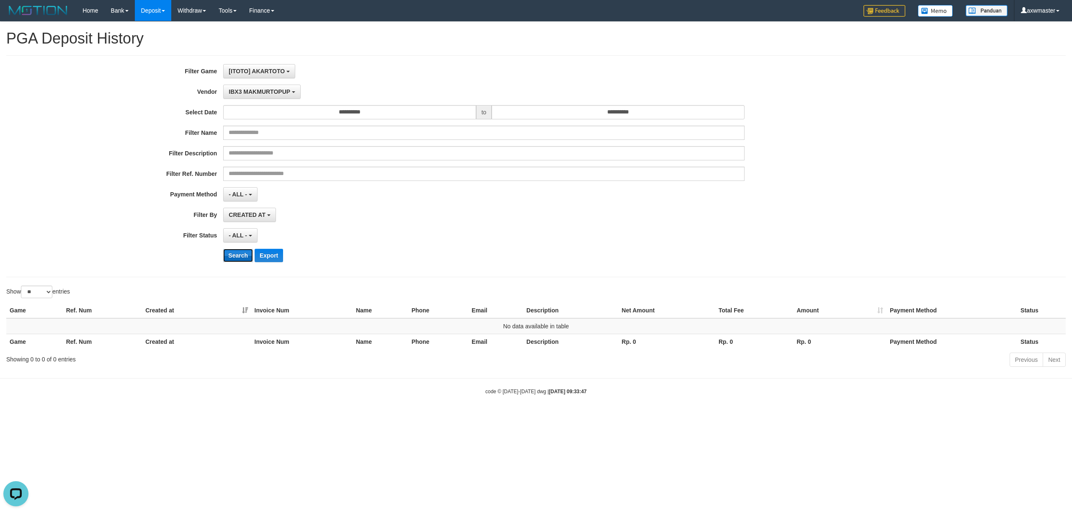
drag, startPoint x: 235, startPoint y: 257, endPoint x: 245, endPoint y: 223, distance: 35.4
click at [235, 256] on button "Search" at bounding box center [238, 255] width 30 height 13
click at [257, 91] on span "IBX3 MAKMURTOPUP" at bounding box center [260, 91] width 62 height 7
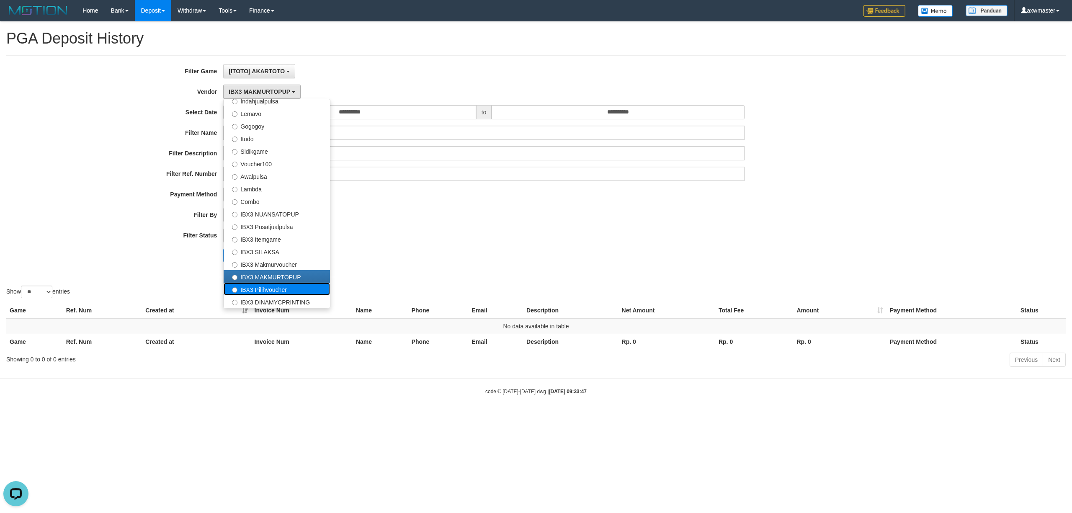
click at [280, 287] on label "IBX3 Pilihvoucher" at bounding box center [277, 289] width 106 height 13
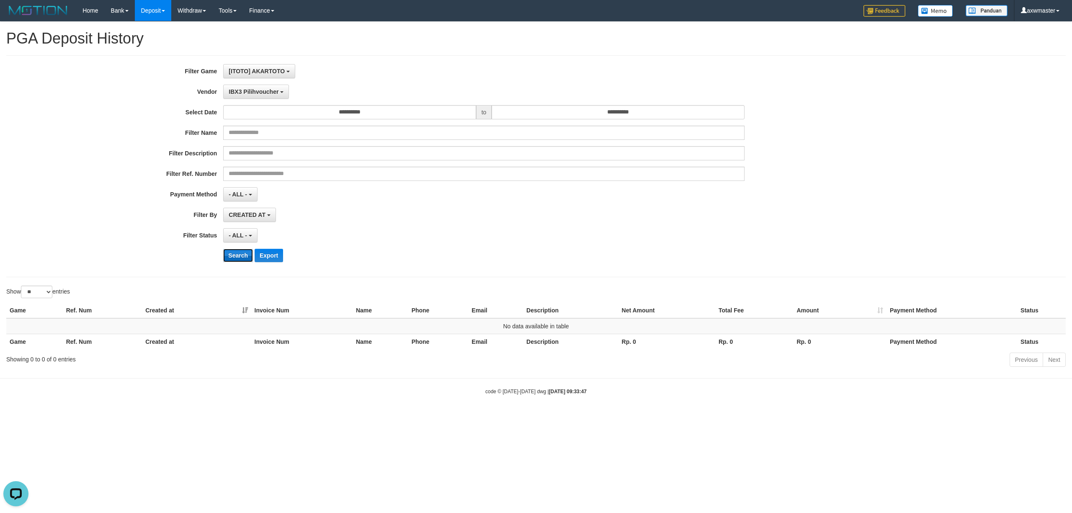
click at [237, 255] on button "Search" at bounding box center [238, 255] width 30 height 13
click at [262, 93] on span "IBX3 Pilihvoucher" at bounding box center [254, 91] width 50 height 7
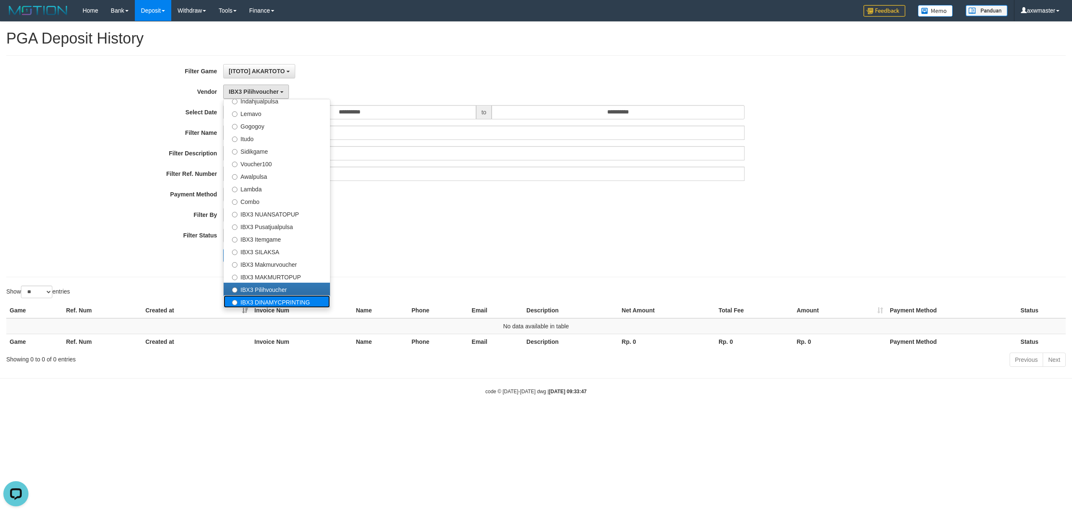
click at [283, 306] on label "IBX3 DINAMYCPRINTING" at bounding box center [277, 301] width 106 height 13
select select "**********"
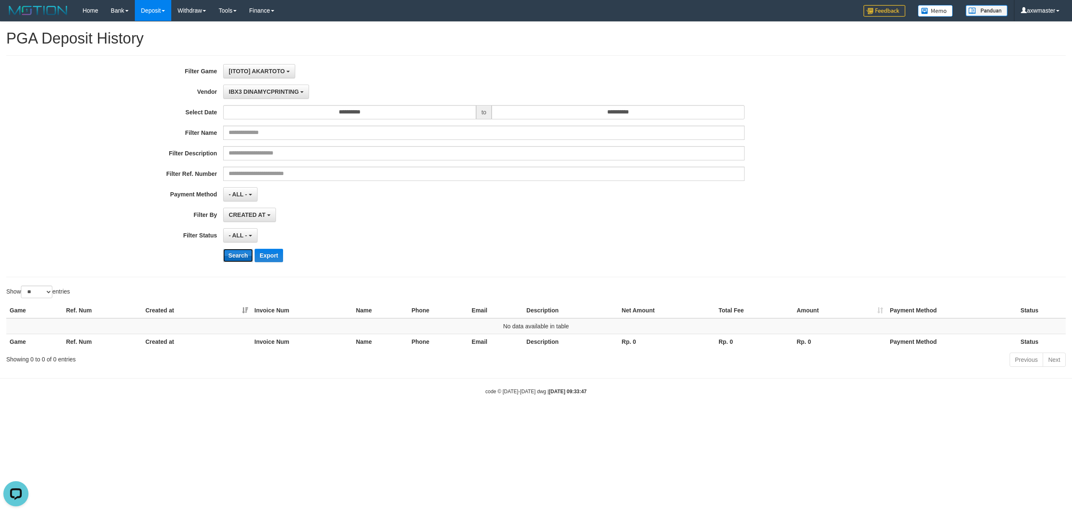
click at [242, 261] on button "Search" at bounding box center [238, 255] width 30 height 13
drag, startPoint x: 262, startPoint y: 71, endPoint x: 262, endPoint y: 76, distance: 5.0
click at [262, 71] on span "[ITOTO] AKARTOTO" at bounding box center [257, 71] width 56 height 7
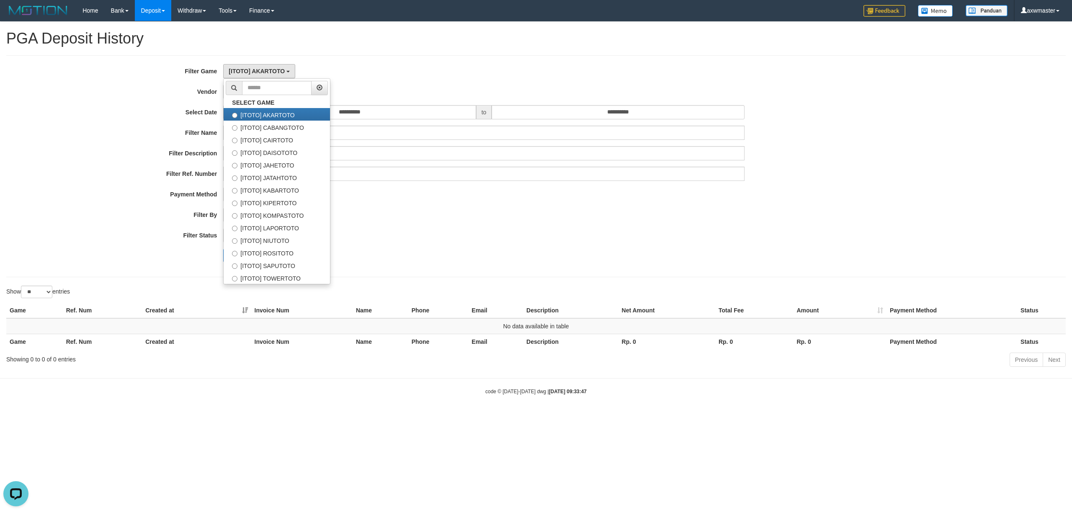
click at [404, 94] on div "IBX3 DINAMYCPRINTING - Default Vendor - Lucy Luna Atlas WD LB Java Purple Green…" at bounding box center [483, 92] width 521 height 14
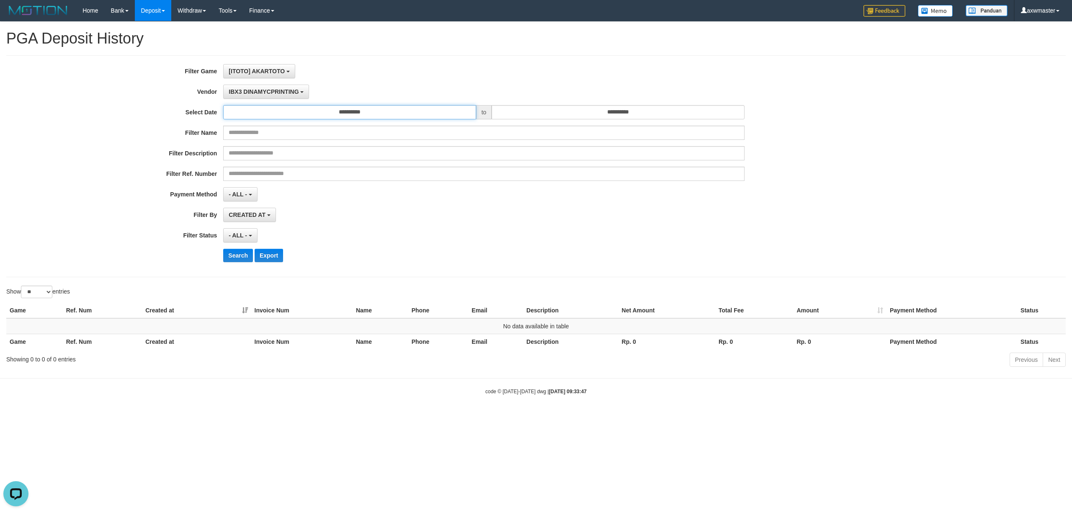
click at [374, 117] on input "**********" at bounding box center [349, 112] width 252 height 14
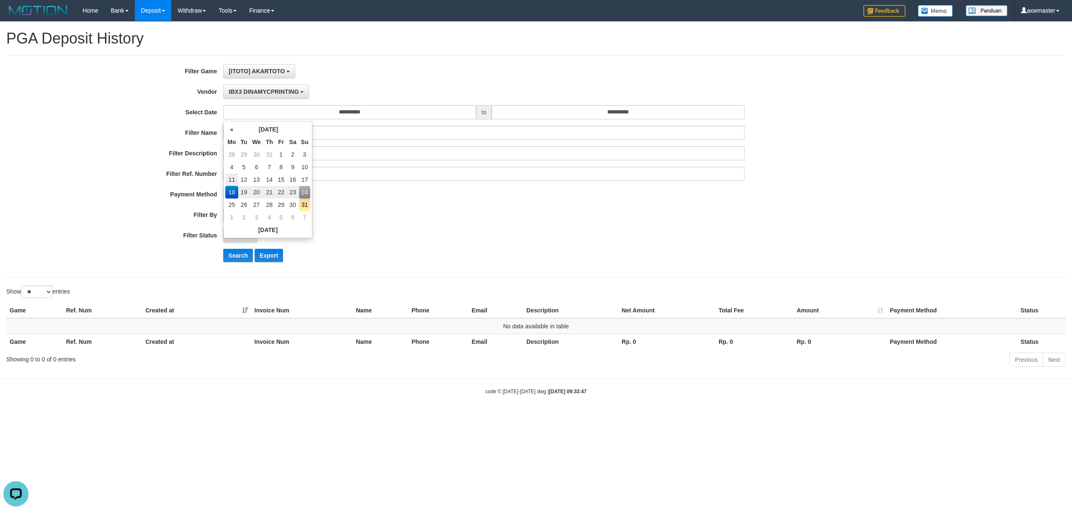
click at [232, 180] on td "11" at bounding box center [231, 179] width 13 height 13
type input "**********"
click at [556, 111] on input "**********" at bounding box center [618, 112] width 252 height 14
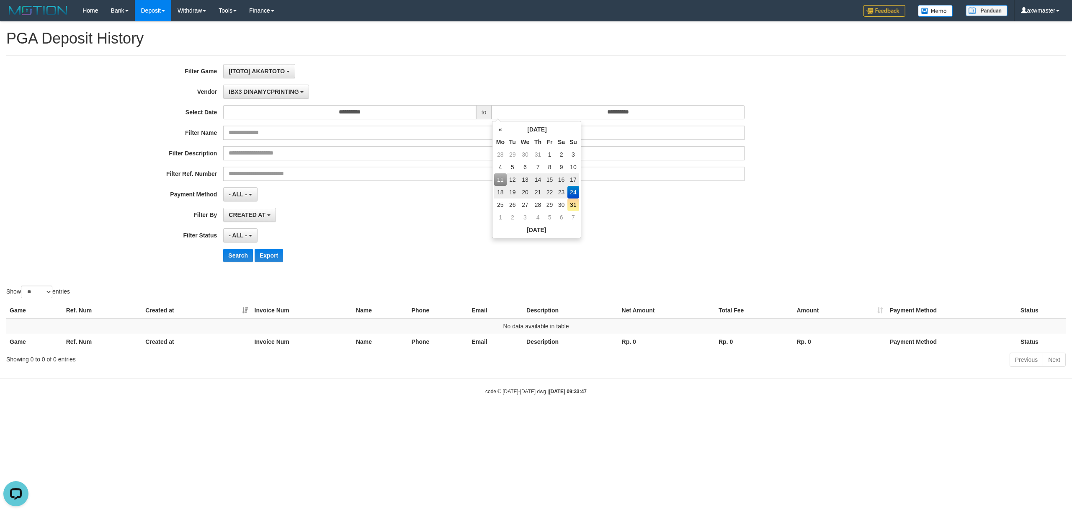
click at [575, 173] on td "17" at bounding box center [573, 179] width 12 height 13
type input "**********"
click at [282, 93] on span "IBX3 DINAMYCPRINTING" at bounding box center [264, 91] width 70 height 7
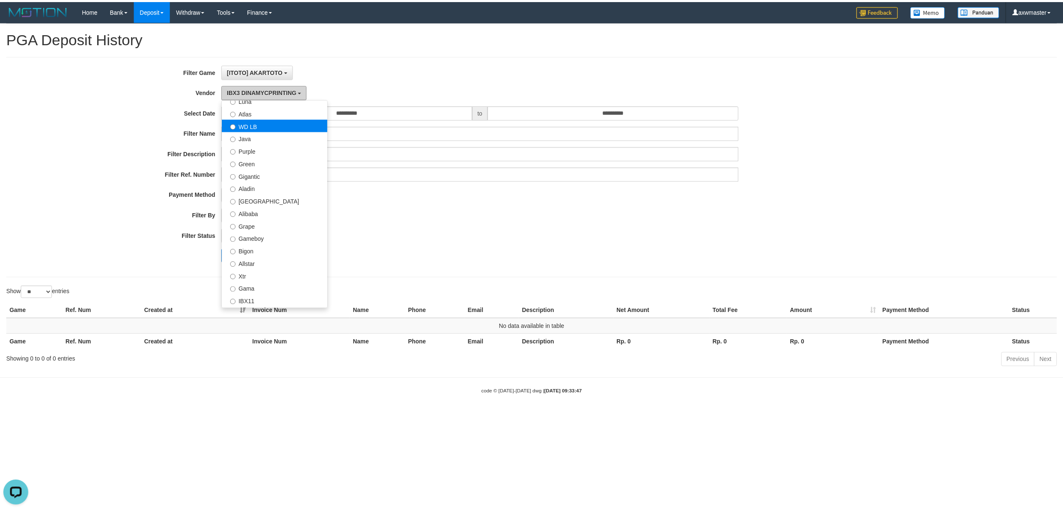
scroll to position [0, 0]
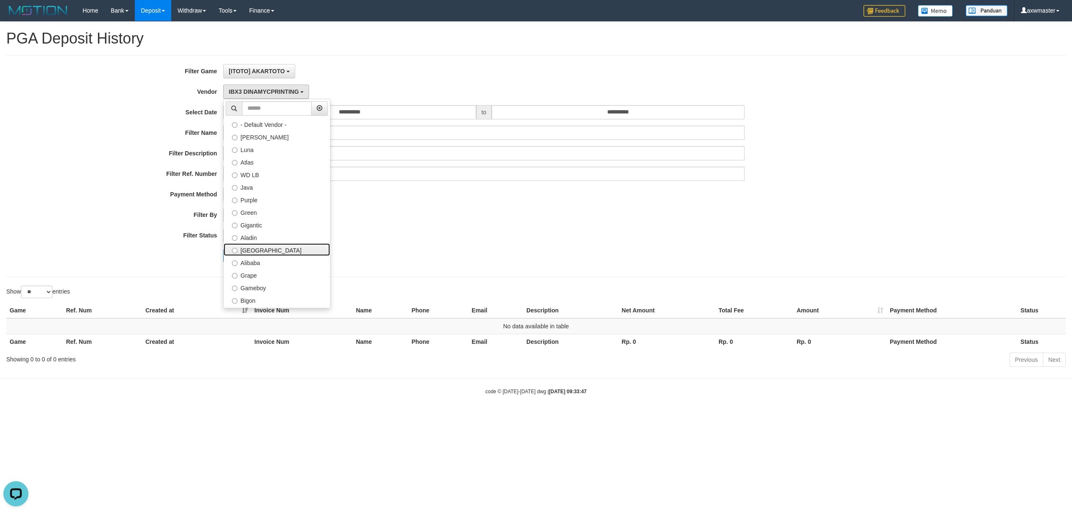
drag, startPoint x: 255, startPoint y: 250, endPoint x: 249, endPoint y: 252, distance: 6.0
click at [255, 251] on label "Dubai" at bounding box center [277, 249] width 106 height 13
select select "**********"
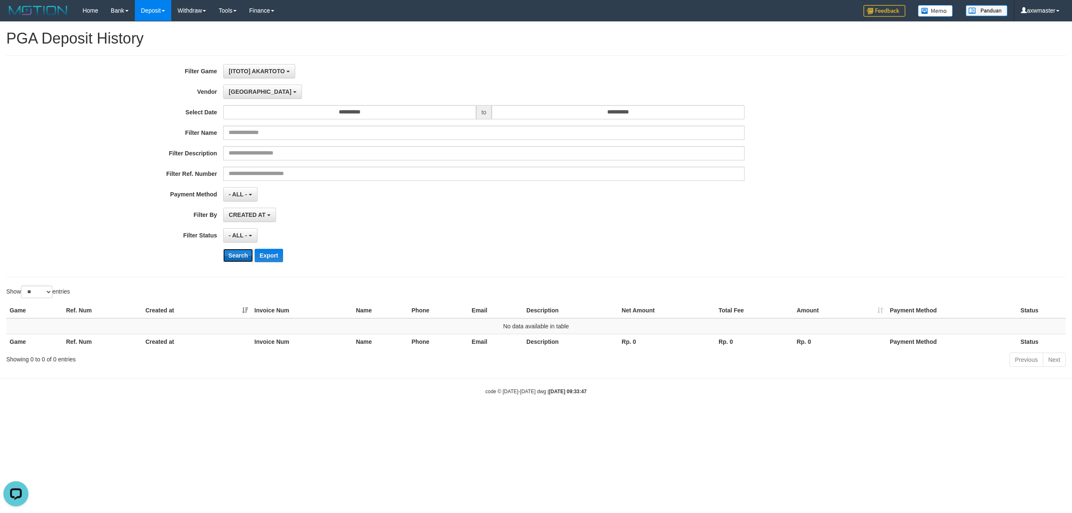
click at [240, 255] on button "Search" at bounding box center [238, 255] width 30 height 13
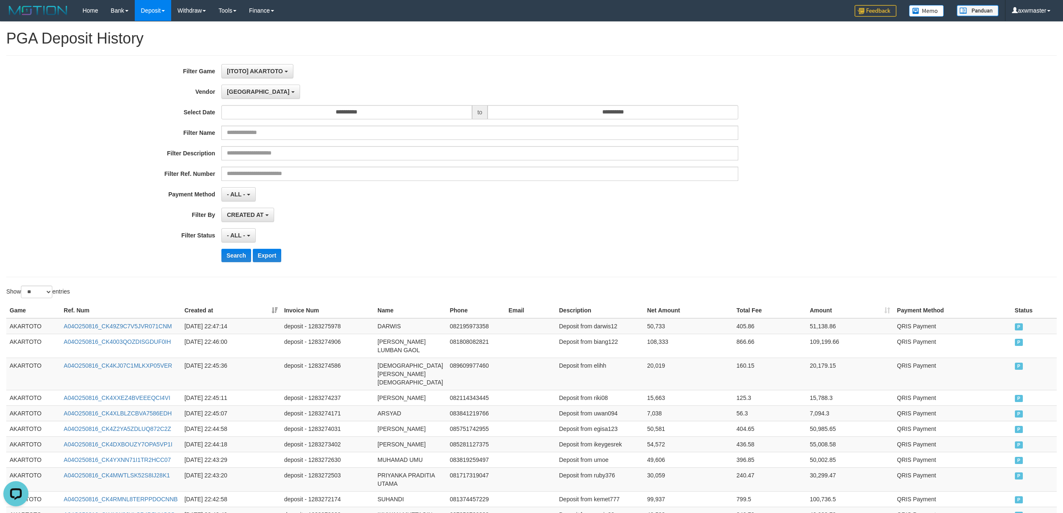
drag, startPoint x: 58, startPoint y: 293, endPoint x: 54, endPoint y: 304, distance: 10.7
click at [58, 293] on label "Show ** ** ** *** entries" at bounding box center [38, 292] width 64 height 13
click at [52, 293] on select "** ** ** ***" at bounding box center [36, 292] width 31 height 13
click at [51, 298] on select "** ** ** ***" at bounding box center [36, 292] width 31 height 13
select select "**"
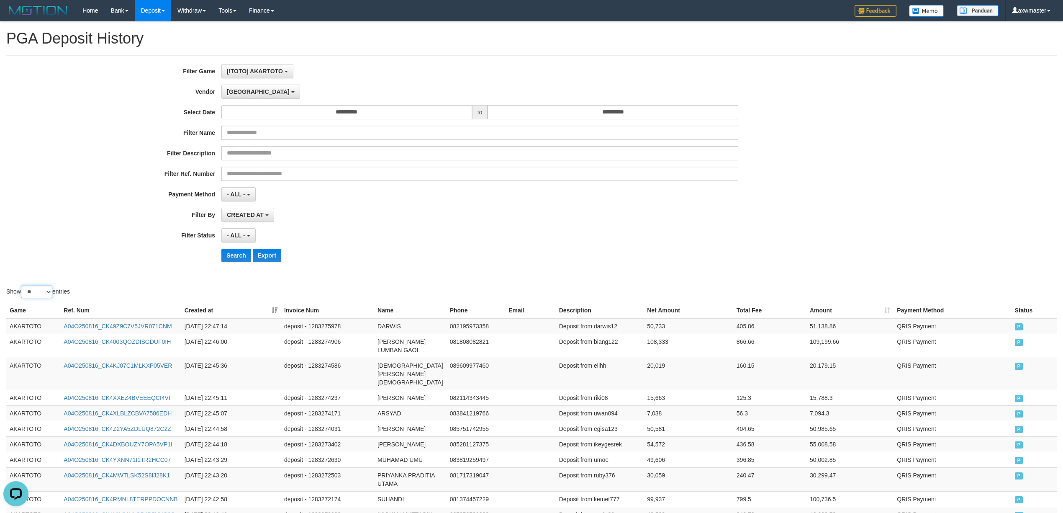
click at [22, 287] on select "** ** ** ***" at bounding box center [36, 292] width 31 height 13
click at [243, 95] on button "Dubai" at bounding box center [260, 92] width 78 height 14
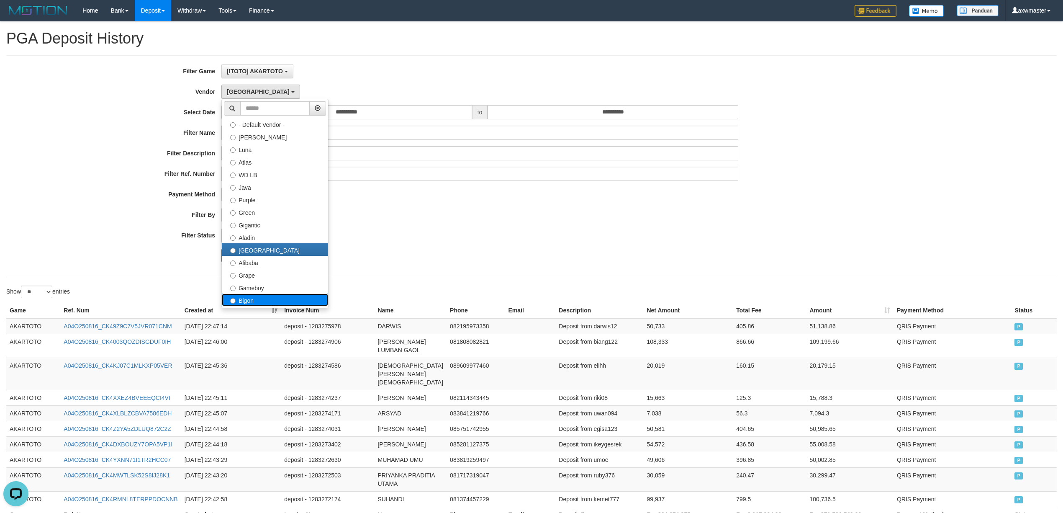
click at [257, 303] on label "Bigon" at bounding box center [275, 299] width 106 height 13
select select "**********"
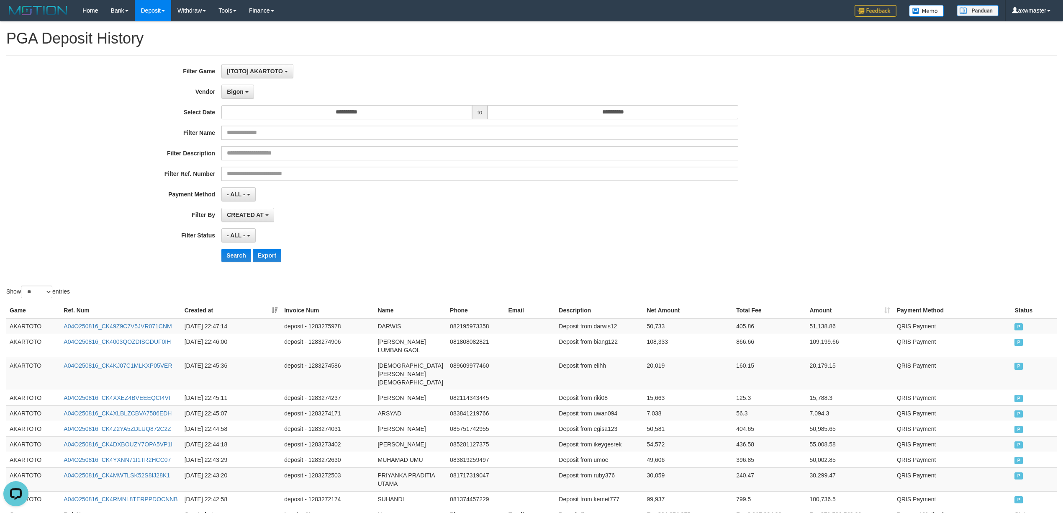
click at [229, 249] on div "**********" at bounding box center [443, 166] width 886 height 204
click at [233, 256] on button "Search" at bounding box center [236, 255] width 30 height 13
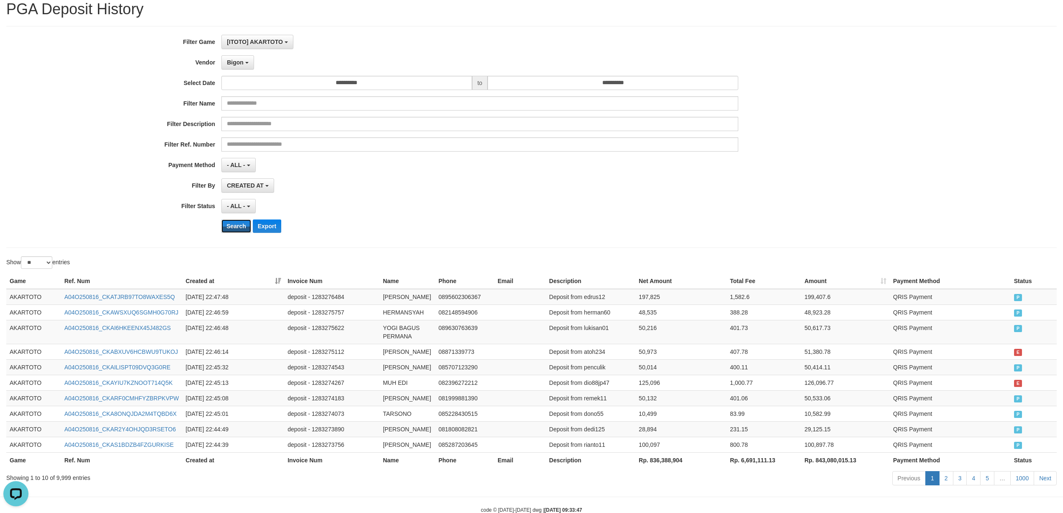
scroll to position [79, 0]
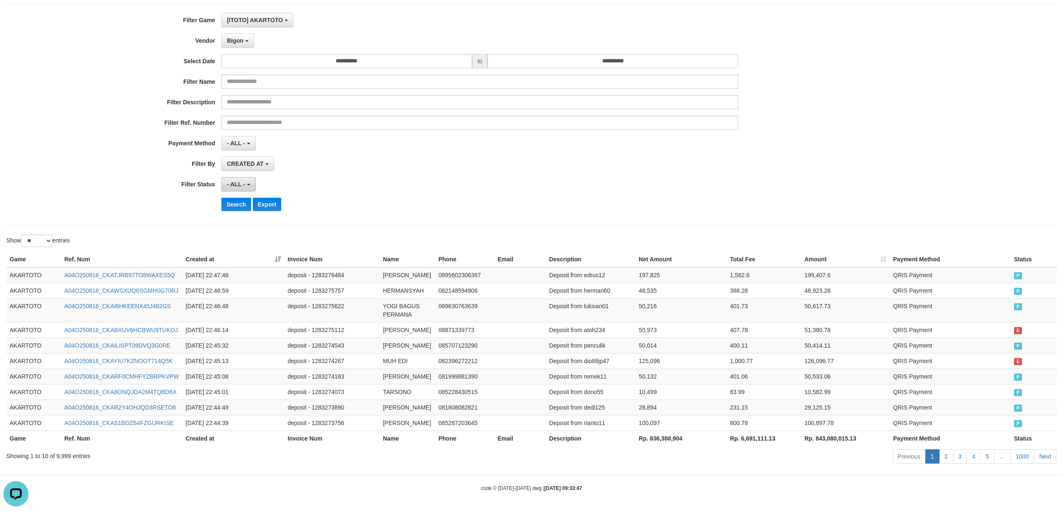
click at [245, 177] on button "- ALL -" at bounding box center [238, 184] width 34 height 14
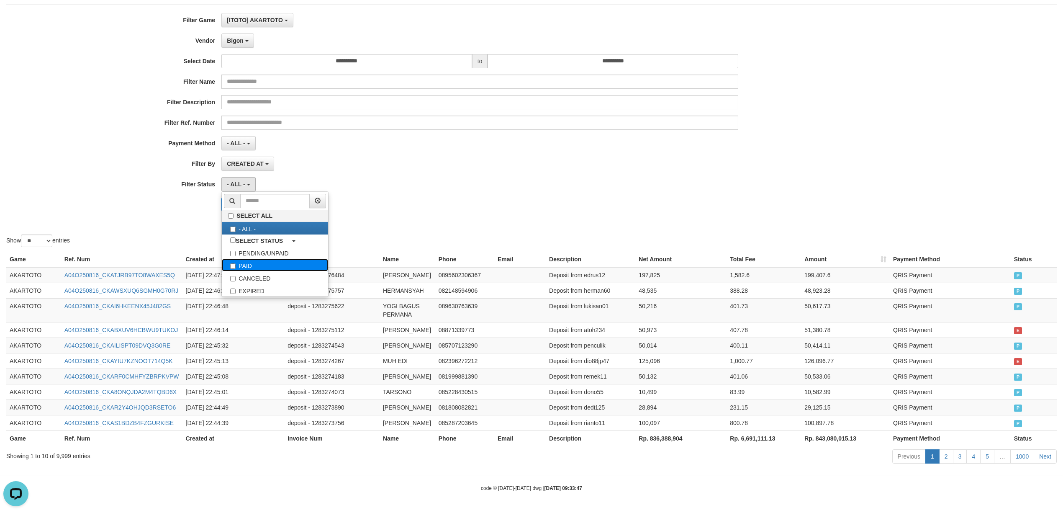
click at [253, 259] on label "PAID" at bounding box center [275, 265] width 106 height 13
select select "*"
click at [256, 160] on span "CREATED AT" at bounding box center [245, 163] width 37 height 7
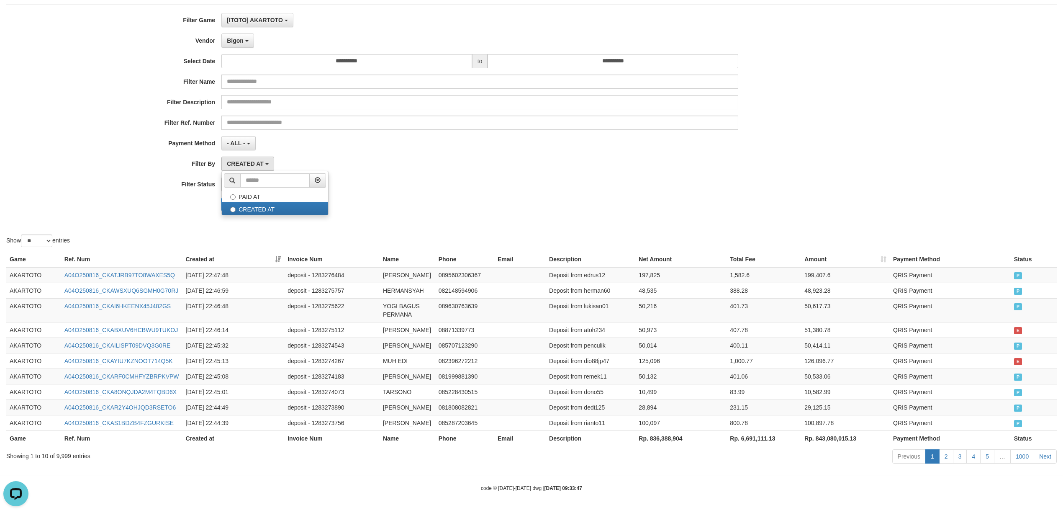
click at [356, 136] on div "- ALL - SELECT ALL - ALL - SELECT PAYMENT METHOD Mandiri BNI OVO CIMB BRI MAYBA…" at bounding box center [479, 143] width 517 height 14
click at [251, 33] on button "Bigon" at bounding box center [237, 40] width 33 height 14
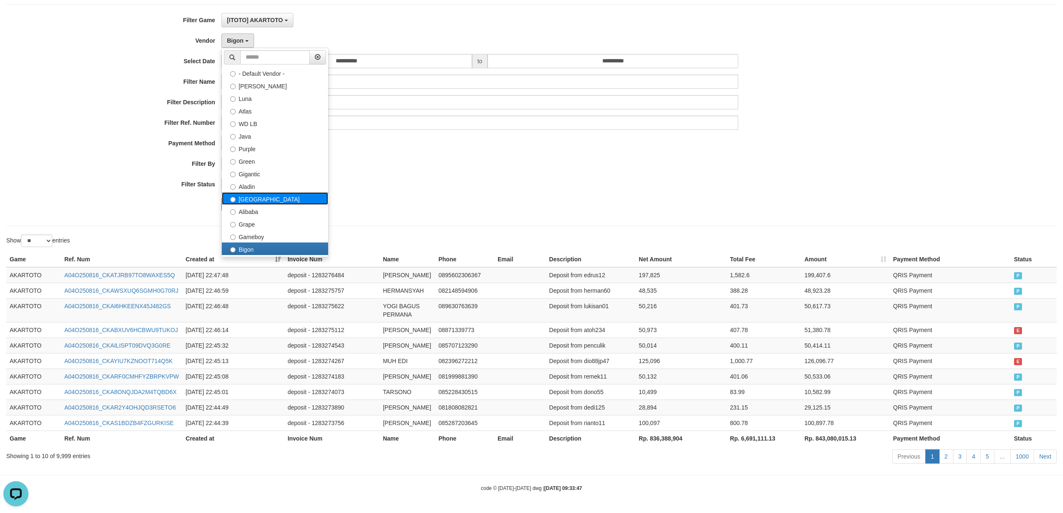
click at [257, 192] on label "Dubai" at bounding box center [275, 198] width 106 height 13
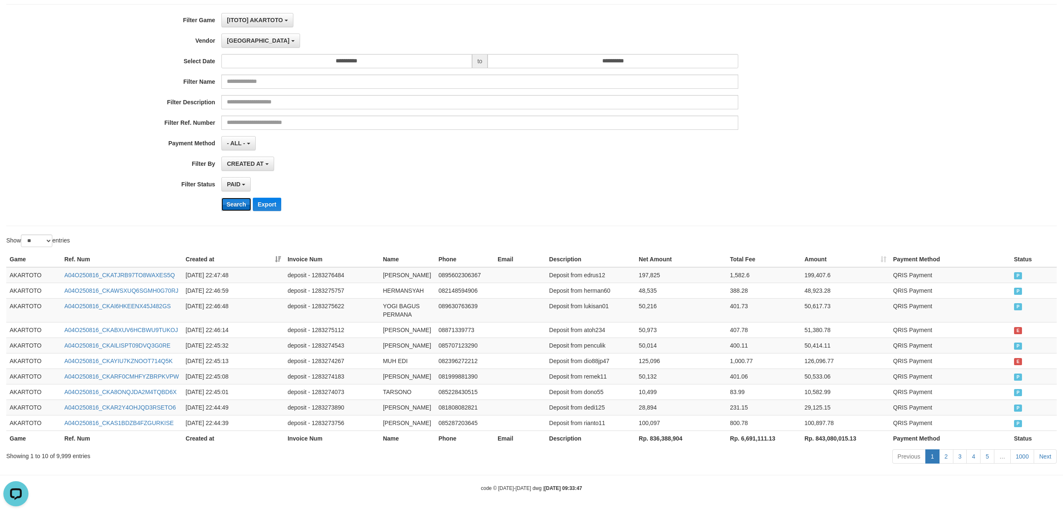
click at [234, 198] on button "Search" at bounding box center [236, 204] width 30 height 13
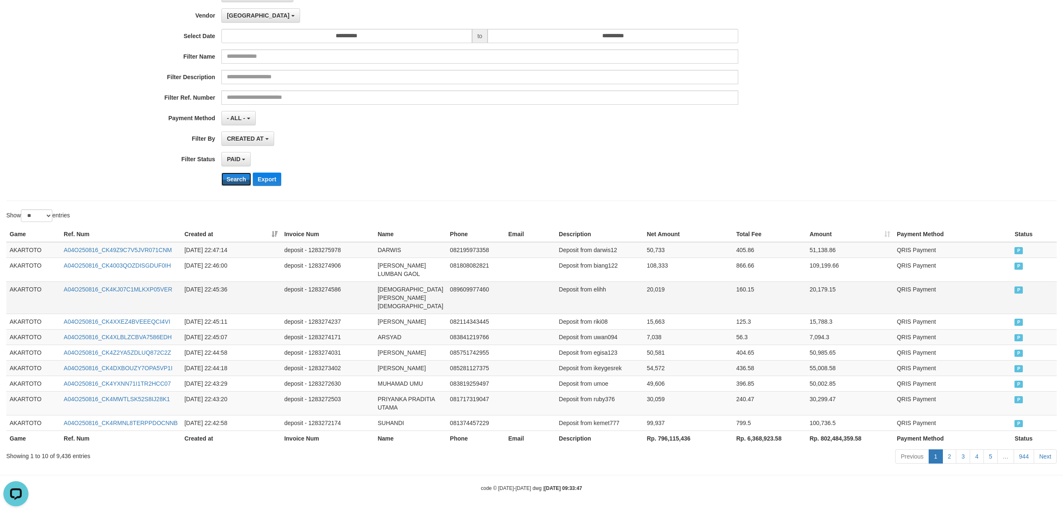
scroll to position [96, 0]
click at [242, 8] on button "Dubai" at bounding box center [260, 15] width 78 height 14
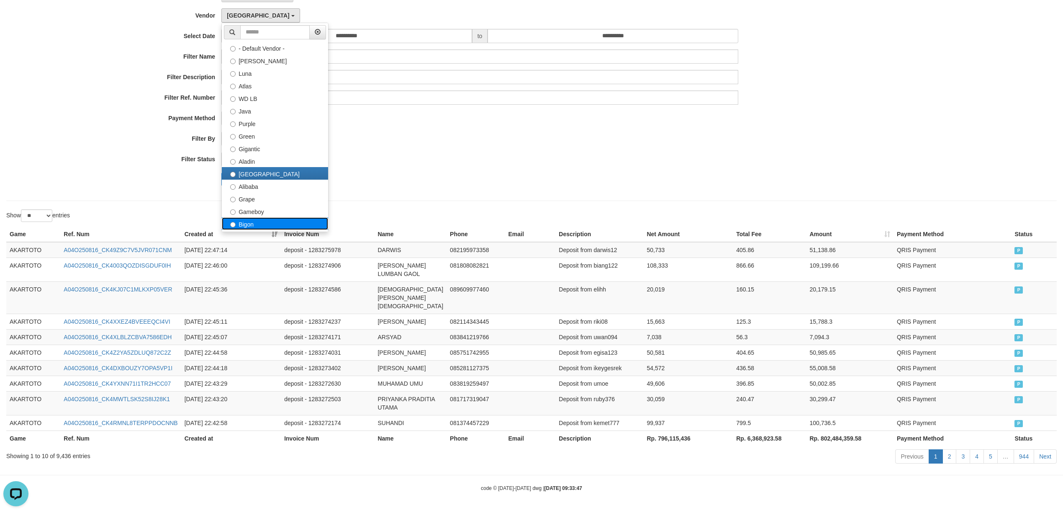
click at [249, 217] on label "Bigon" at bounding box center [275, 223] width 106 height 13
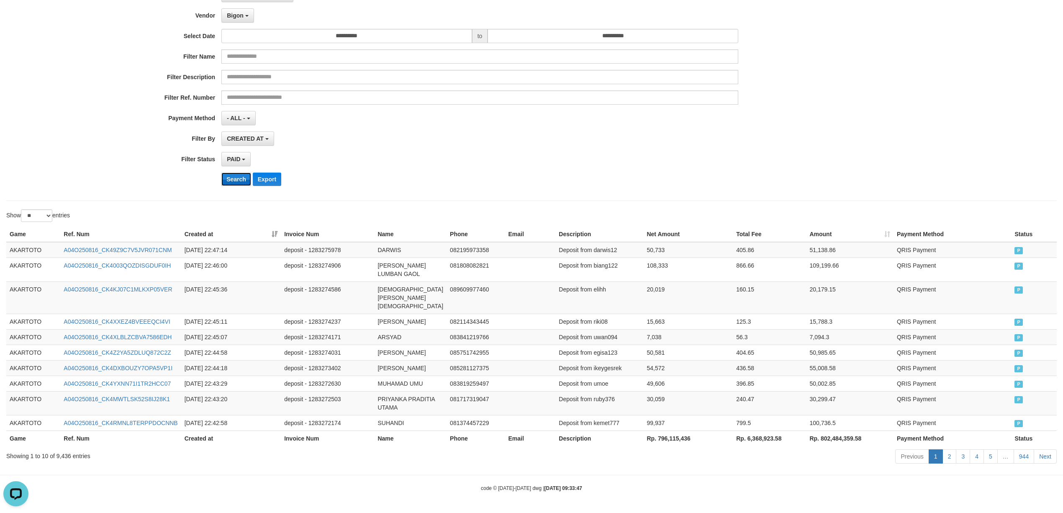
click at [238, 172] on button "Search" at bounding box center [236, 178] width 30 height 13
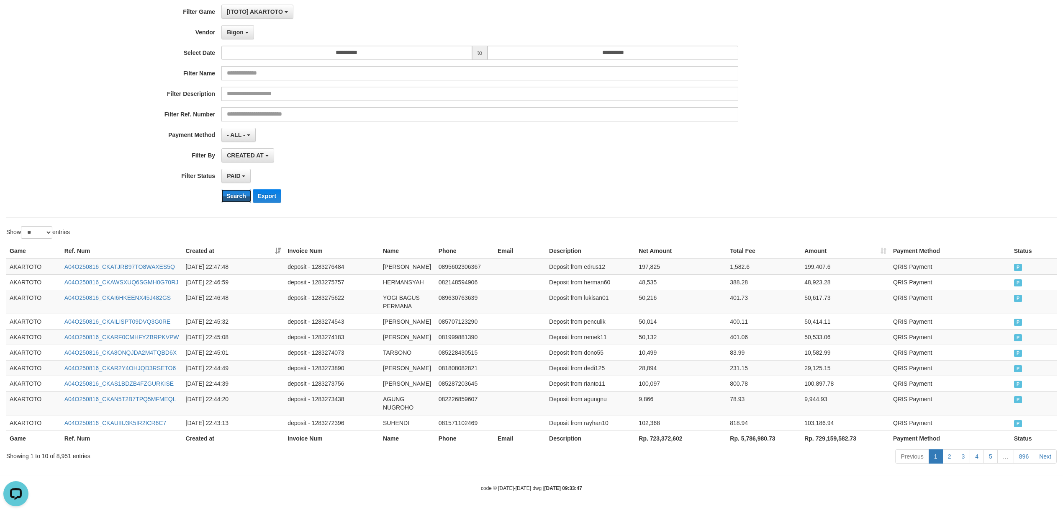
scroll to position [79, 0]
click at [245, 25] on button "Bigon" at bounding box center [237, 32] width 33 height 14
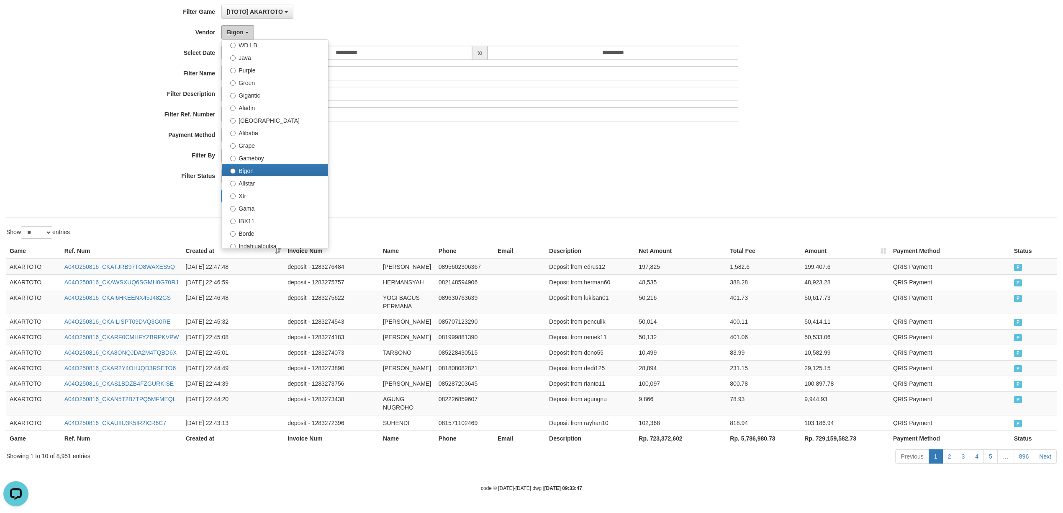
scroll to position [111, 0]
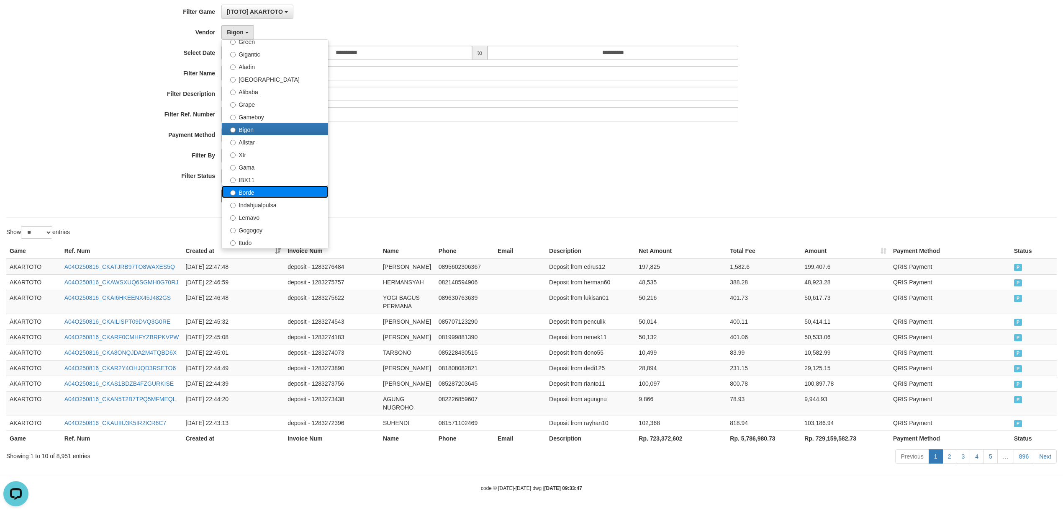
click at [266, 185] on label "Borde" at bounding box center [275, 191] width 106 height 13
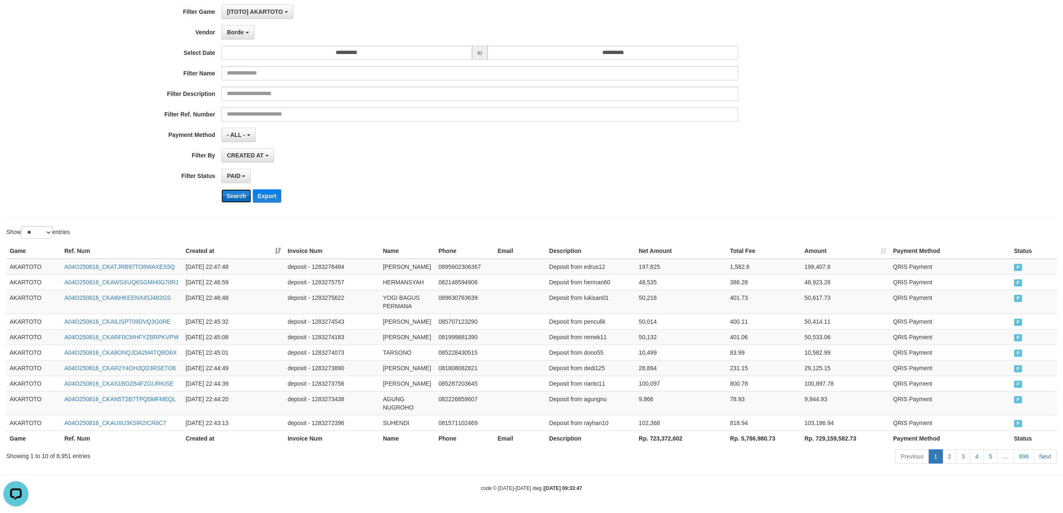
click at [240, 189] on button "Search" at bounding box center [236, 195] width 30 height 13
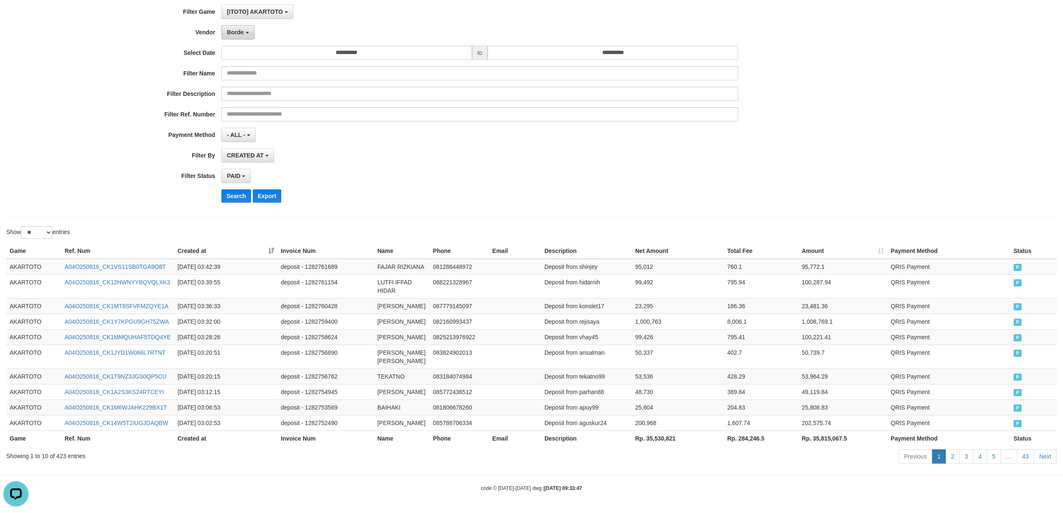
click at [241, 25] on button "Borde" at bounding box center [237, 32] width 33 height 14
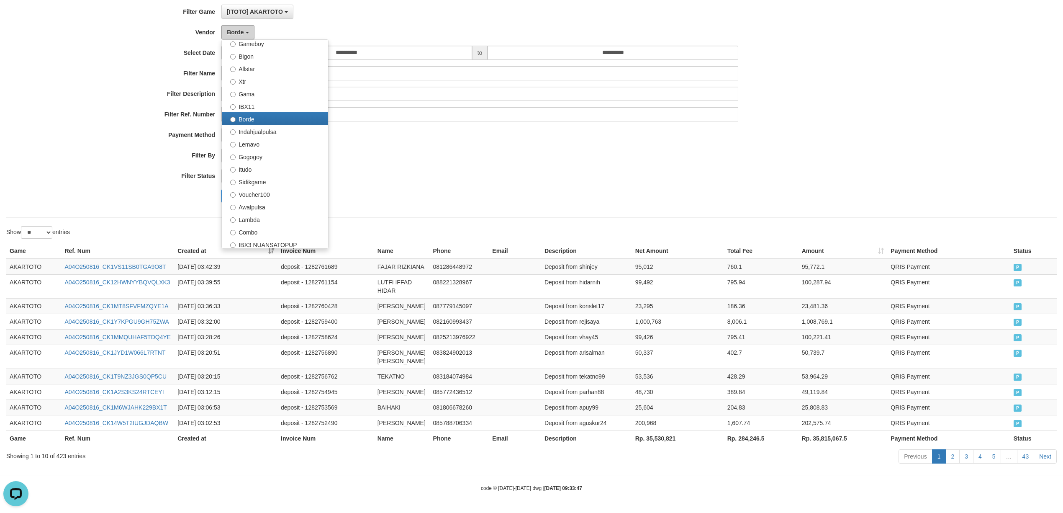
scroll to position [275, 0]
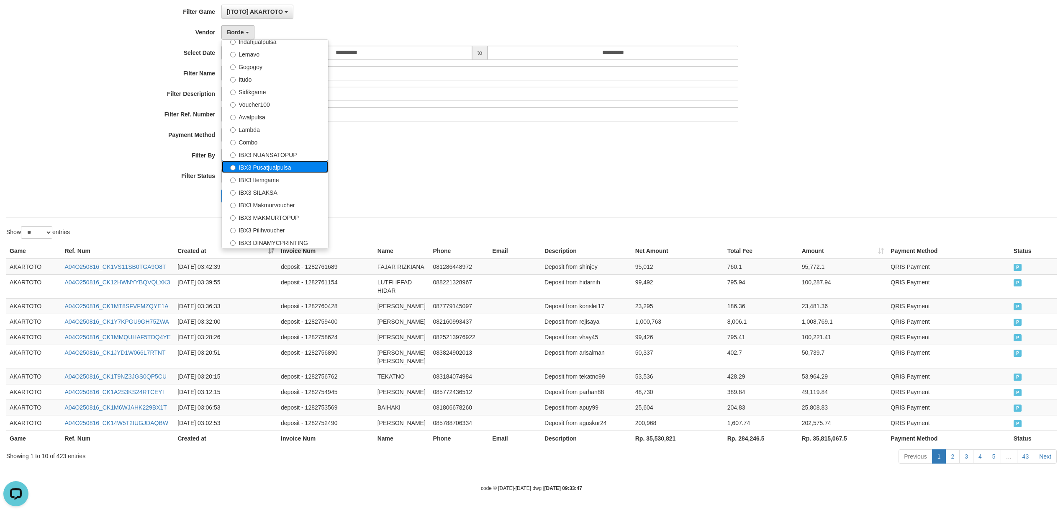
click at [278, 160] on label "IBX3 Pusatjualpulsa" at bounding box center [275, 166] width 106 height 13
select select "**********"
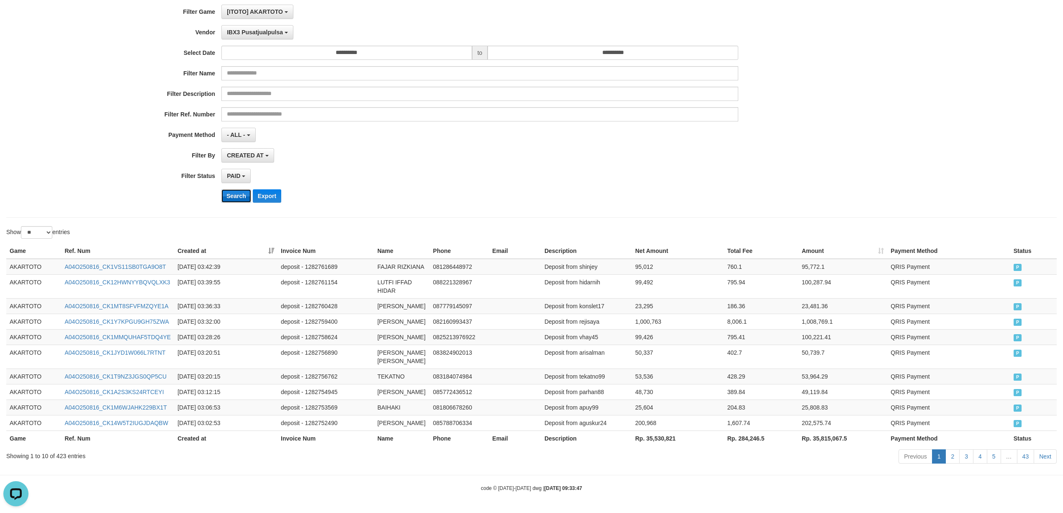
click at [237, 189] on button "Search" at bounding box center [236, 195] width 30 height 13
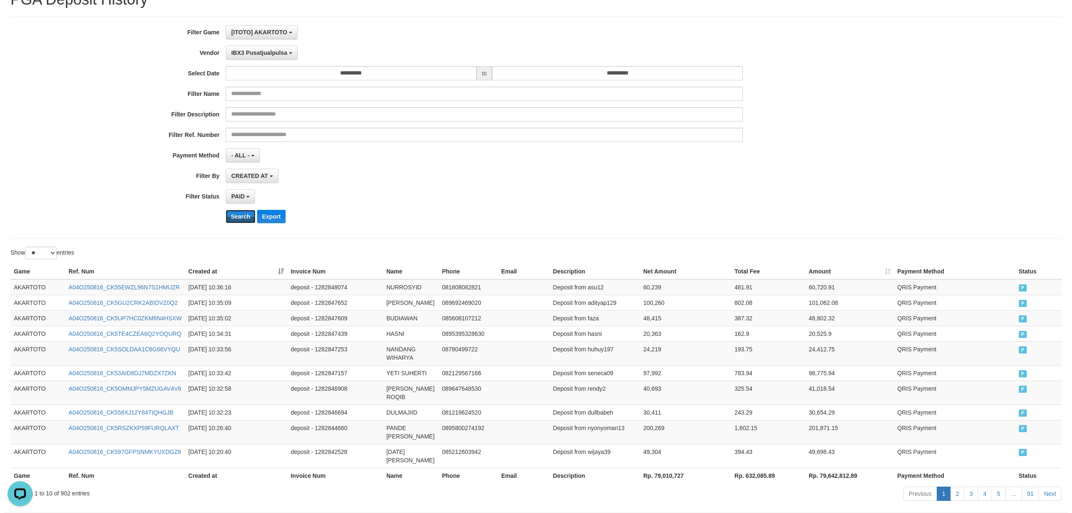
scroll to position [0, 0]
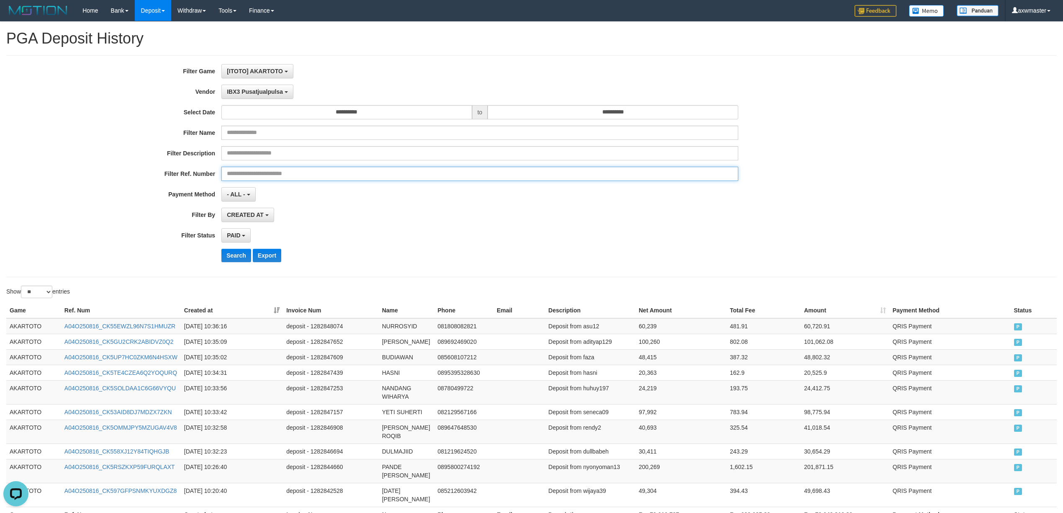
click at [283, 169] on input "text" at bounding box center [479, 174] width 517 height 14
paste input "*********"
type input "*********"
click at [289, 162] on div "**********" at bounding box center [443, 166] width 886 height 204
click at [291, 156] on input "text" at bounding box center [479, 153] width 517 height 14
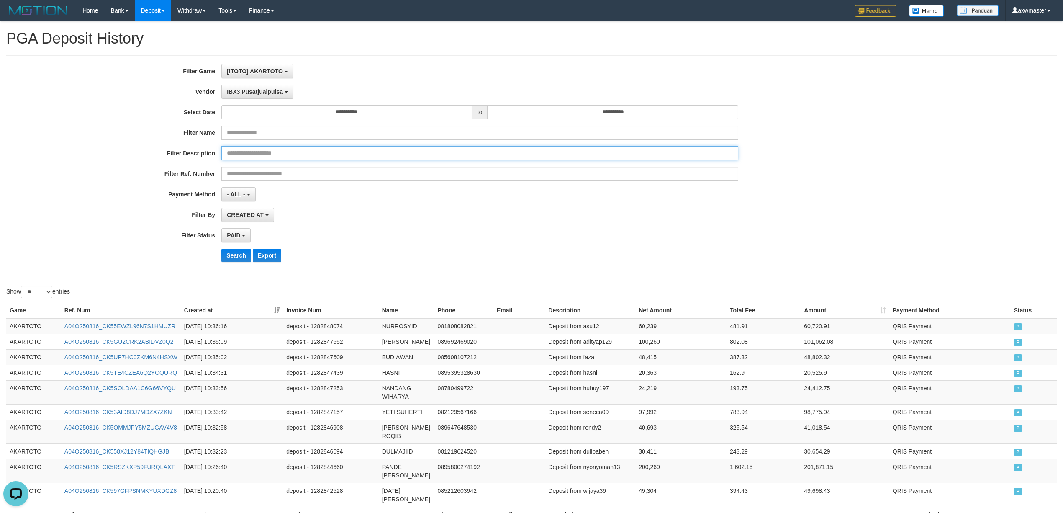
paste input "*********"
type input "*********"
click at [221, 249] on button "Search" at bounding box center [236, 255] width 30 height 13
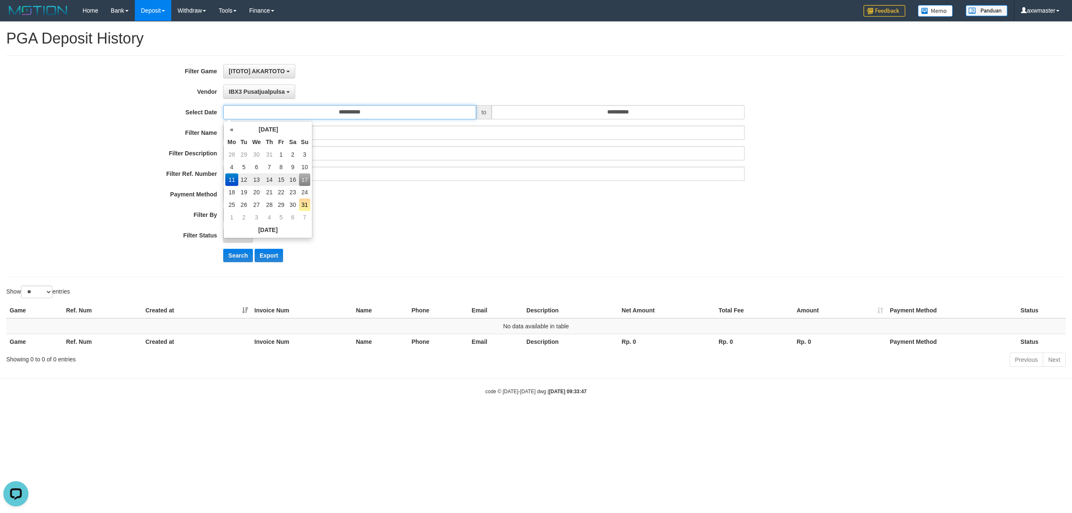
click at [389, 116] on input "**********" at bounding box center [349, 112] width 252 height 14
click at [282, 181] on td "15" at bounding box center [280, 179] width 11 height 13
type input "**********"
click at [644, 116] on input "**********" at bounding box center [618, 112] width 252 height 14
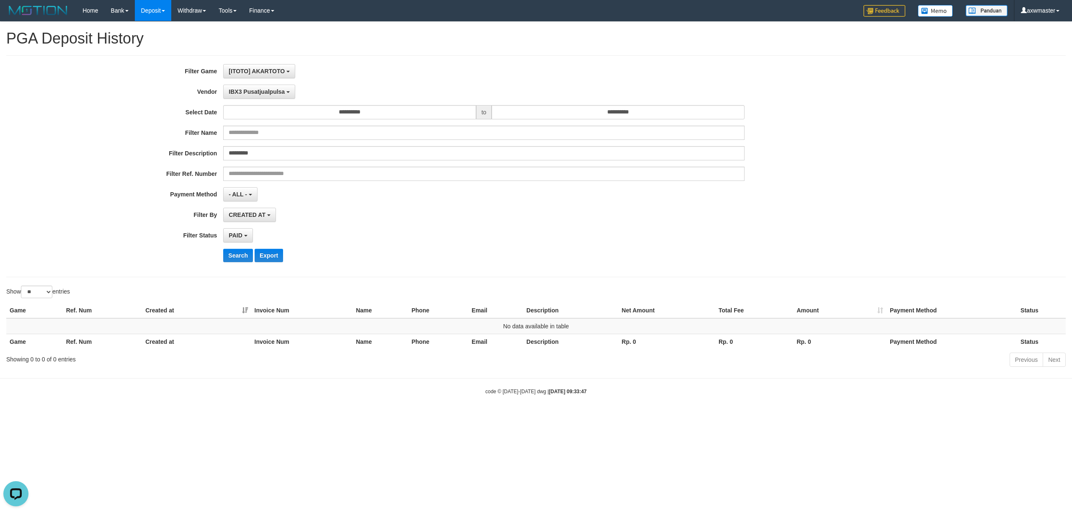
click at [305, 199] on div "- ALL - SELECT ALL - ALL - SELECT PAYMENT METHOD Mandiri BNI OVO CIMB BRI MAYBA…" at bounding box center [483, 194] width 521 height 14
drag, startPoint x: 299, startPoint y: 178, endPoint x: 296, endPoint y: 171, distance: 7.2
click at [299, 178] on input "text" at bounding box center [483, 174] width 521 height 14
paste input "**********"
type input "**********"
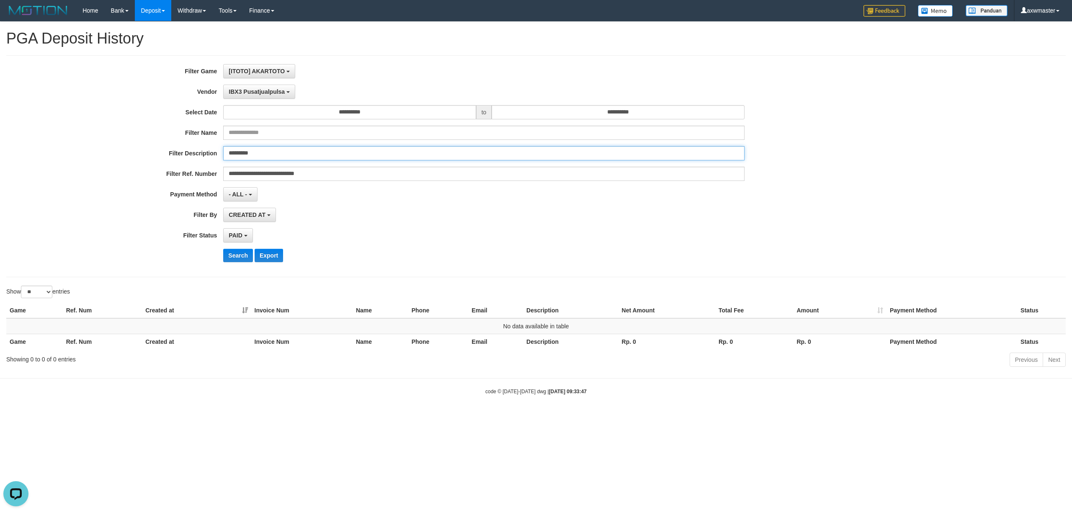
click at [291, 159] on input "*********" at bounding box center [483, 153] width 521 height 14
click at [233, 255] on div "**********" at bounding box center [446, 166] width 893 height 204
click at [233, 255] on button "Search" at bounding box center [238, 255] width 30 height 13
click at [270, 95] on span "IBX3 Pusatjualpulsa" at bounding box center [257, 91] width 56 height 7
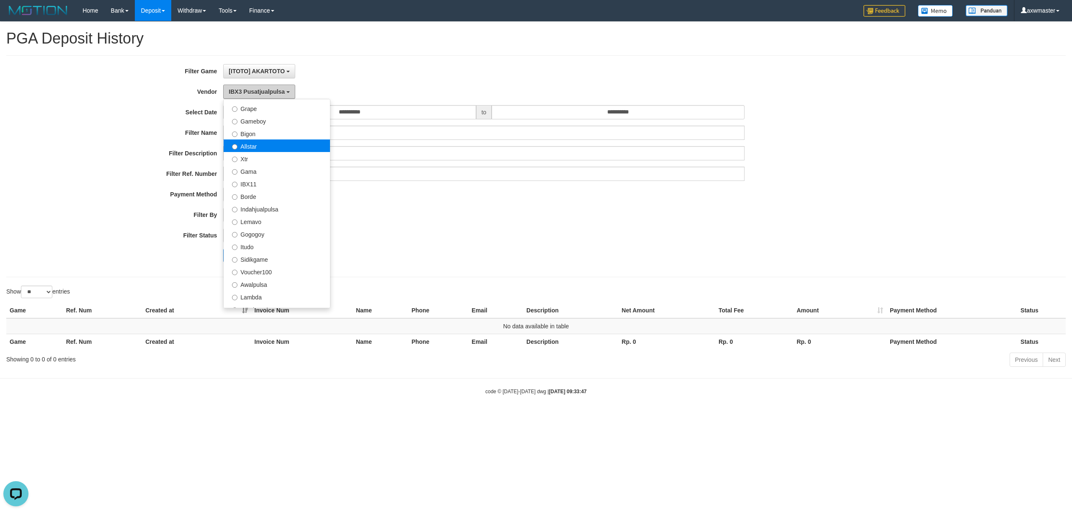
scroll to position [163, 0]
click at [255, 195] on label "Borde" at bounding box center [277, 199] width 106 height 13
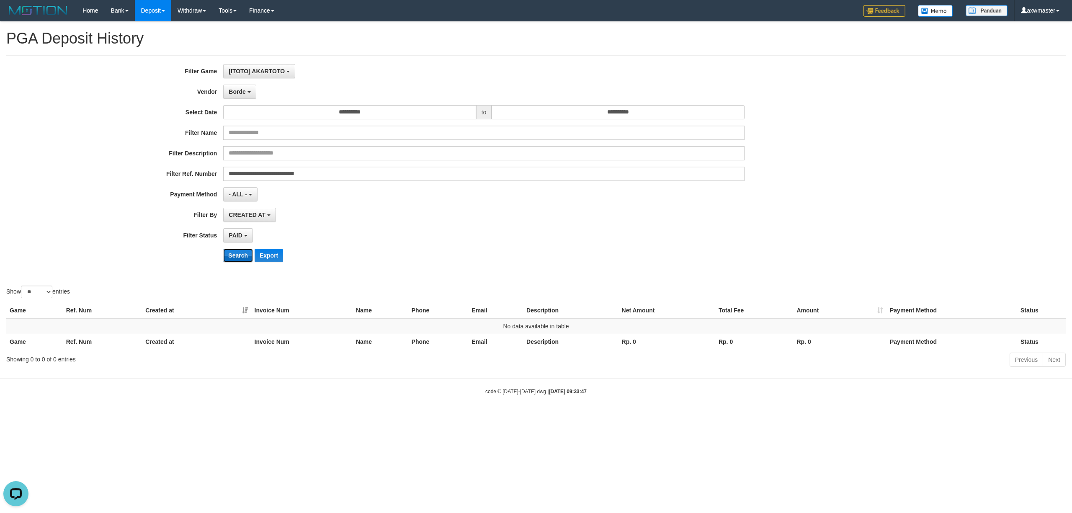
click at [242, 258] on button "Search" at bounding box center [238, 255] width 30 height 13
click at [245, 96] on button "Borde" at bounding box center [239, 92] width 33 height 14
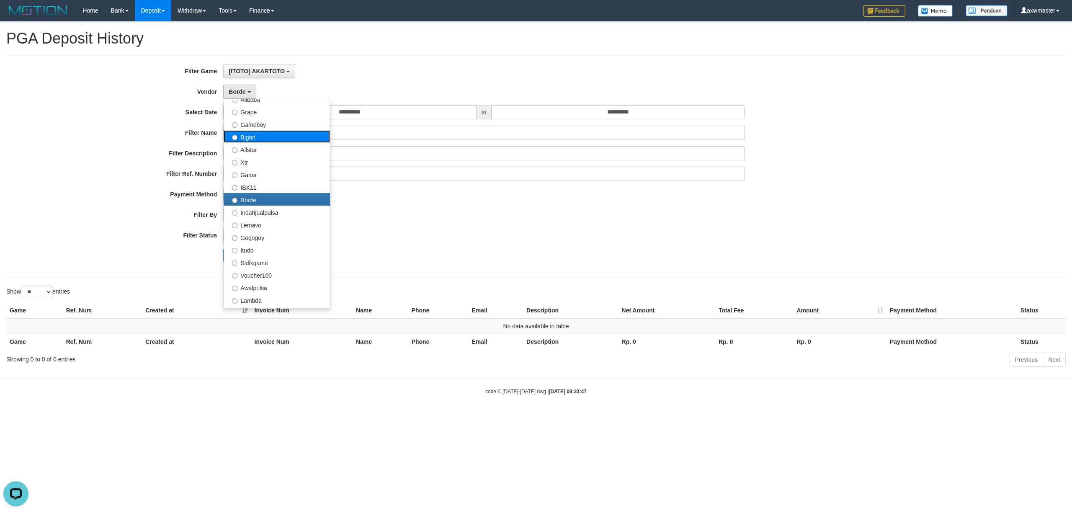
click at [255, 135] on label "Bigon" at bounding box center [277, 136] width 106 height 13
select select "**********"
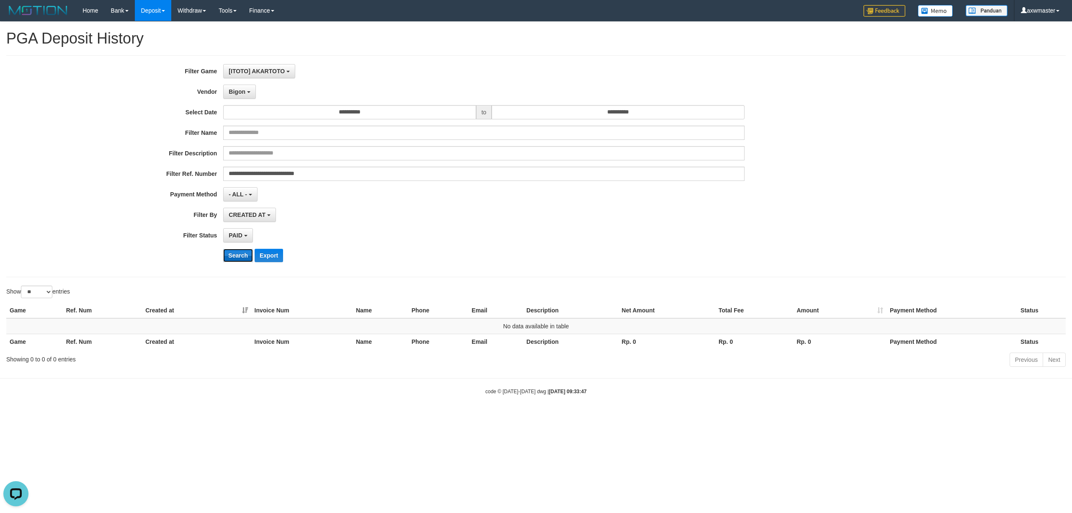
click at [243, 250] on button "Search" at bounding box center [238, 255] width 30 height 13
click at [254, 97] on button "Bigon" at bounding box center [239, 92] width 33 height 14
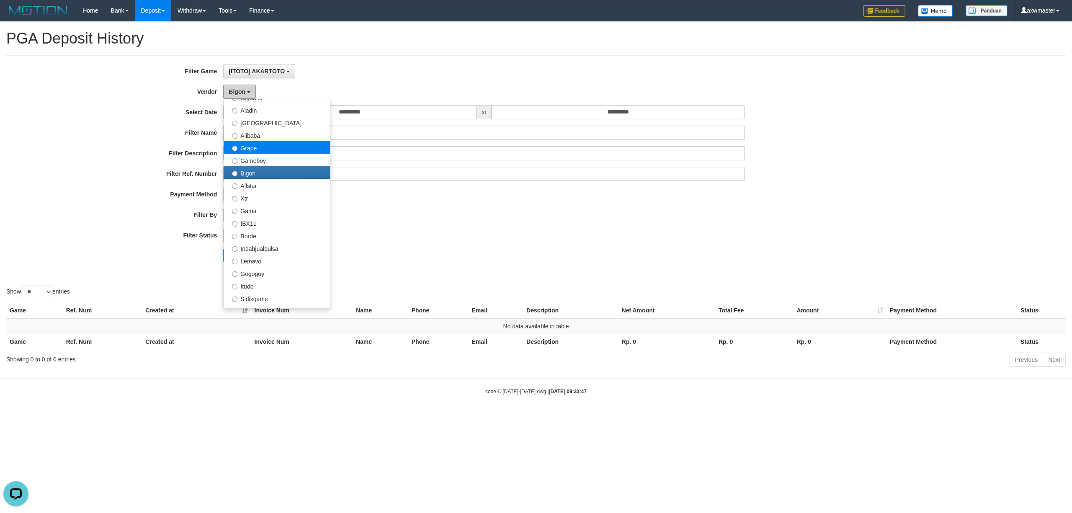
scroll to position [108, 0]
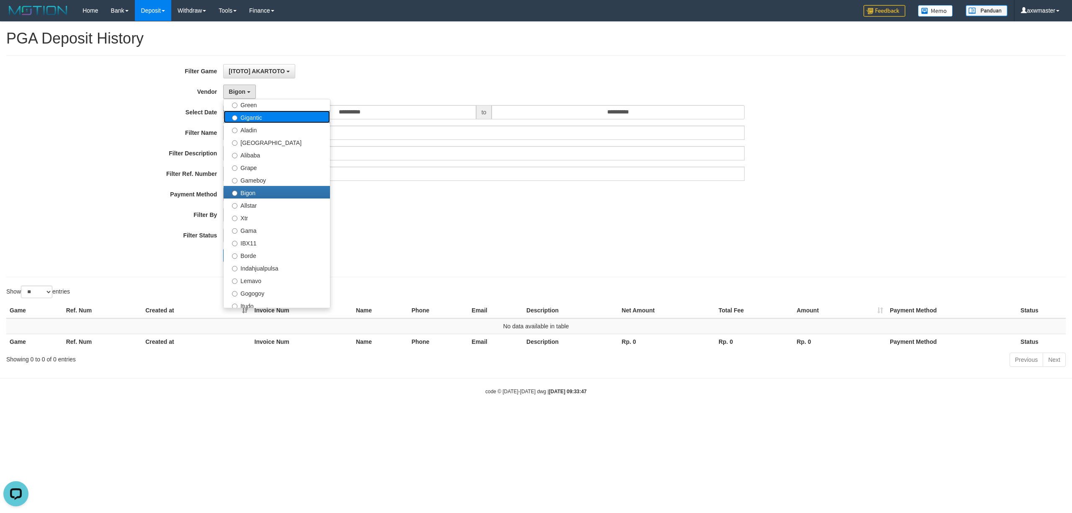
click at [260, 116] on label "Gigantic" at bounding box center [277, 117] width 106 height 13
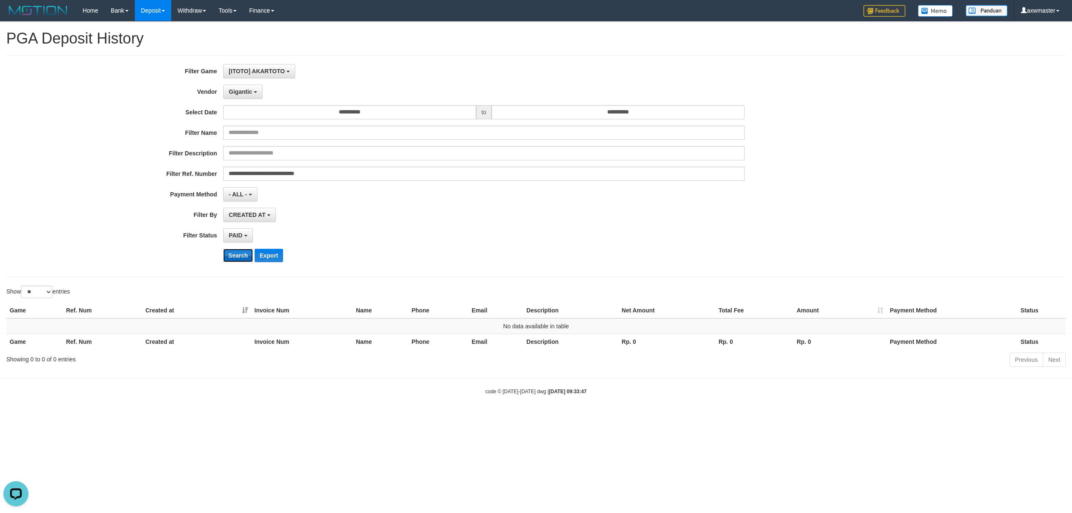
click at [235, 252] on button "Search" at bounding box center [238, 255] width 30 height 13
click at [248, 93] on span "Gigantic" at bounding box center [240, 91] width 23 height 7
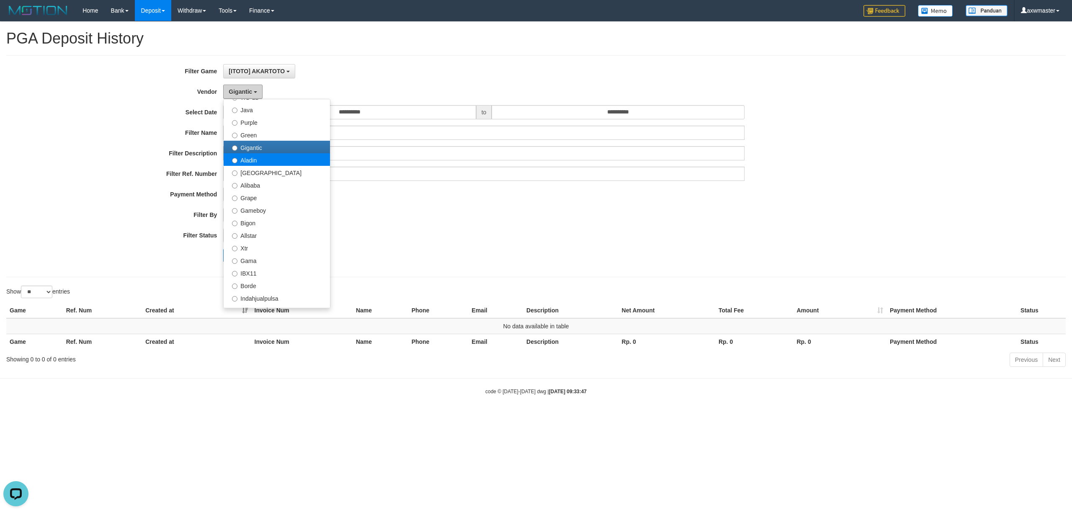
scroll to position [52, 0]
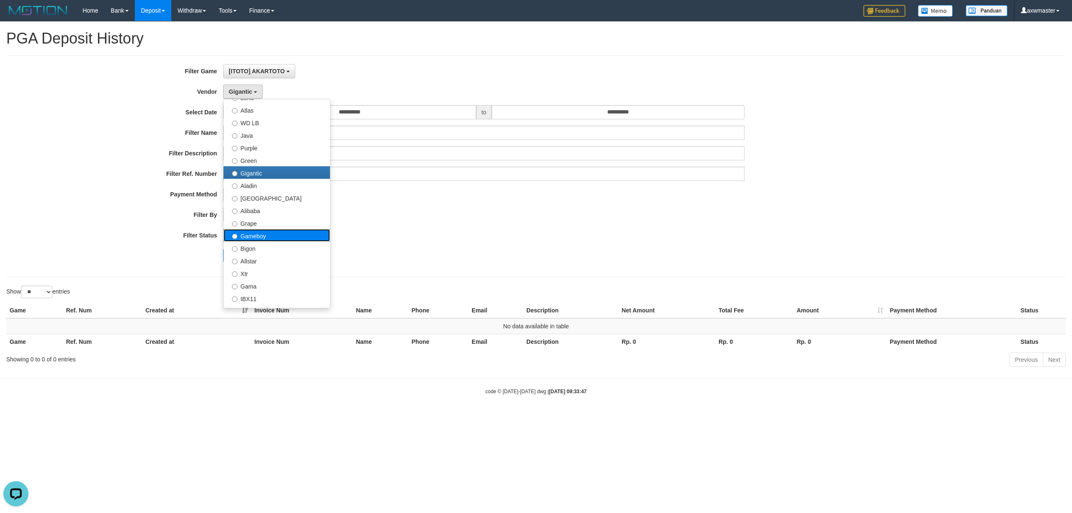
click at [265, 233] on label "Gameboy" at bounding box center [277, 235] width 106 height 13
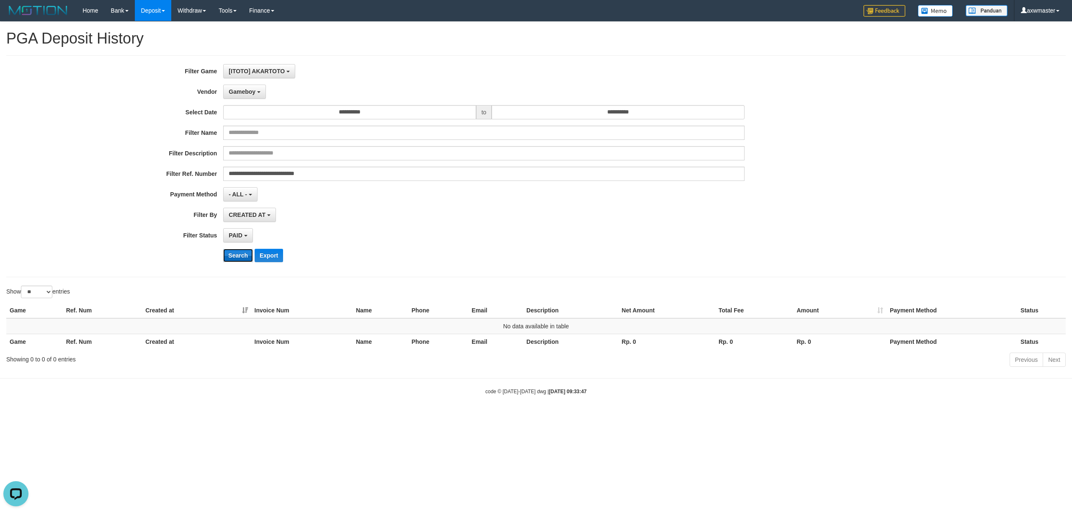
click at [241, 260] on button "Search" at bounding box center [238, 255] width 30 height 13
click at [247, 94] on span "Gameboy" at bounding box center [242, 91] width 27 height 7
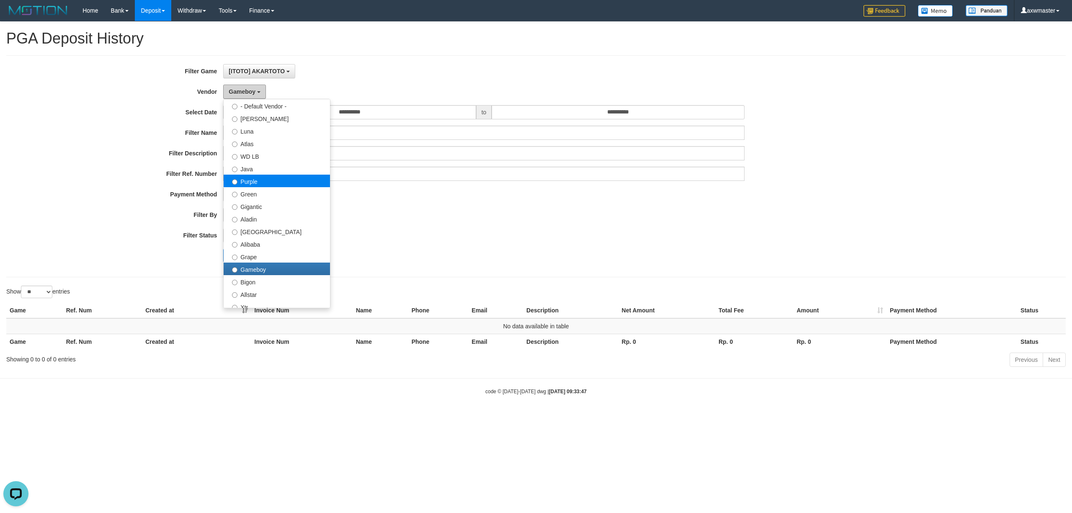
scroll to position [0, 0]
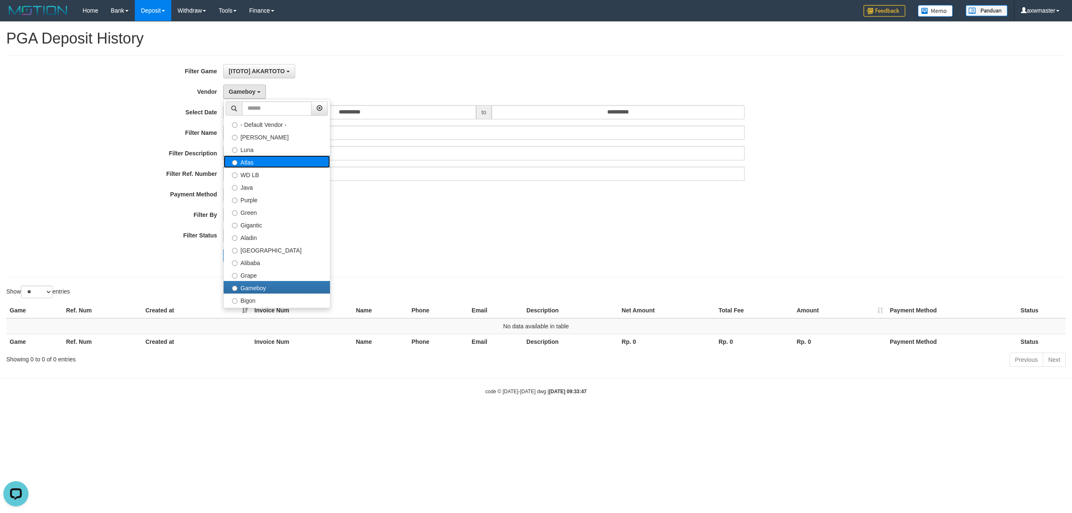
click at [260, 166] on label "Atlas" at bounding box center [277, 161] width 106 height 13
select select "**********"
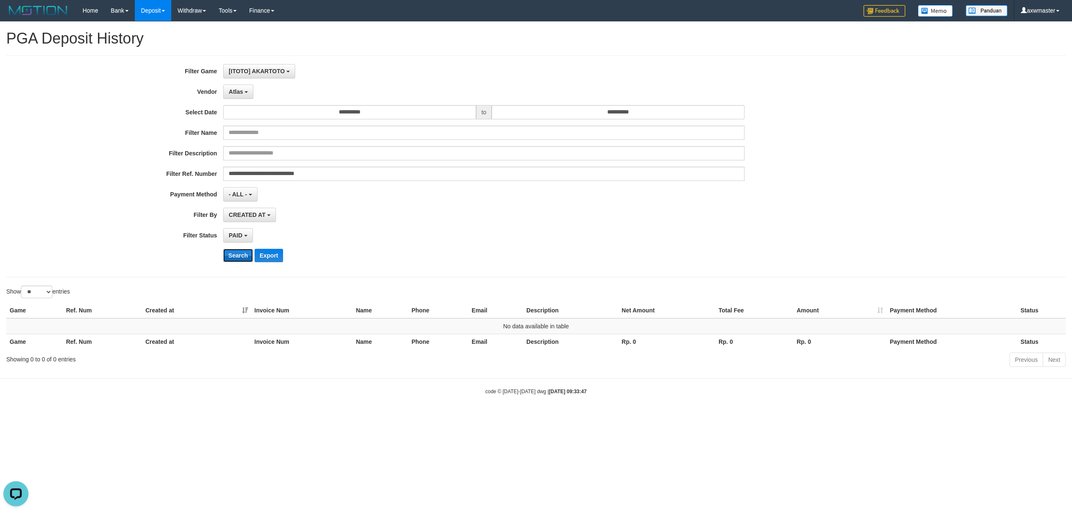
click at [240, 254] on button "Search" at bounding box center [238, 255] width 30 height 13
click at [243, 99] on button "Atlas" at bounding box center [238, 92] width 30 height 14
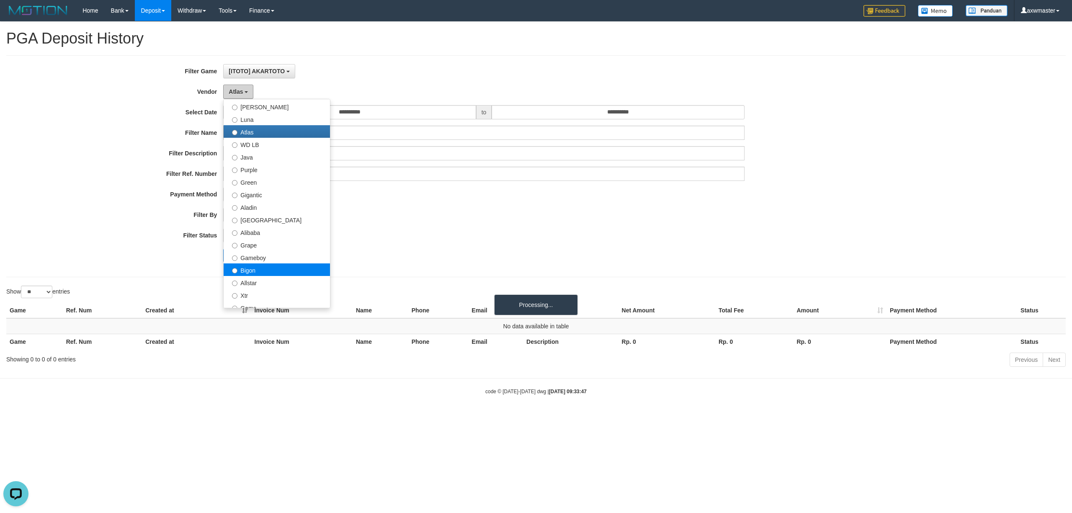
scroll to position [56, 0]
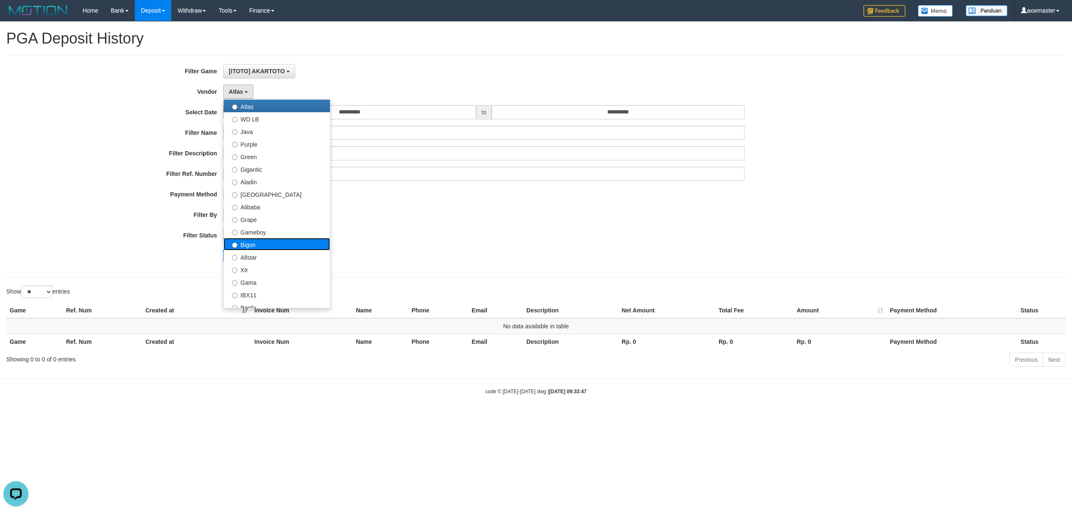
click at [255, 248] on label "Bigon" at bounding box center [277, 244] width 106 height 13
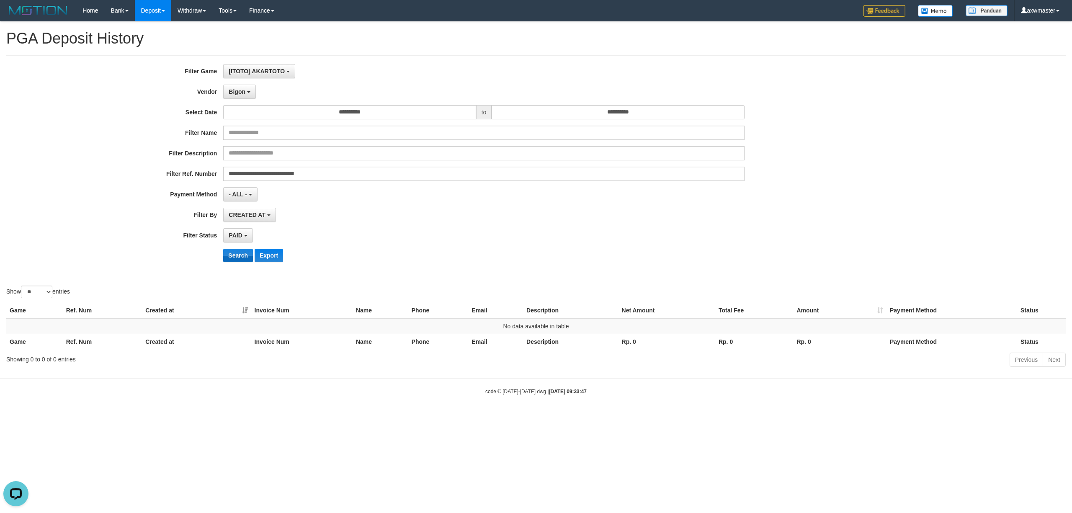
click at [240, 250] on div "**********" at bounding box center [446, 166] width 893 height 204
click at [239, 257] on button "Search" at bounding box center [238, 255] width 30 height 13
click at [249, 93] on b "button" at bounding box center [248, 92] width 3 height 2
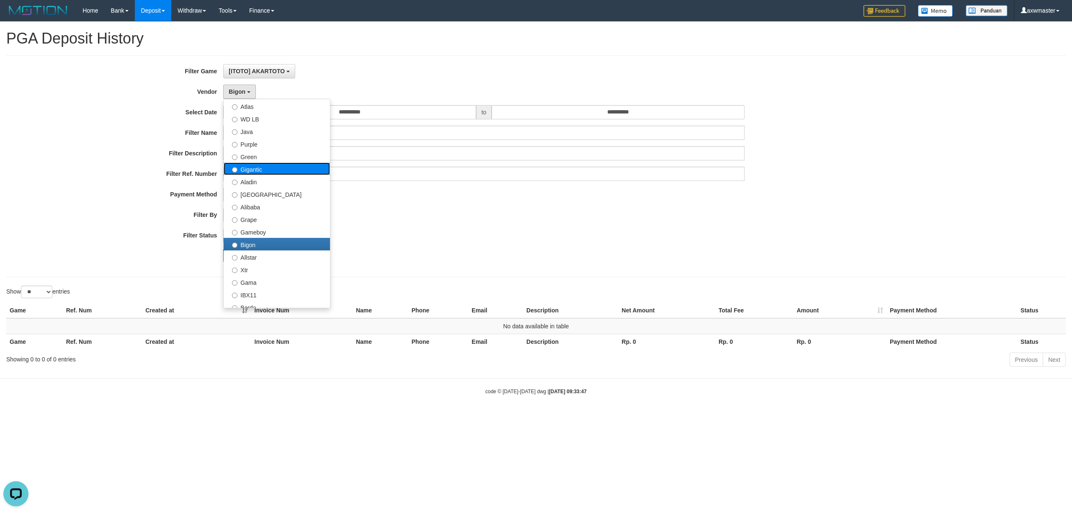
click at [260, 171] on label "Gigantic" at bounding box center [277, 168] width 106 height 13
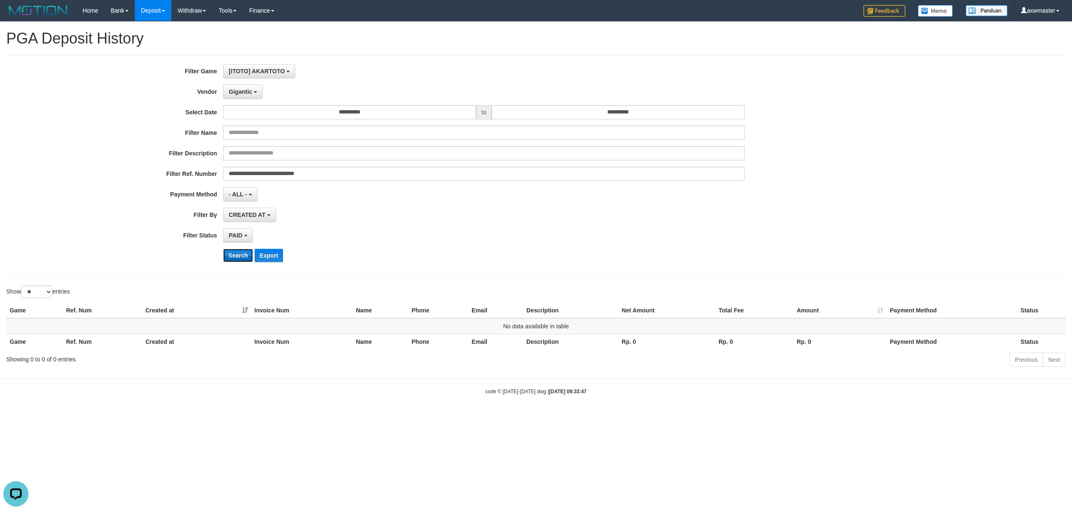
click at [237, 255] on button "Search" at bounding box center [238, 255] width 30 height 13
click at [243, 89] on span "Gigantic" at bounding box center [240, 91] width 23 height 7
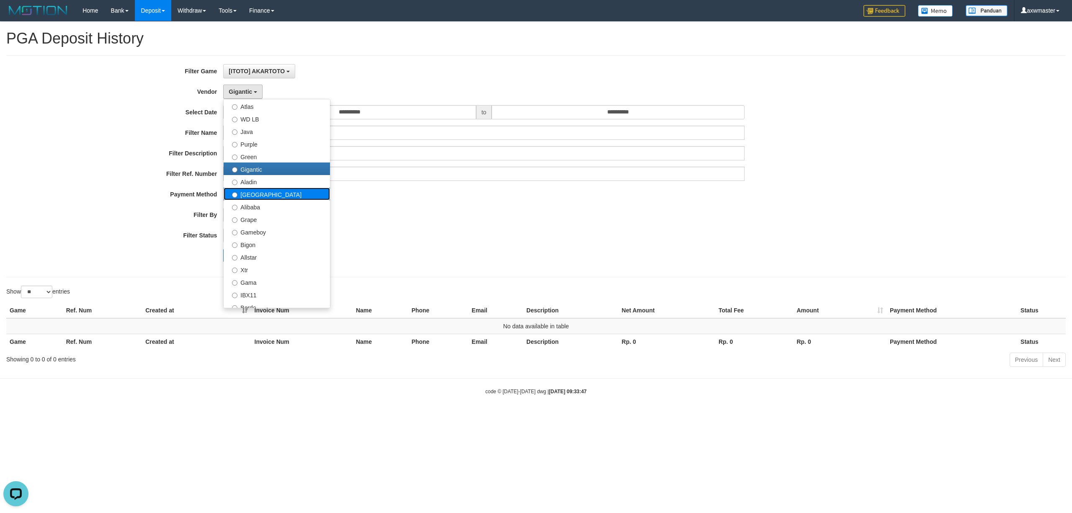
click at [257, 194] on label "Dubai" at bounding box center [277, 194] width 106 height 13
select select "**********"
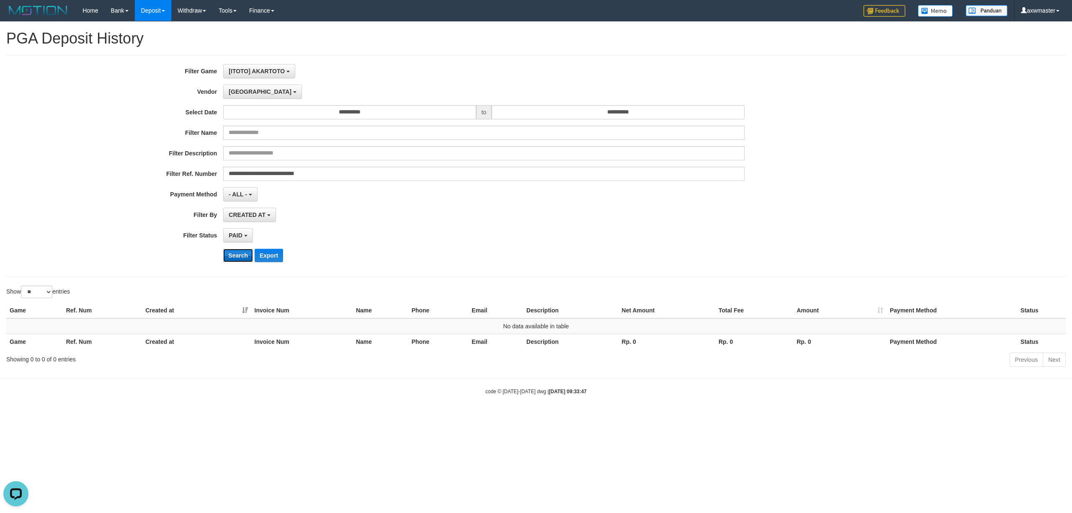
click at [240, 260] on button "Search" at bounding box center [238, 255] width 30 height 13
